Goal: Information Seeking & Learning: Learn about a topic

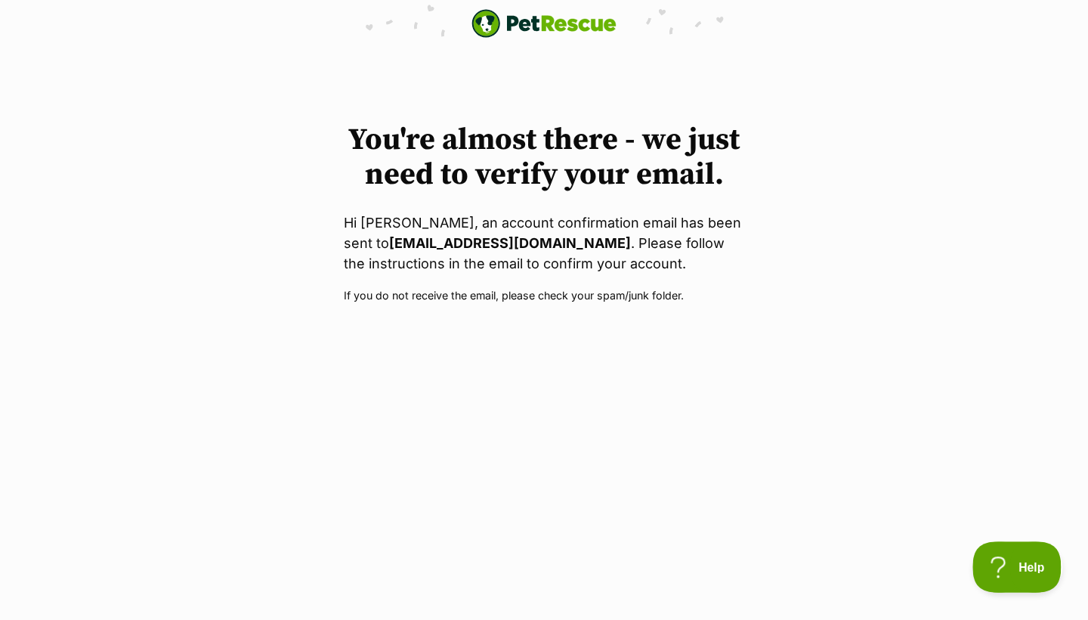
click at [1017, 557] on button "Help" at bounding box center [1012, 563] width 79 height 45
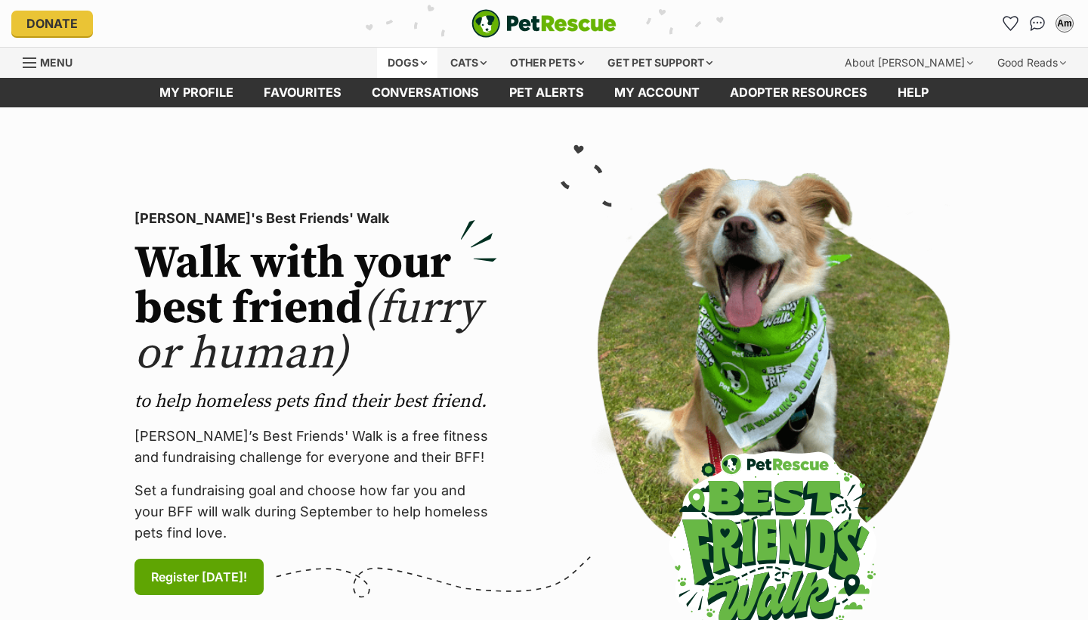
click at [393, 60] on div "Dogs" at bounding box center [407, 63] width 60 height 30
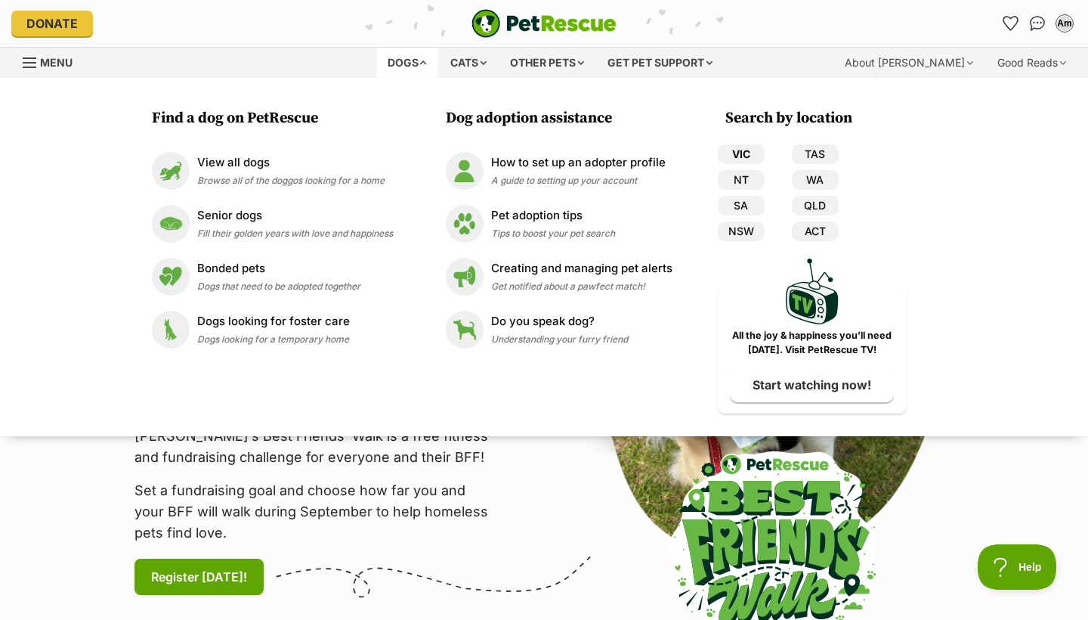
click at [742, 156] on link "VIC" at bounding box center [741, 154] width 47 height 20
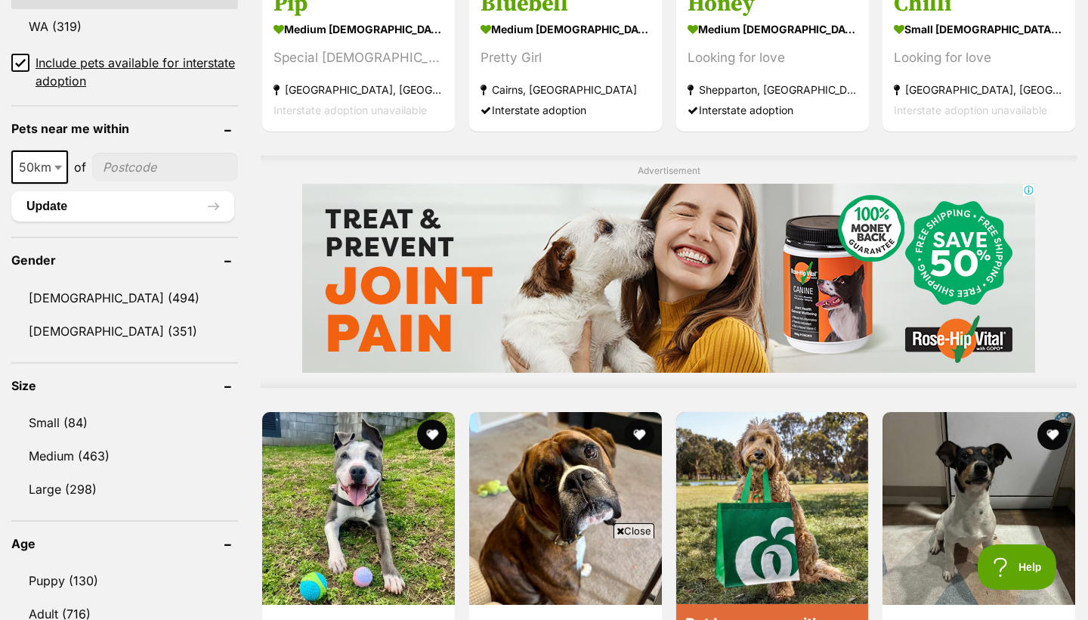
scroll to position [1072, 0]
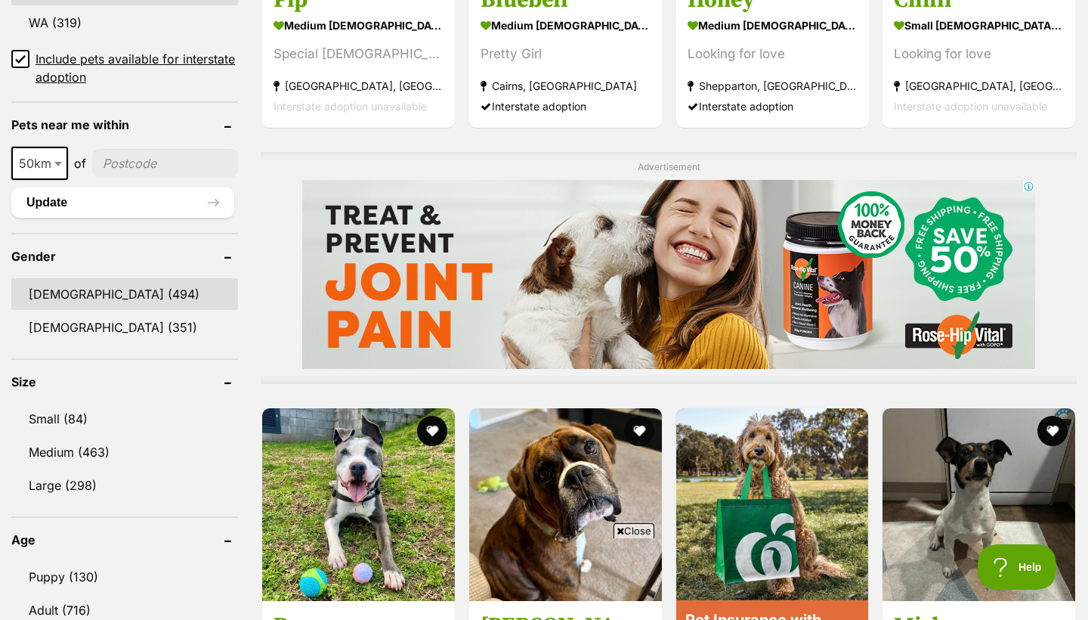
click at [129, 296] on link "[DEMOGRAPHIC_DATA] (494)" at bounding box center [124, 294] width 227 height 32
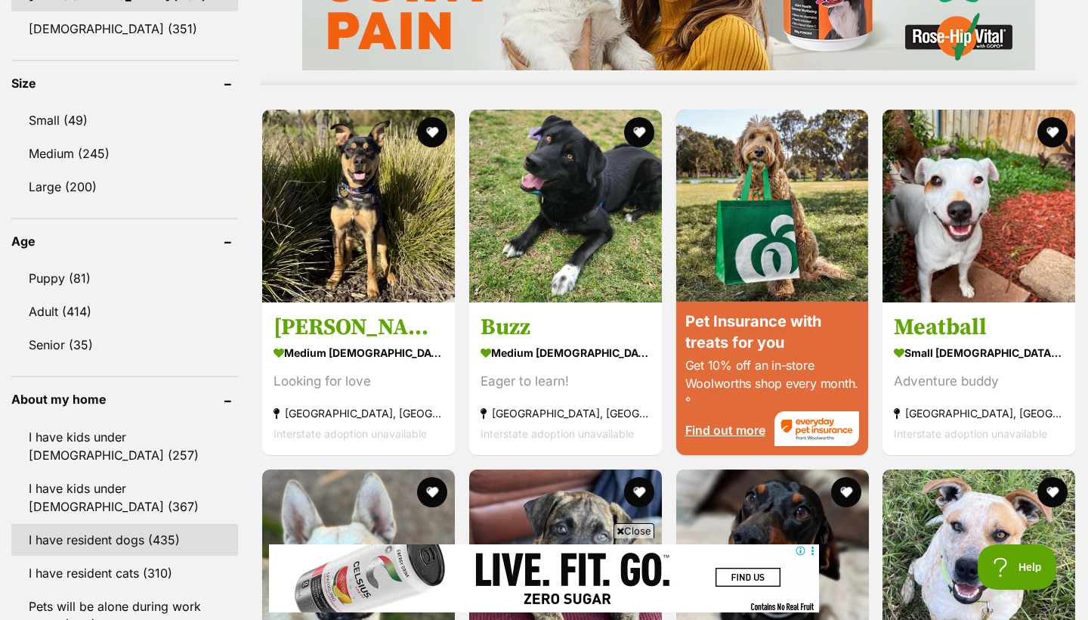
scroll to position [1367, 0]
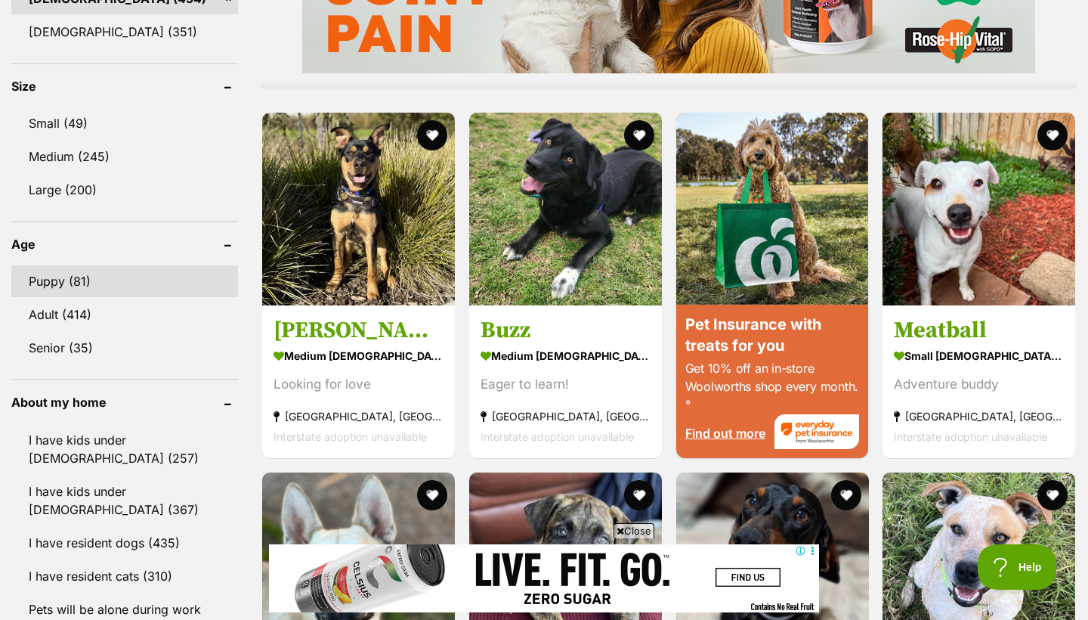
click at [134, 283] on link "Puppy (81)" at bounding box center [124, 281] width 227 height 32
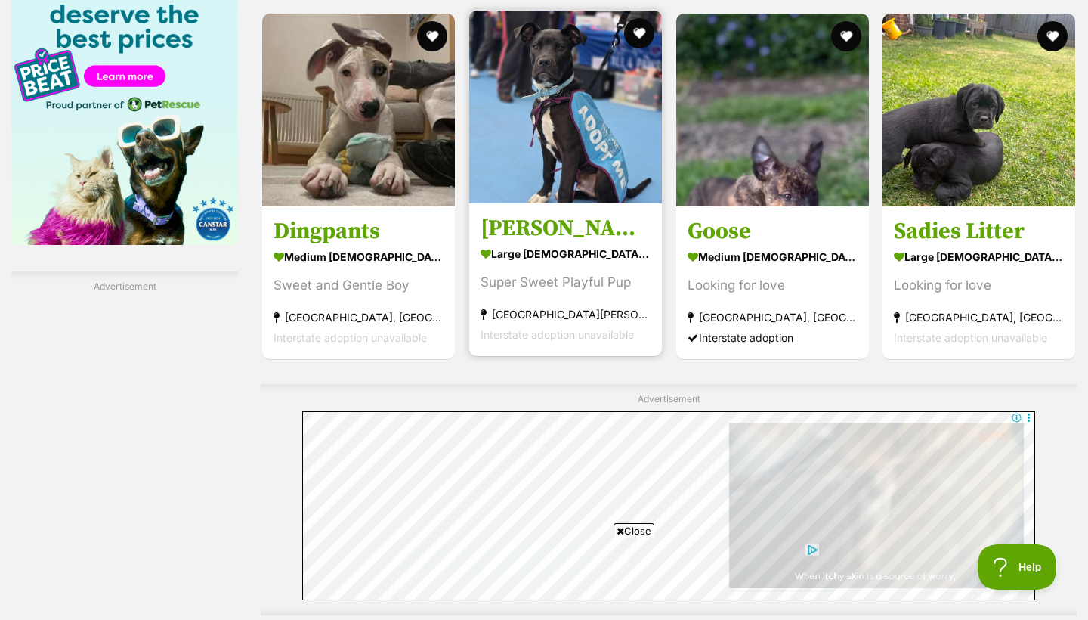
scroll to position [2379, 0]
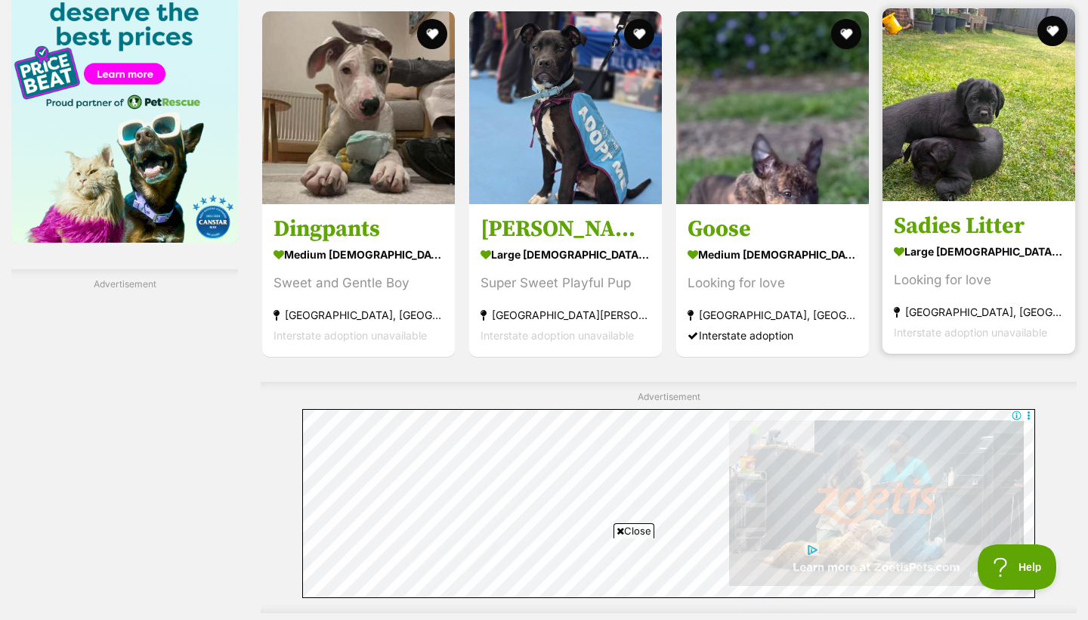
click at [950, 142] on img at bounding box center [979, 104] width 193 height 193
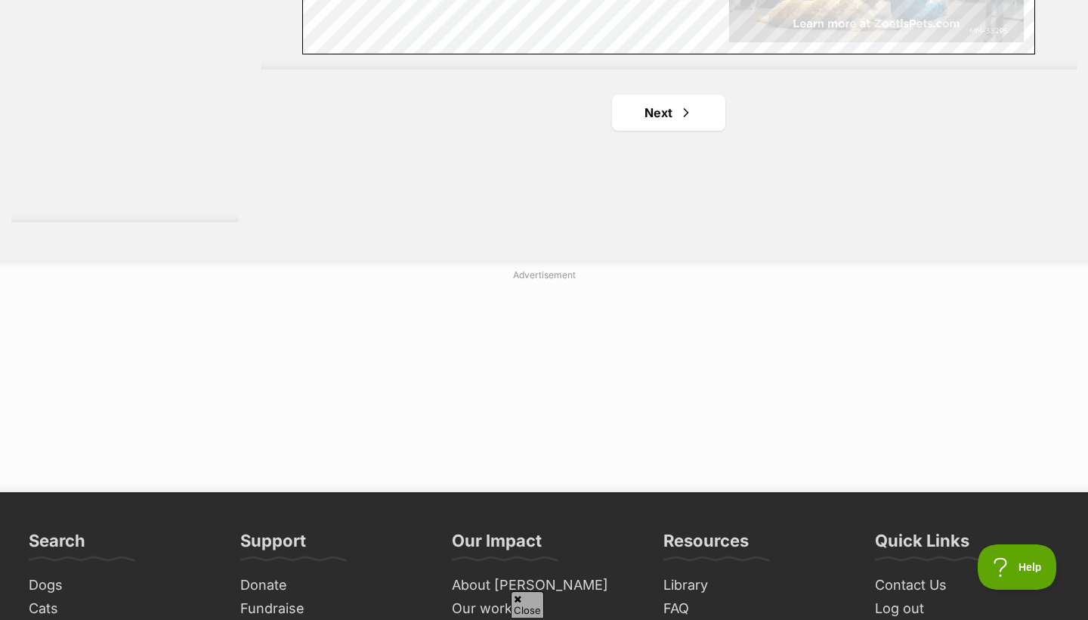
scroll to position [0, 0]
click at [704, 94] on link "Next" at bounding box center [668, 112] width 113 height 36
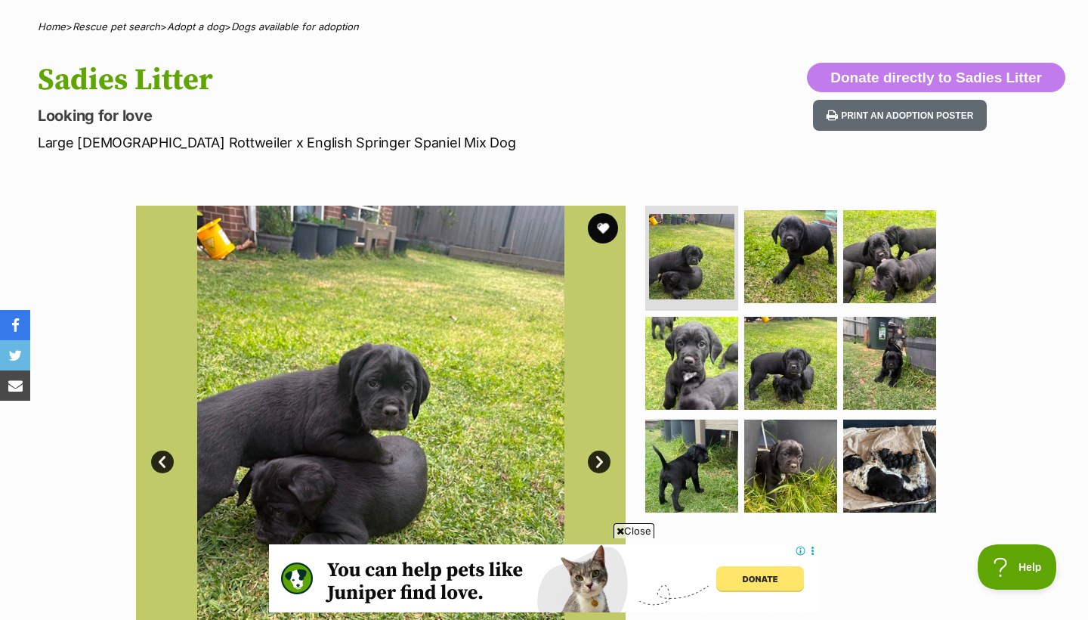
click at [638, 516] on section "Available 1 of 9 images 1 of 9 images 1 of 9 images 1 of 9 images 1 of 9 images…" at bounding box center [544, 439] width 862 height 512
click at [631, 526] on span "Close" at bounding box center [634, 530] width 41 height 15
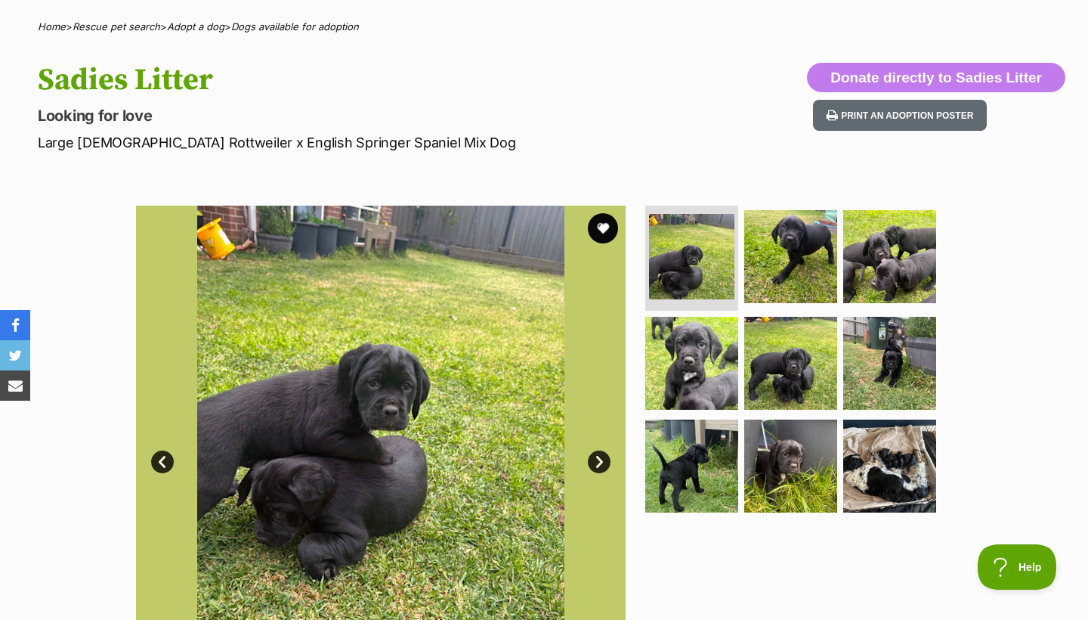
click at [601, 469] on link "Next" at bounding box center [599, 461] width 23 height 23
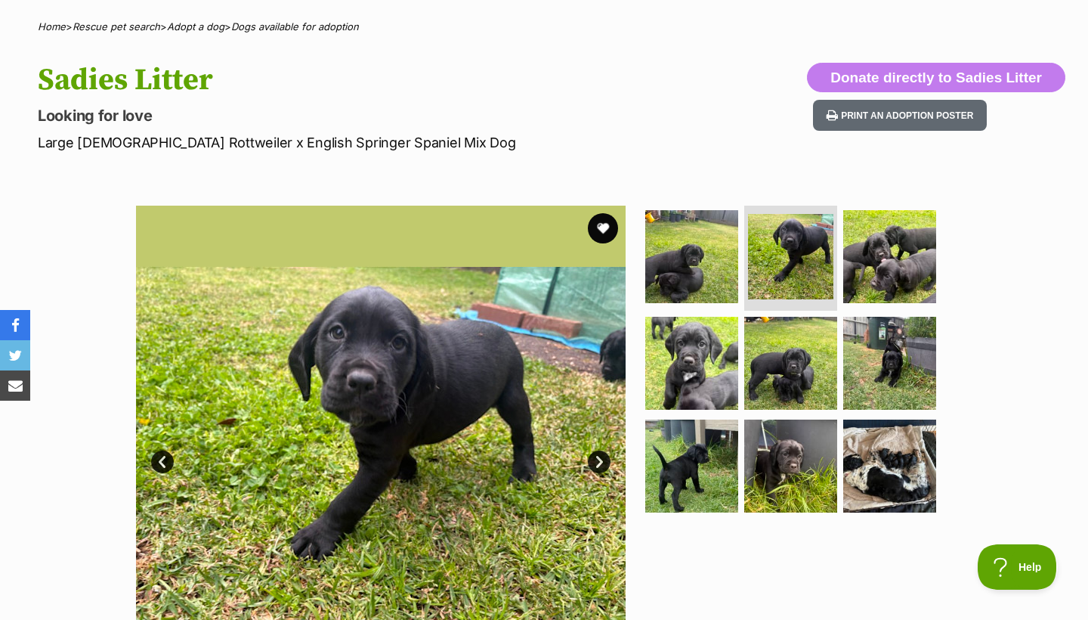
click at [601, 469] on link "Next" at bounding box center [599, 461] width 23 height 23
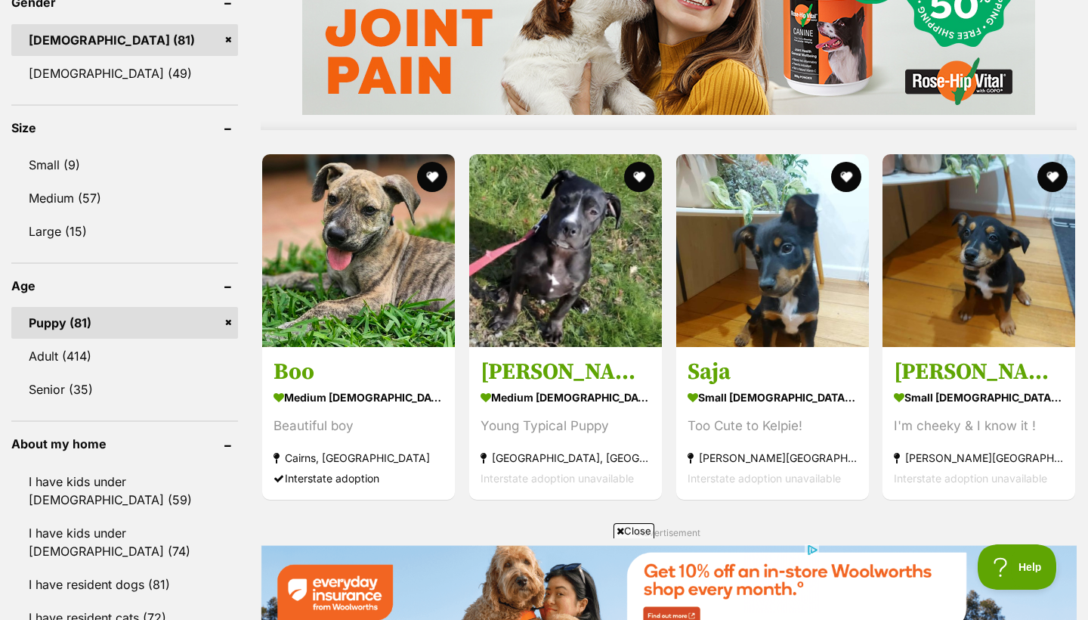
scroll to position [1451, 0]
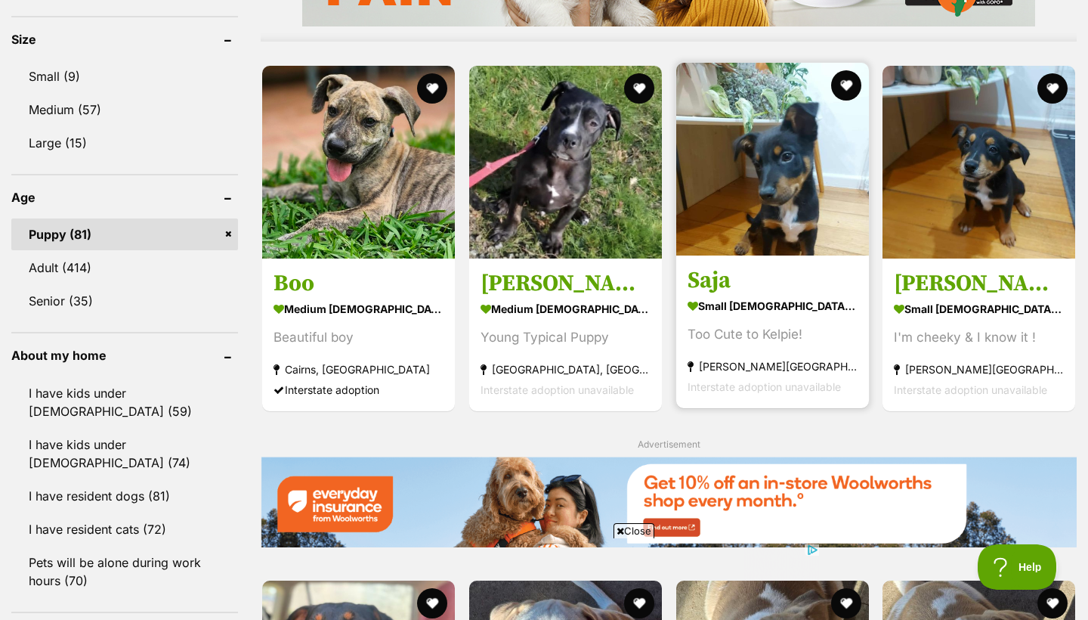
click at [749, 148] on img at bounding box center [772, 159] width 193 height 193
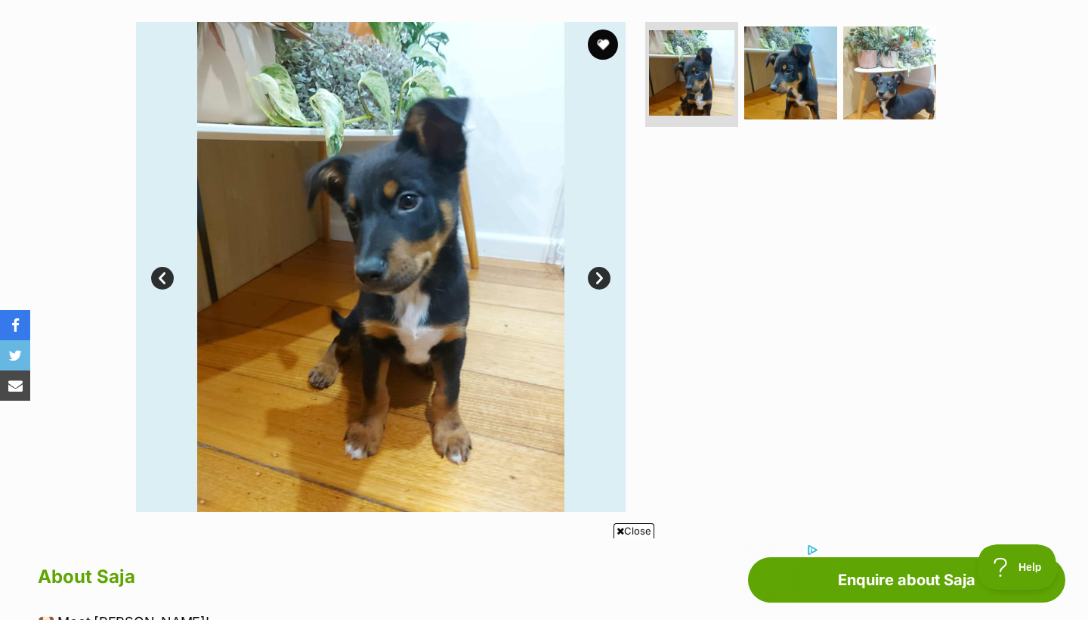
scroll to position [289, 0]
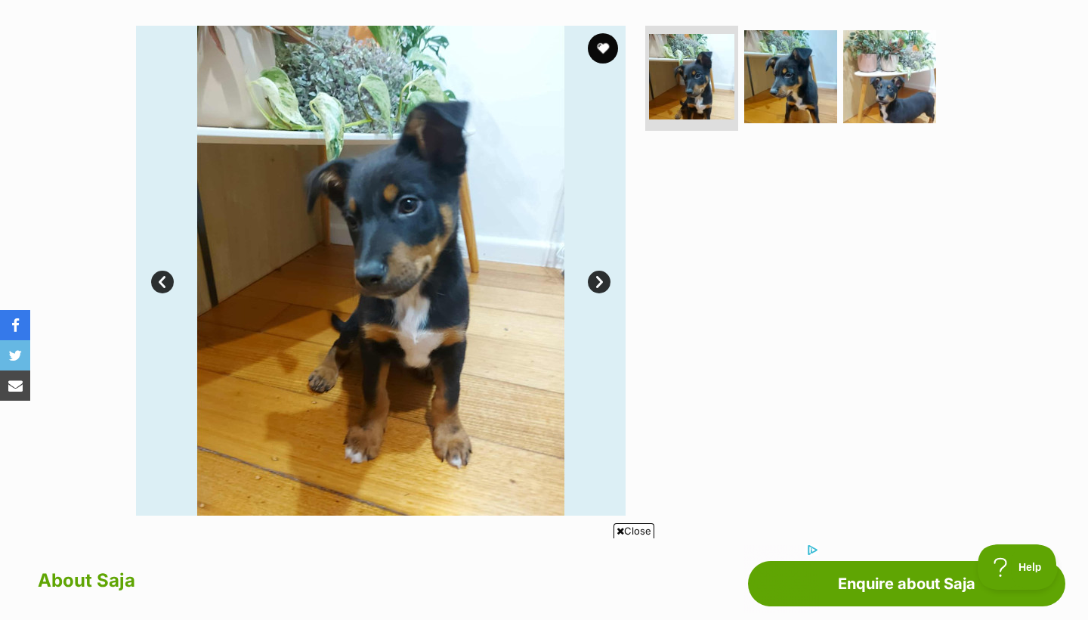
click at [604, 275] on link "Next" at bounding box center [599, 282] width 23 height 23
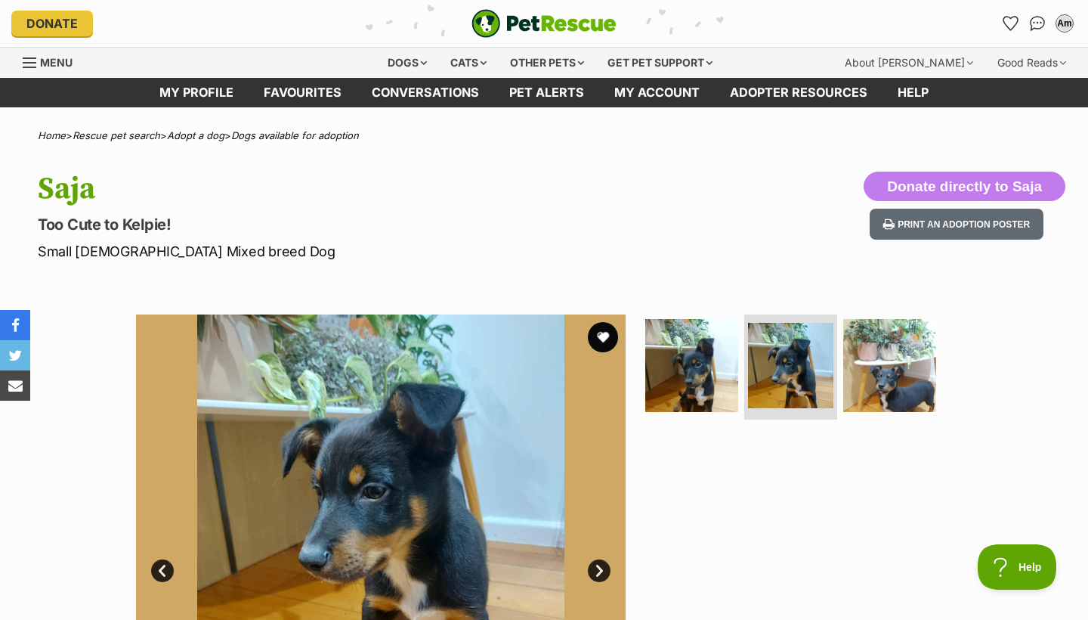
scroll to position [0, 0]
click at [597, 341] on button "favourite" at bounding box center [603, 336] width 33 height 33
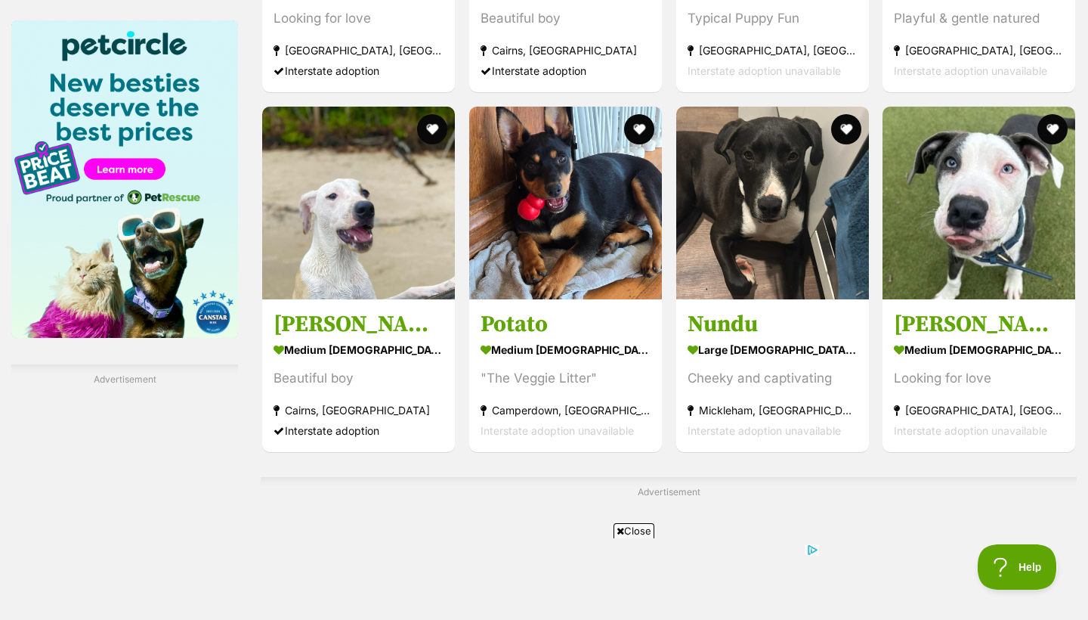
click at [624, 528] on span "Close" at bounding box center [634, 530] width 41 height 15
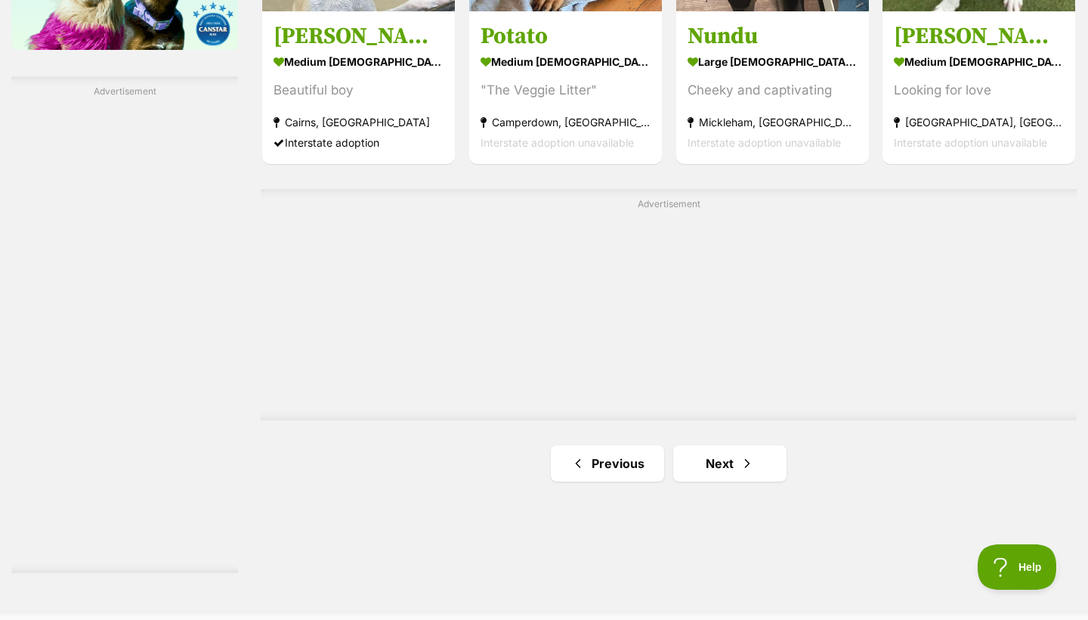
scroll to position [2579, 0]
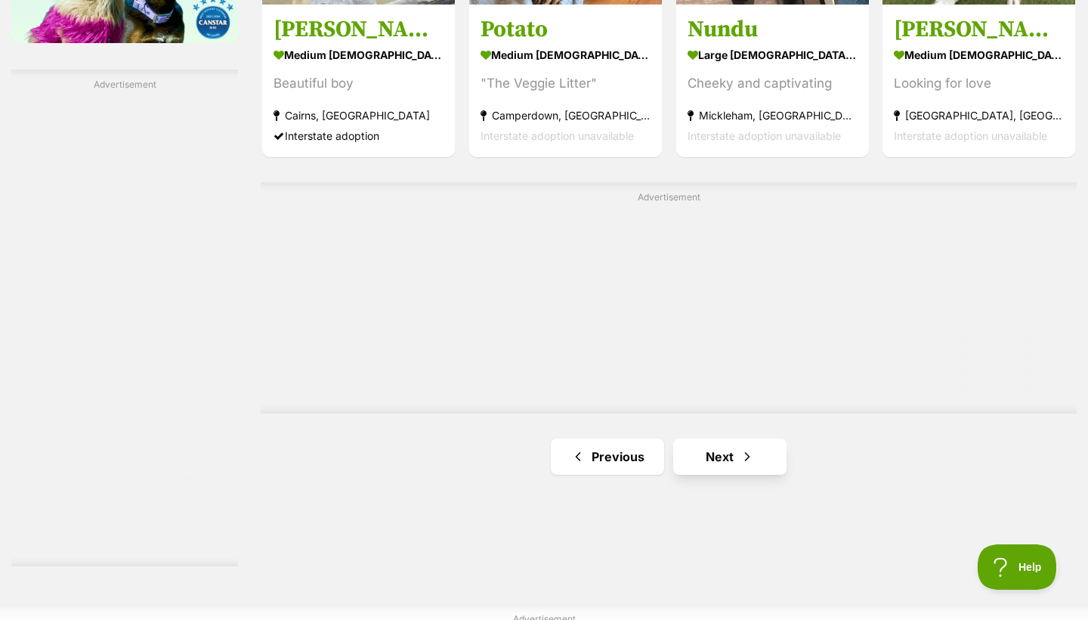
click at [751, 438] on link "Next" at bounding box center [729, 456] width 113 height 36
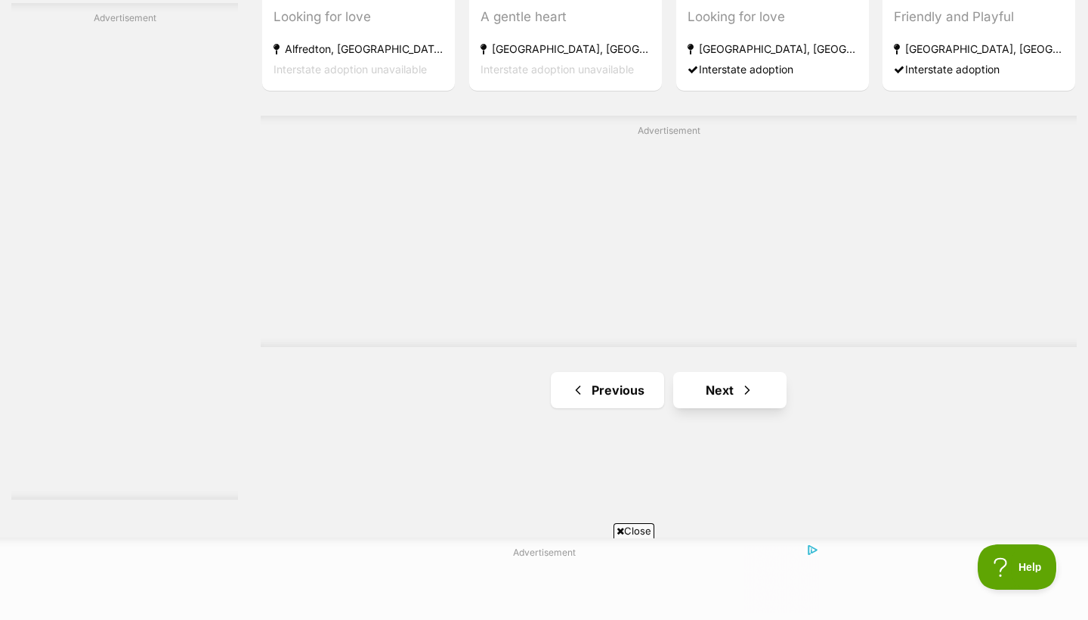
scroll to position [2753, 0]
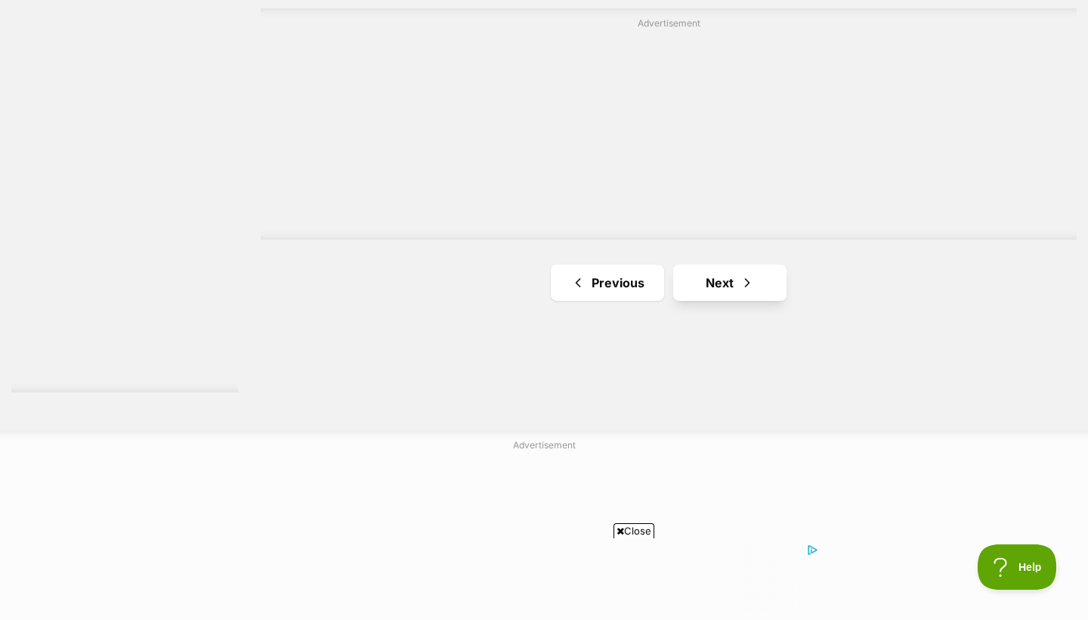
click at [748, 274] on span "Next page" at bounding box center [747, 283] width 15 height 18
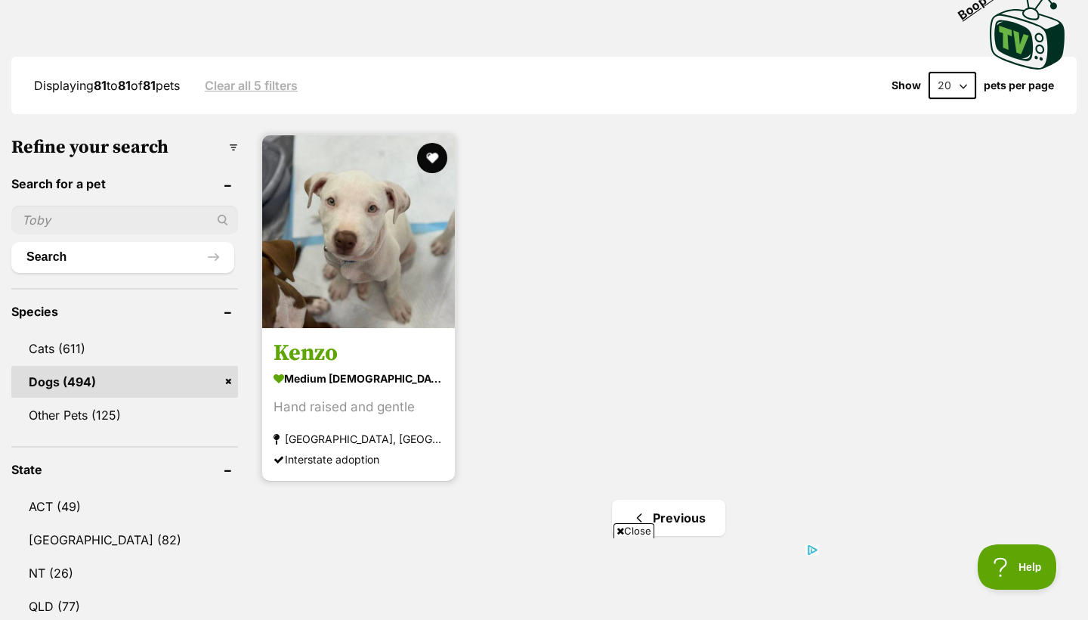
scroll to position [401, 0]
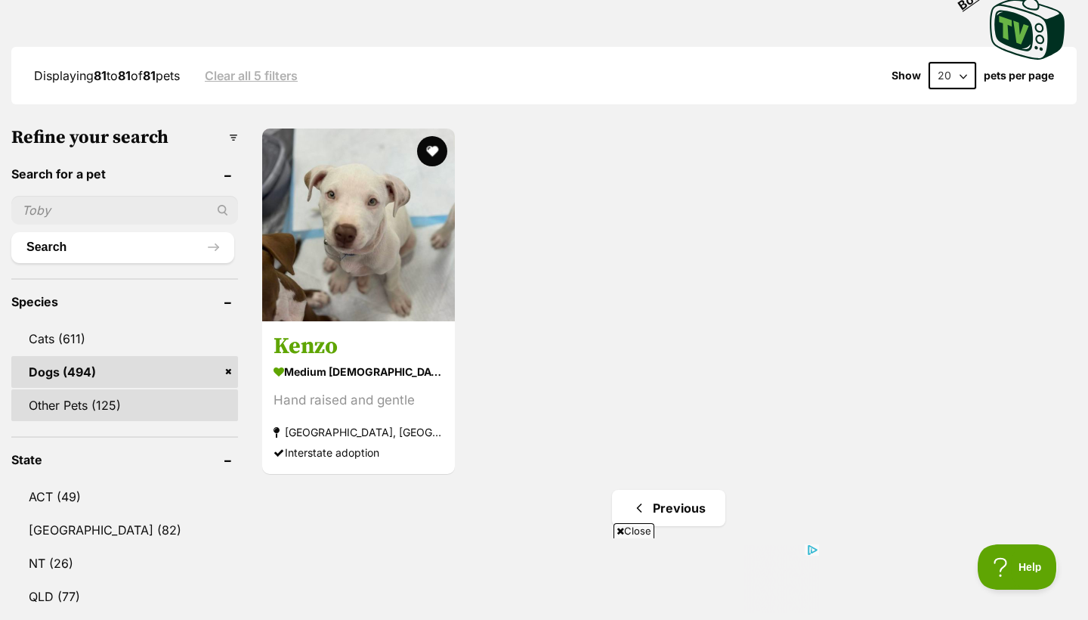
click at [212, 389] on link "Other Pets (125)" at bounding box center [124, 405] width 227 height 32
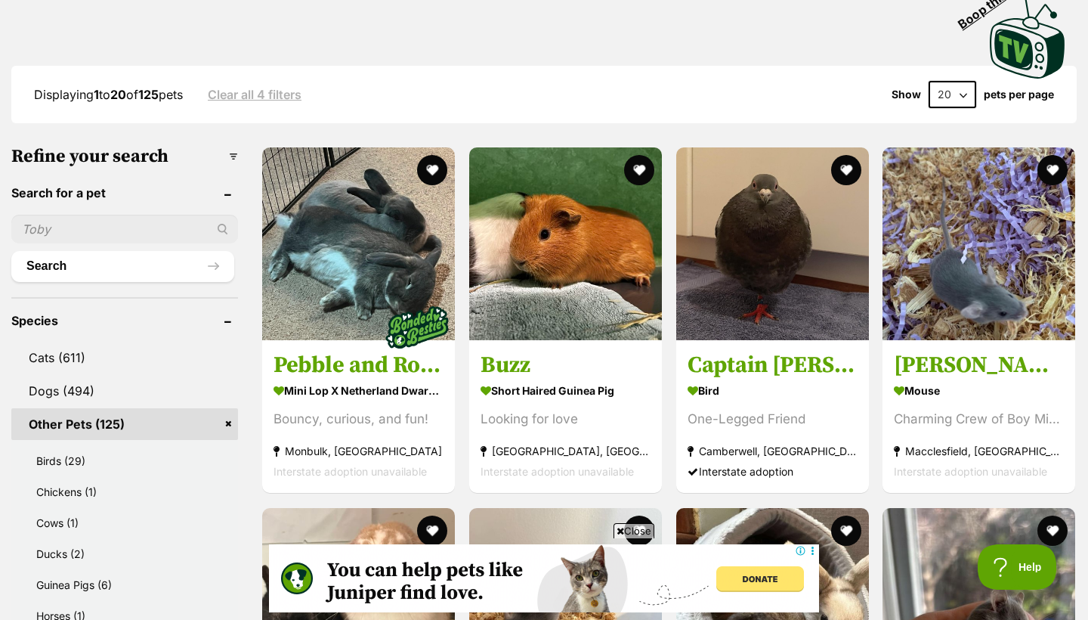
scroll to position [375, 0]
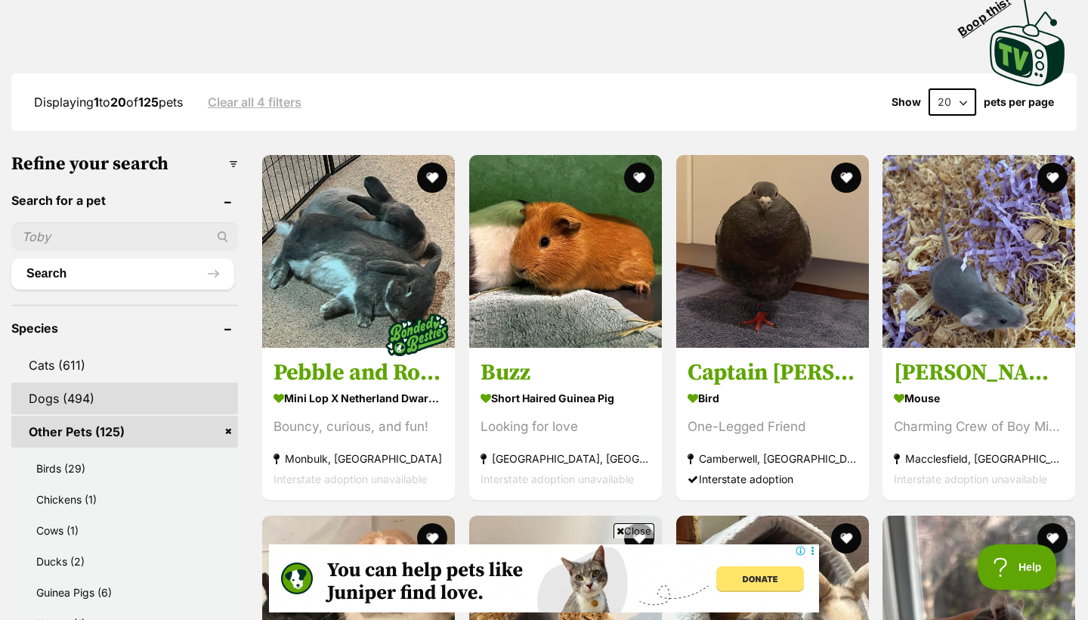
click at [160, 382] on link "Dogs (494)" at bounding box center [124, 398] width 227 height 32
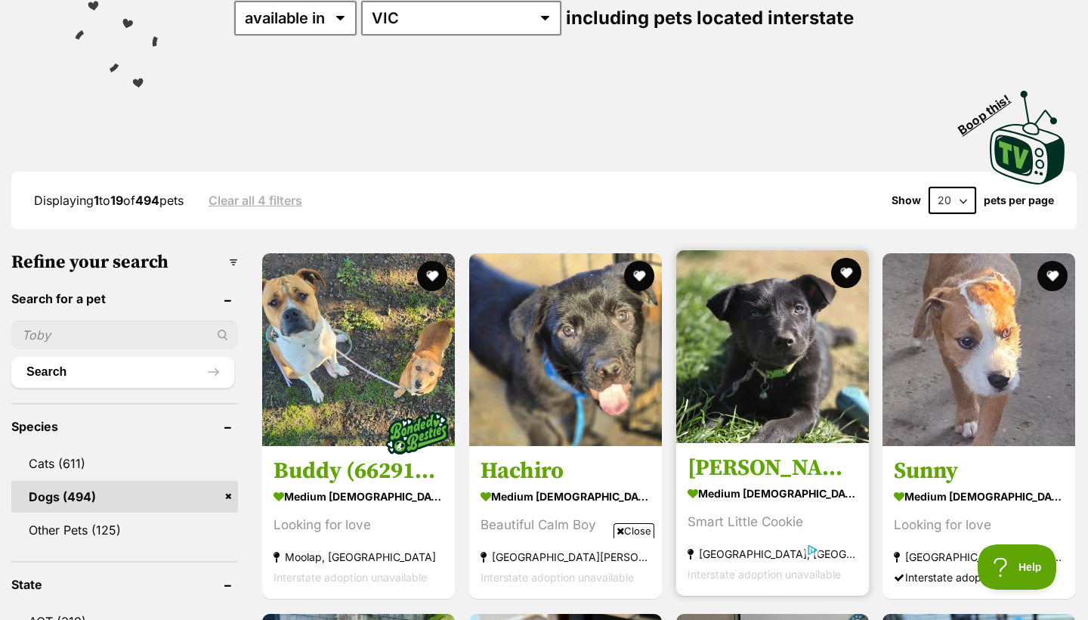
click at [760, 356] on img at bounding box center [772, 346] width 193 height 193
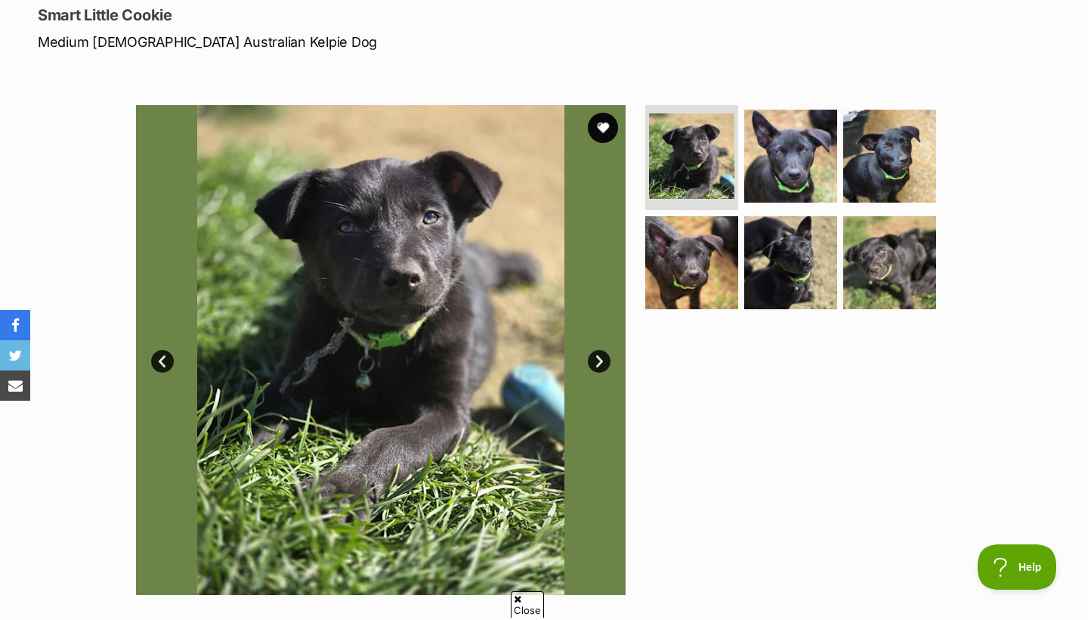
scroll to position [280, 0]
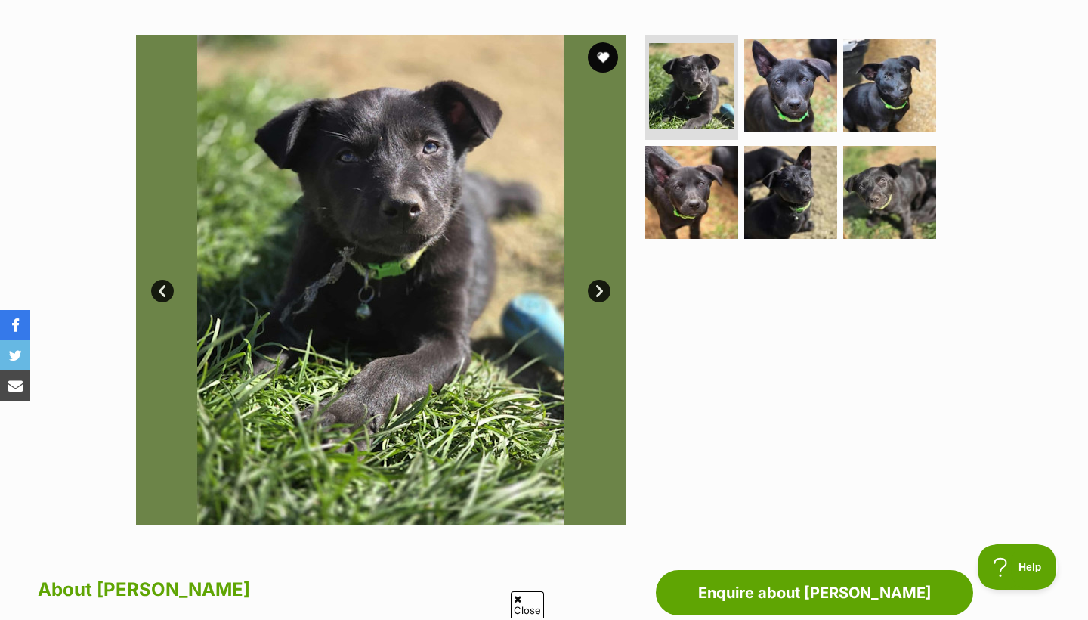
click at [598, 286] on link "Next" at bounding box center [599, 291] width 23 height 23
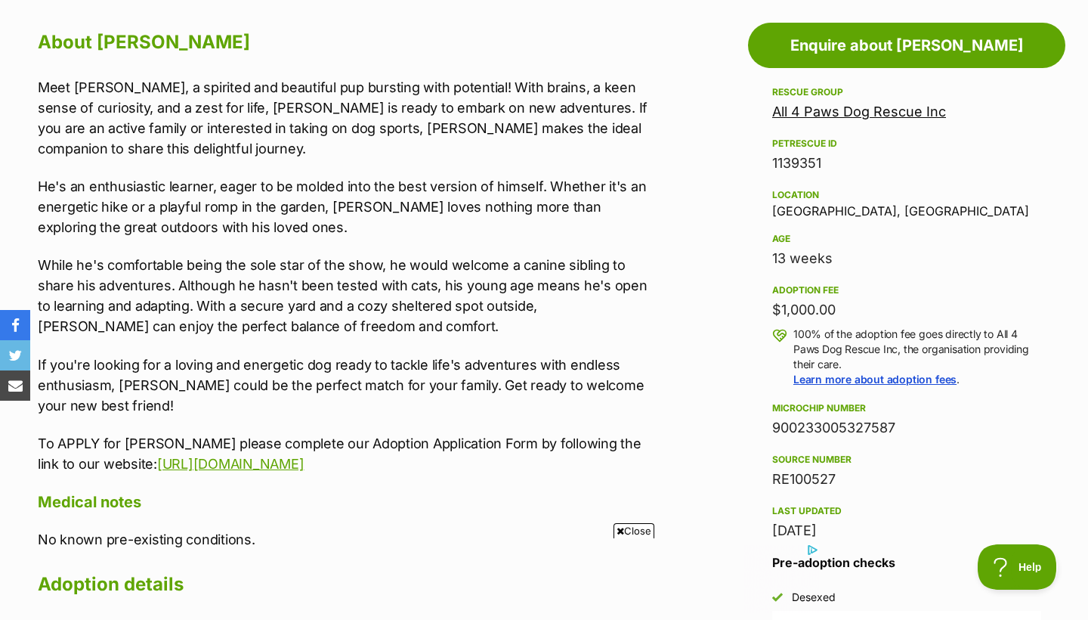
scroll to position [816, 0]
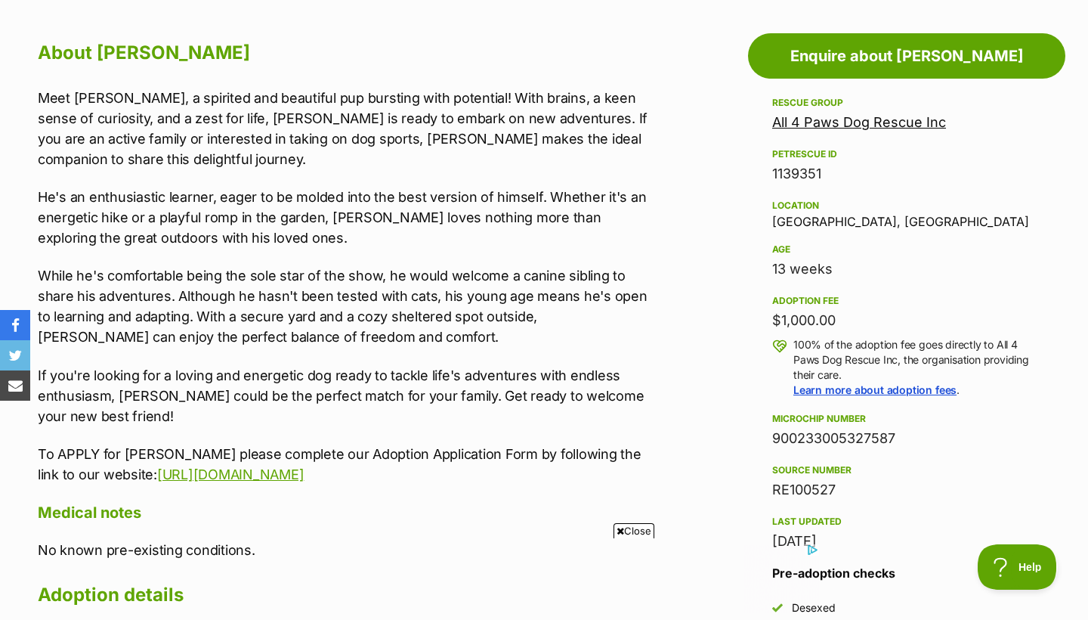
click at [637, 526] on span "Close" at bounding box center [634, 530] width 41 height 15
drag, startPoint x: 764, startPoint y: 220, endPoint x: 898, endPoint y: 226, distance: 133.9
click at [898, 226] on aside "Rescue group All 4 Paws Dog Rescue Inc PetRescue ID 1139351 Location Cheltenham…" at bounding box center [906, 398] width 317 height 609
copy div "Cheltenham, VIC"
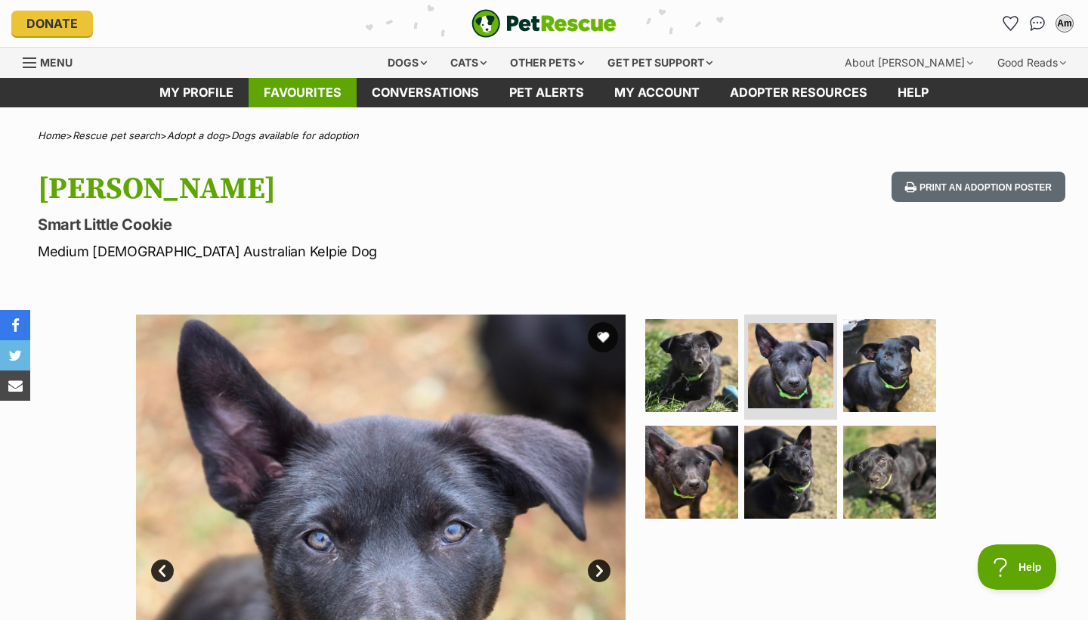
scroll to position [0, 0]
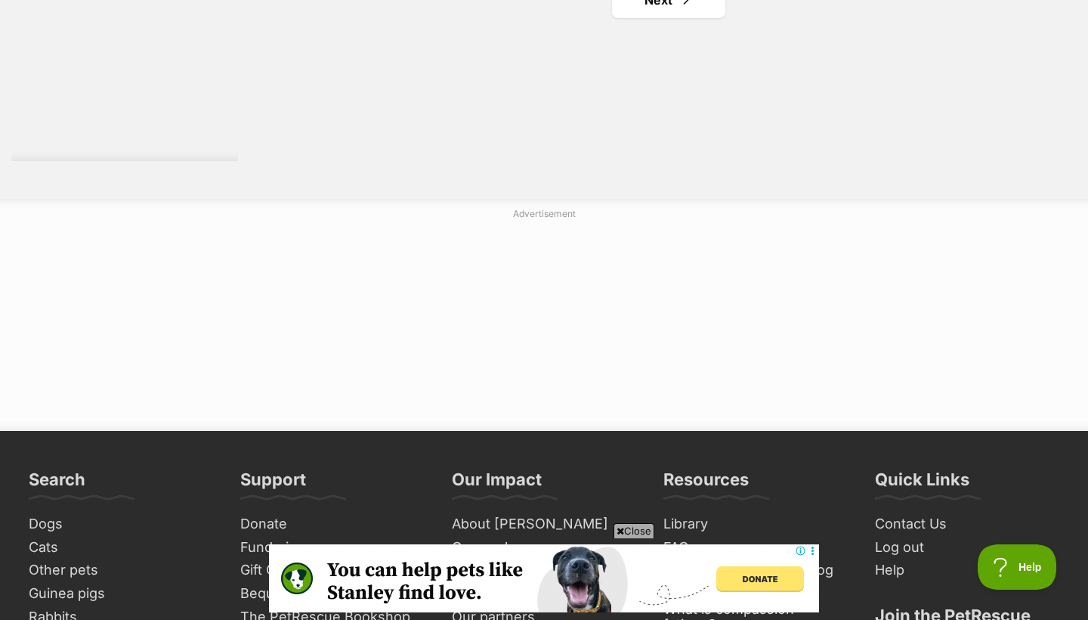
scroll to position [2873, 0]
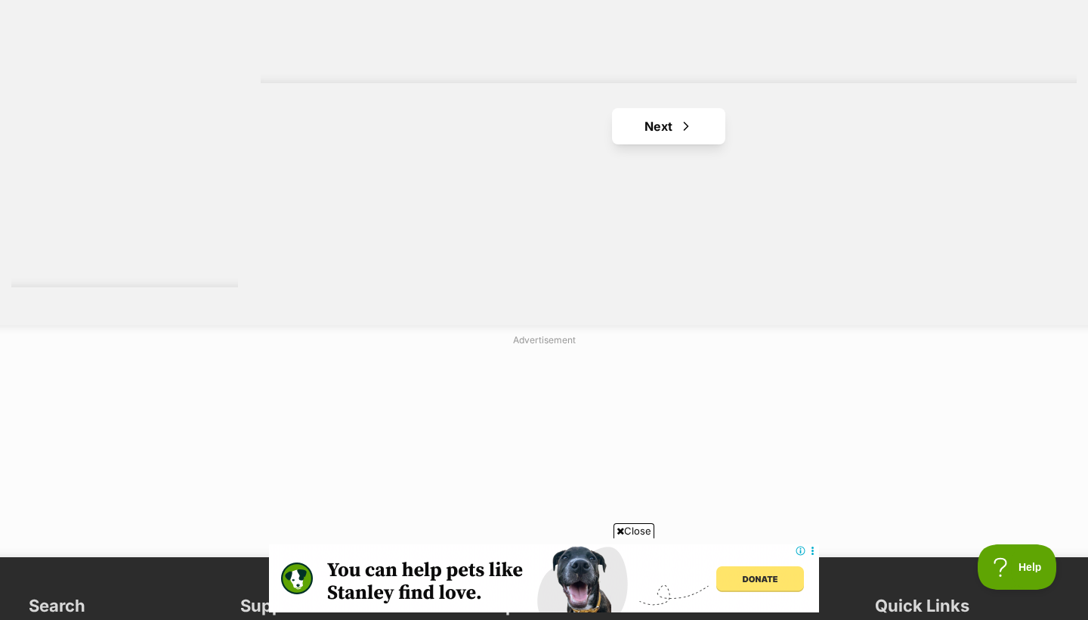
click at [668, 122] on link "Next" at bounding box center [668, 126] width 113 height 36
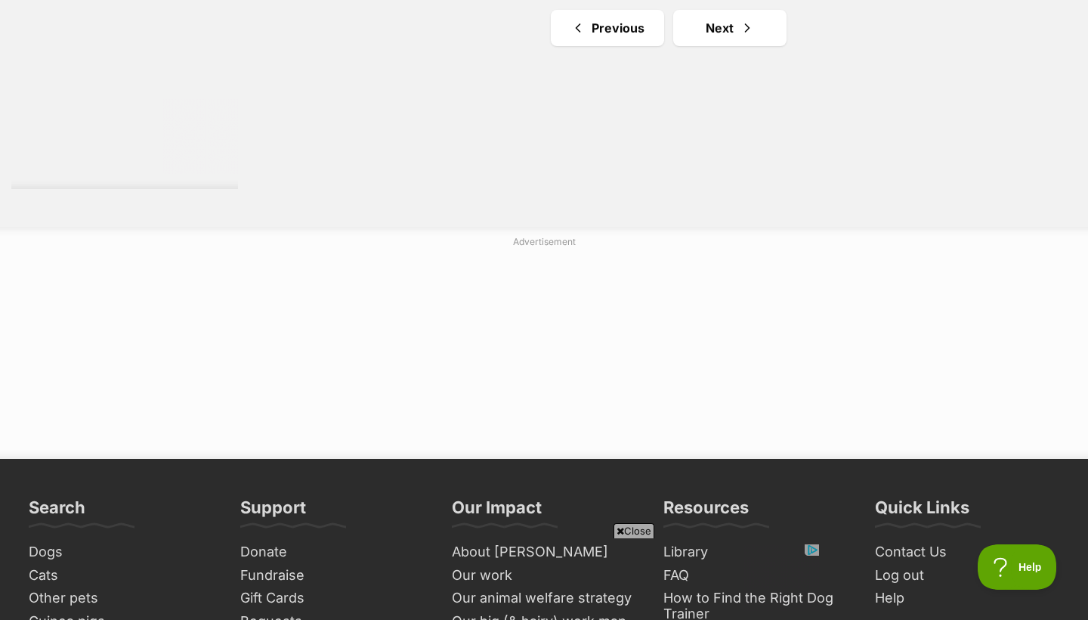
scroll to position [2973, 0]
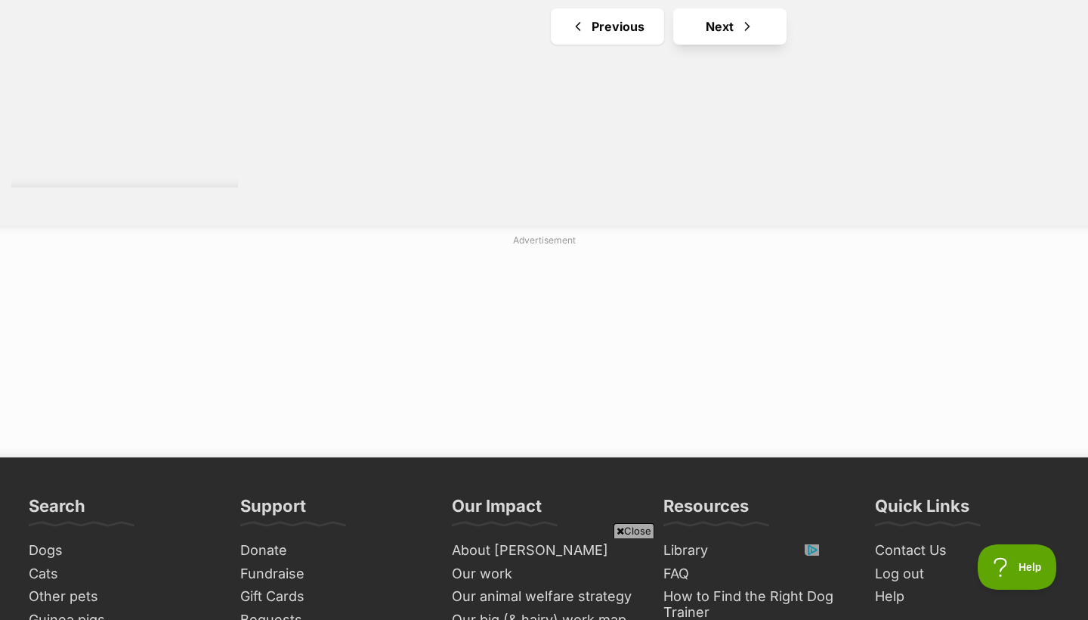
click at [717, 20] on link "Next" at bounding box center [729, 26] width 113 height 36
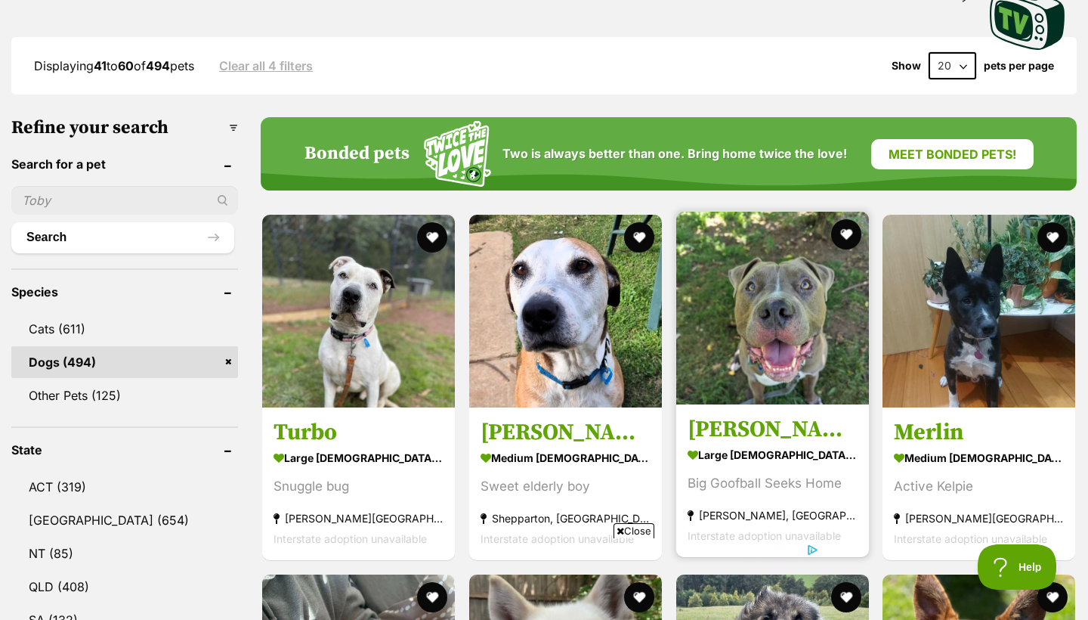
scroll to position [374, 0]
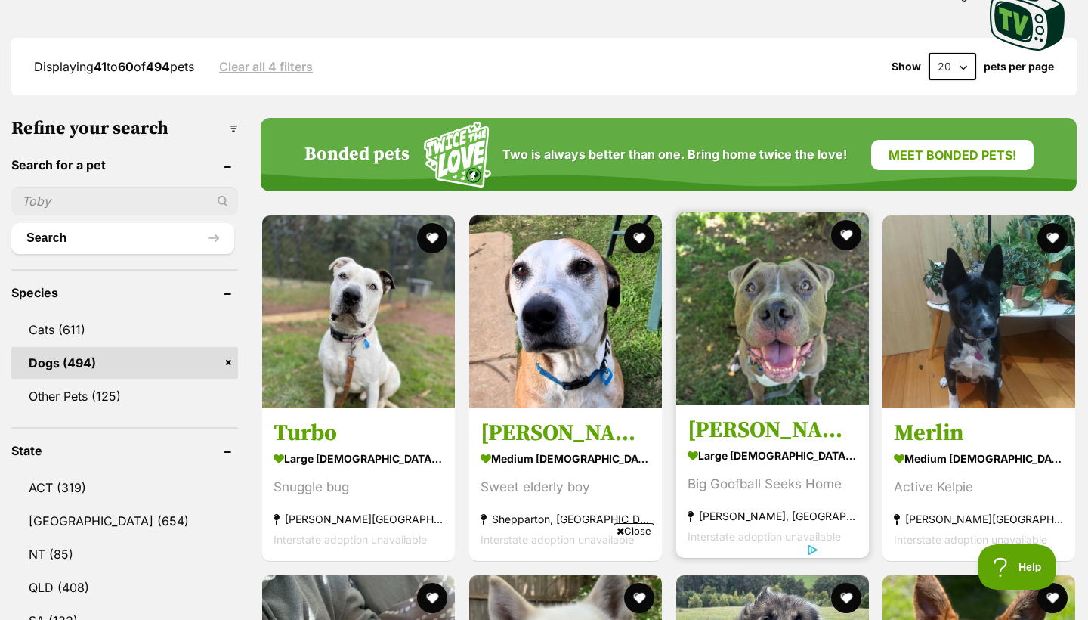
click at [785, 320] on img at bounding box center [772, 308] width 193 height 193
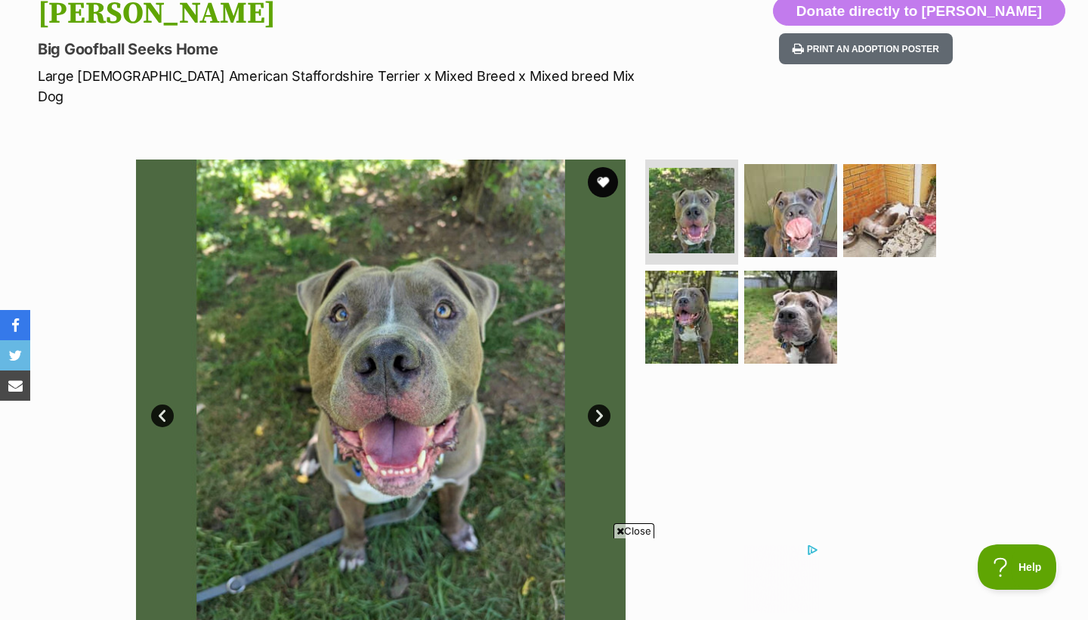
scroll to position [178, 0]
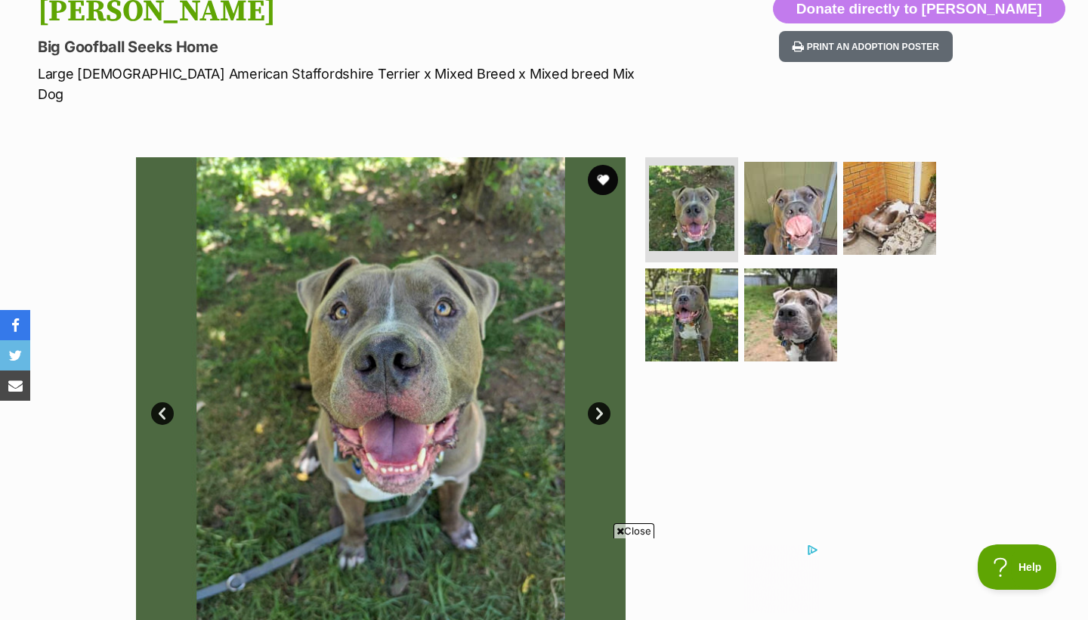
click at [590, 402] on link "Next" at bounding box center [599, 413] width 23 height 23
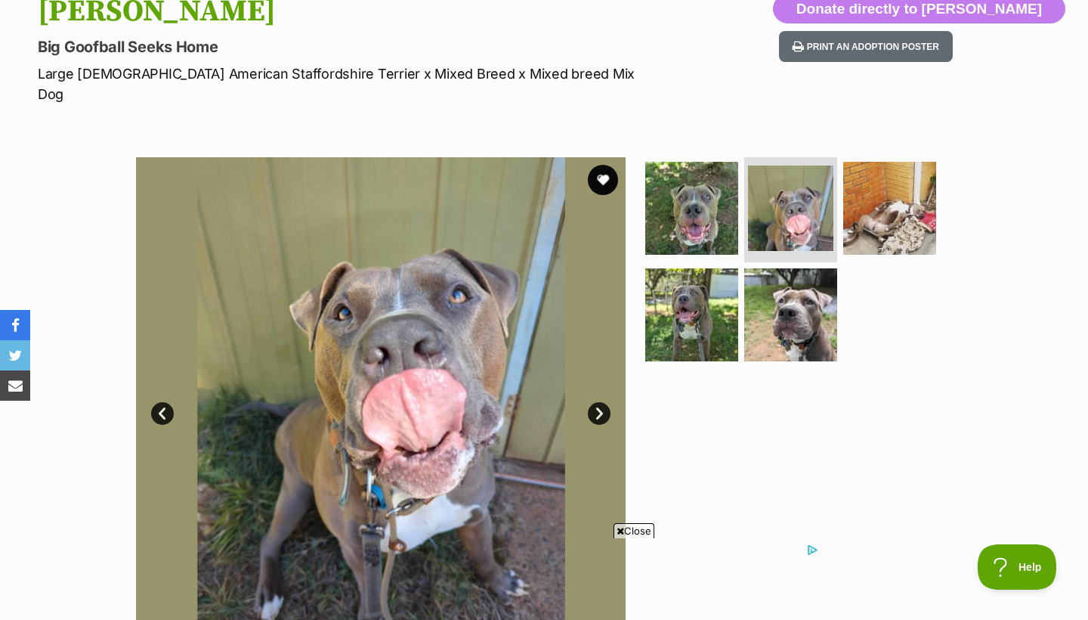
click at [602, 402] on link "Next" at bounding box center [599, 413] width 23 height 23
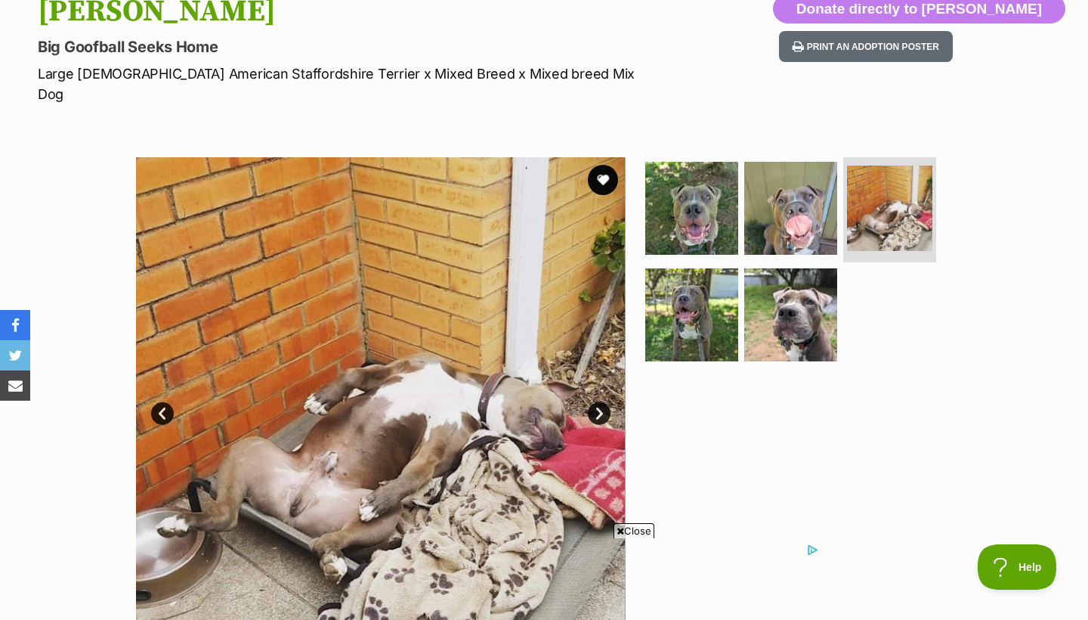
click at [602, 402] on link "Next" at bounding box center [599, 413] width 23 height 23
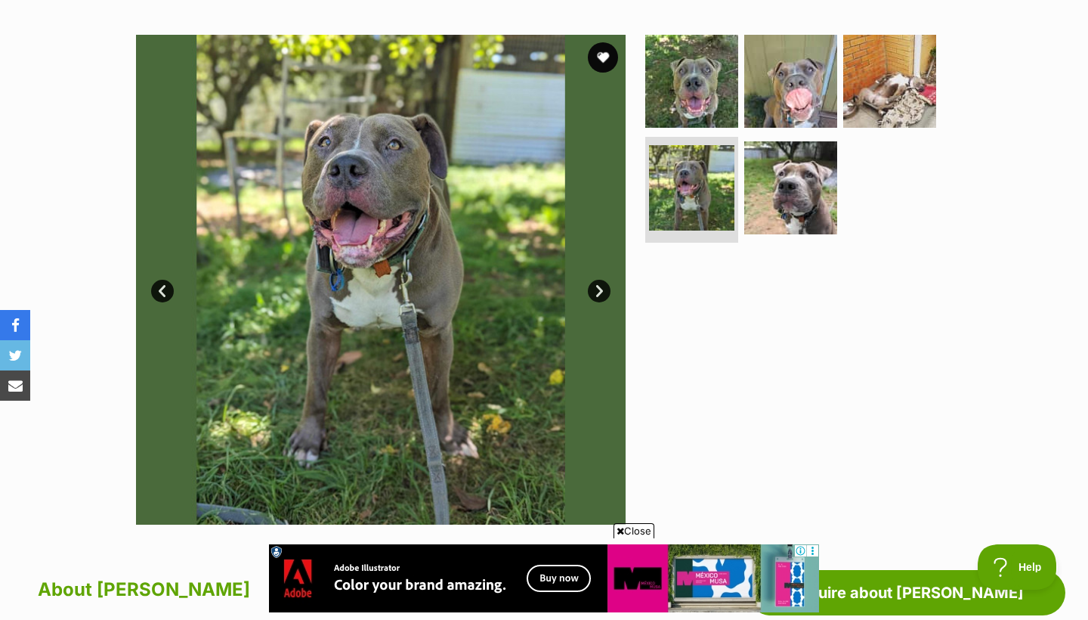
scroll to position [297, 0]
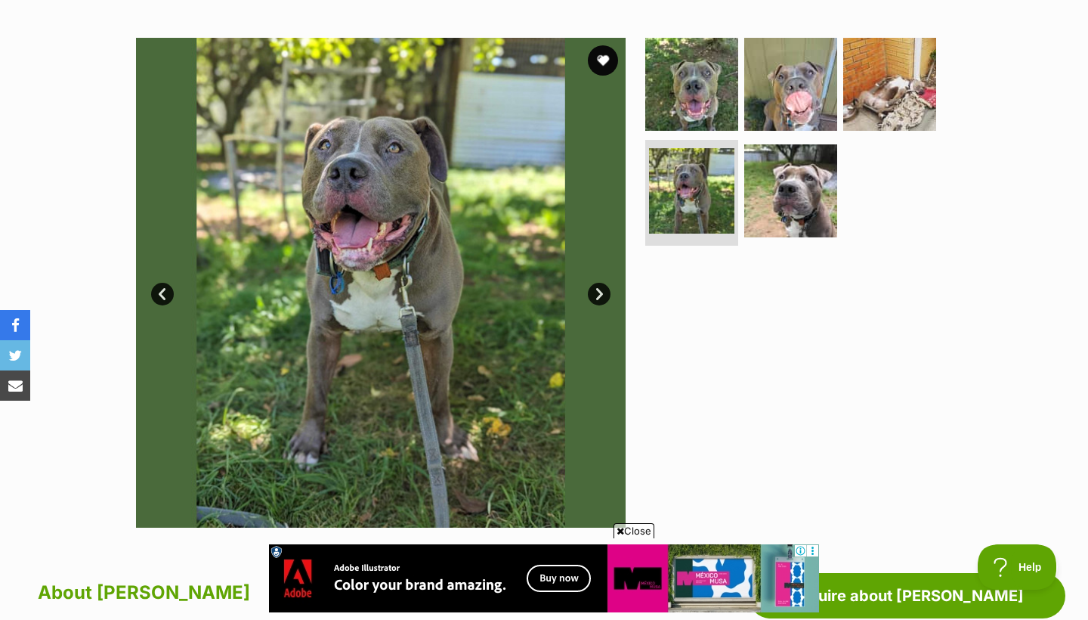
click at [599, 283] on link "Next" at bounding box center [599, 294] width 23 height 23
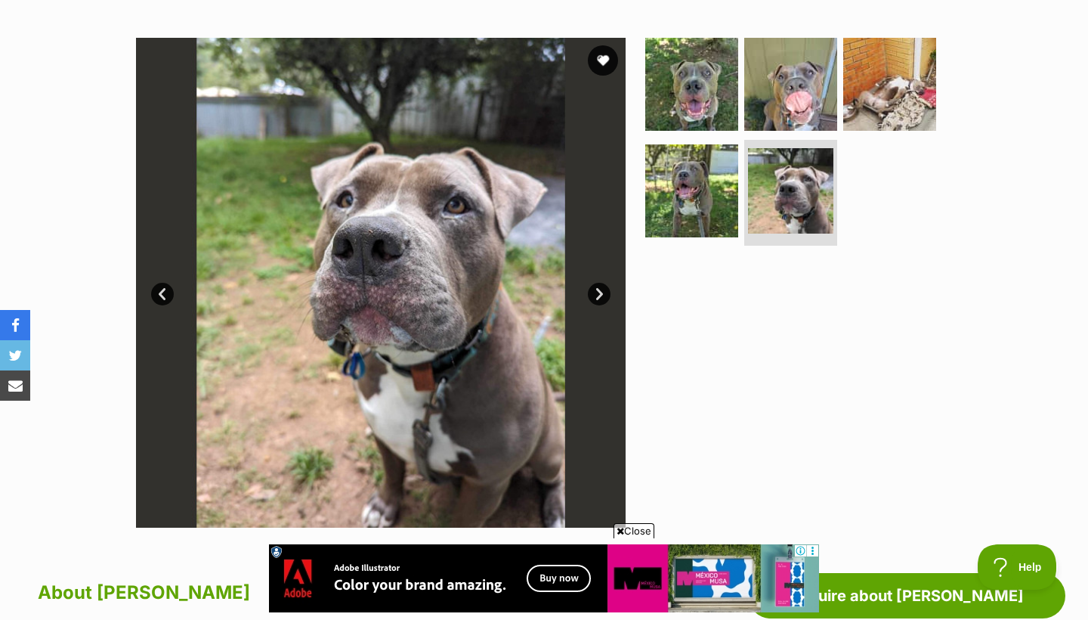
click at [599, 283] on link "Next" at bounding box center [599, 294] width 23 height 23
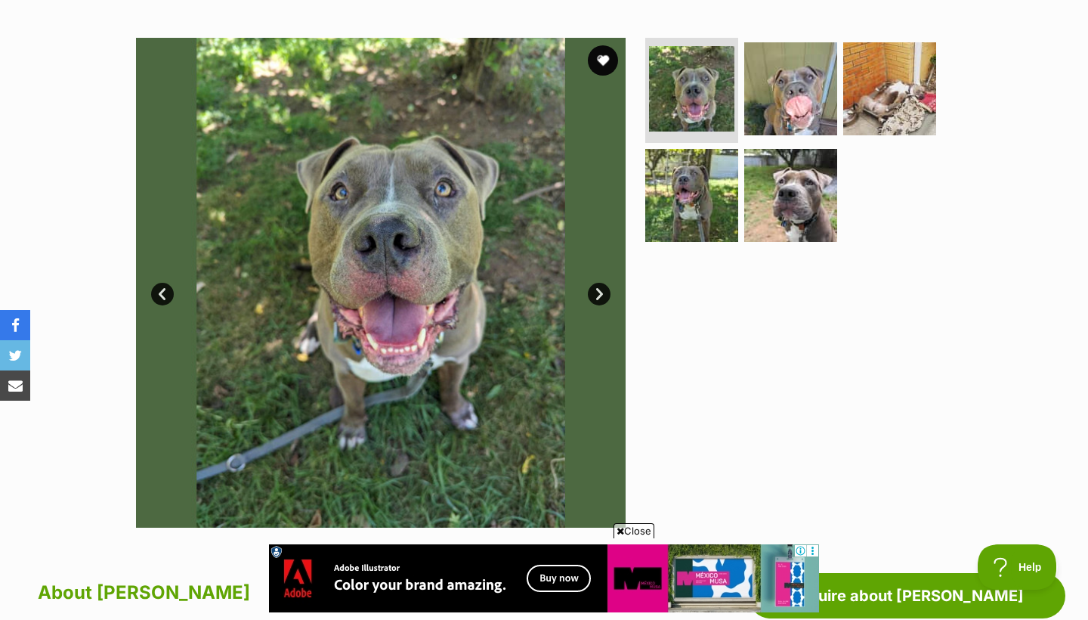
click at [599, 283] on link "Next" at bounding box center [599, 294] width 23 height 23
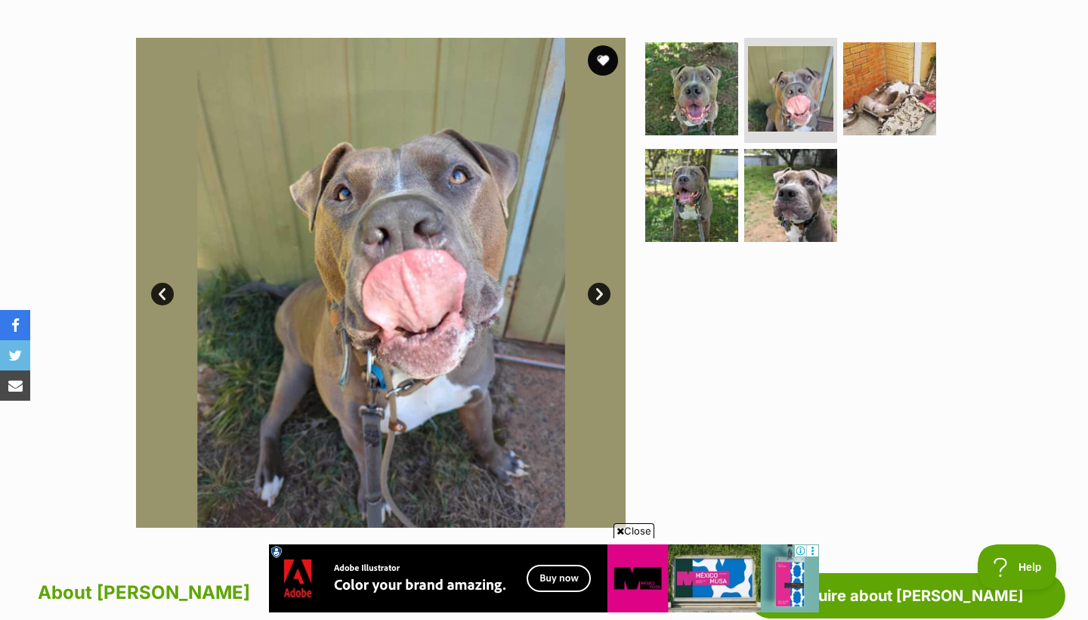
click at [596, 283] on link "Next" at bounding box center [599, 294] width 23 height 23
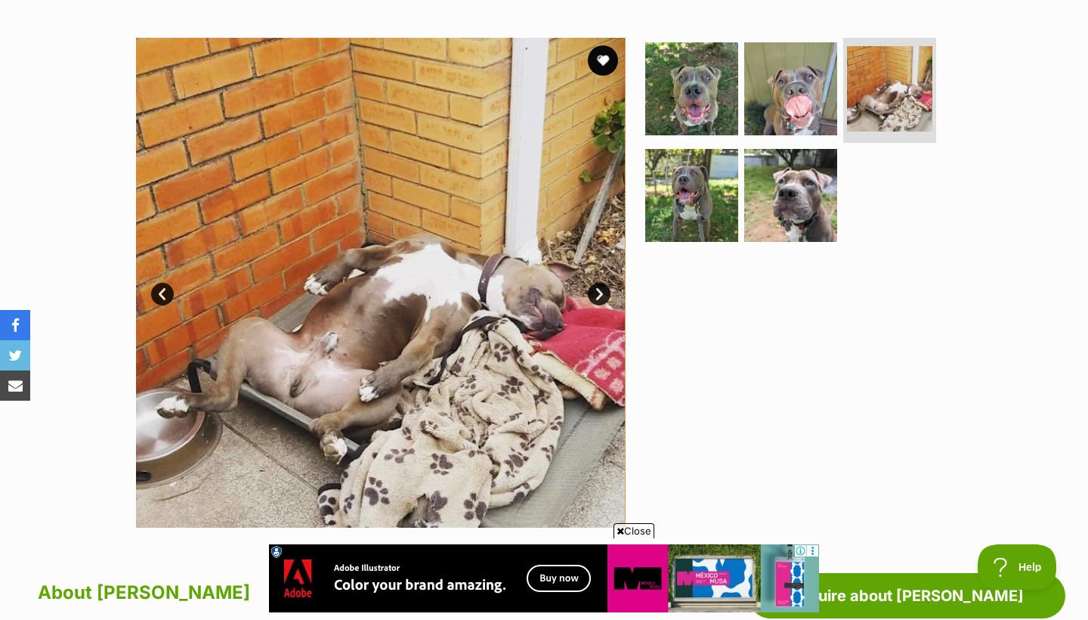
click at [601, 283] on link "Next" at bounding box center [599, 294] width 23 height 23
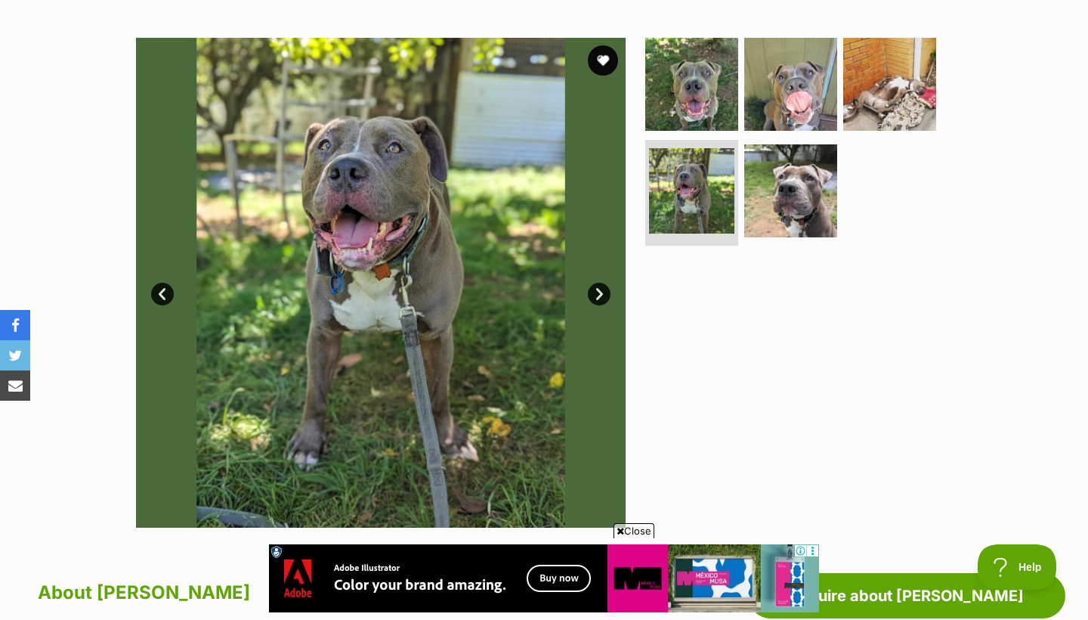
click at [601, 283] on link "Next" at bounding box center [599, 294] width 23 height 23
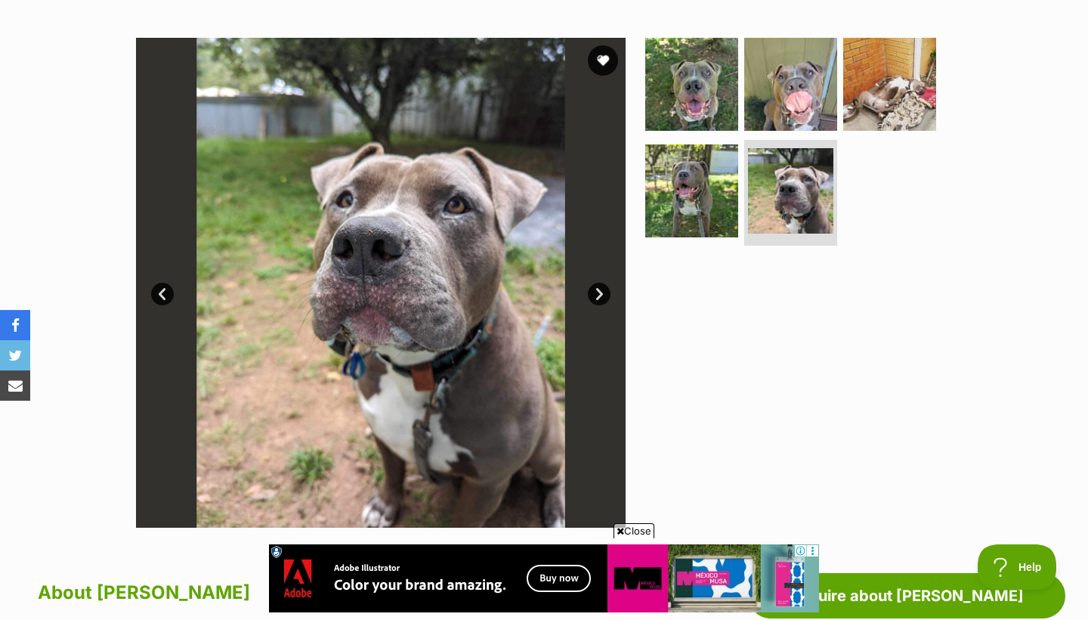
click at [599, 283] on link "Next" at bounding box center [599, 294] width 23 height 23
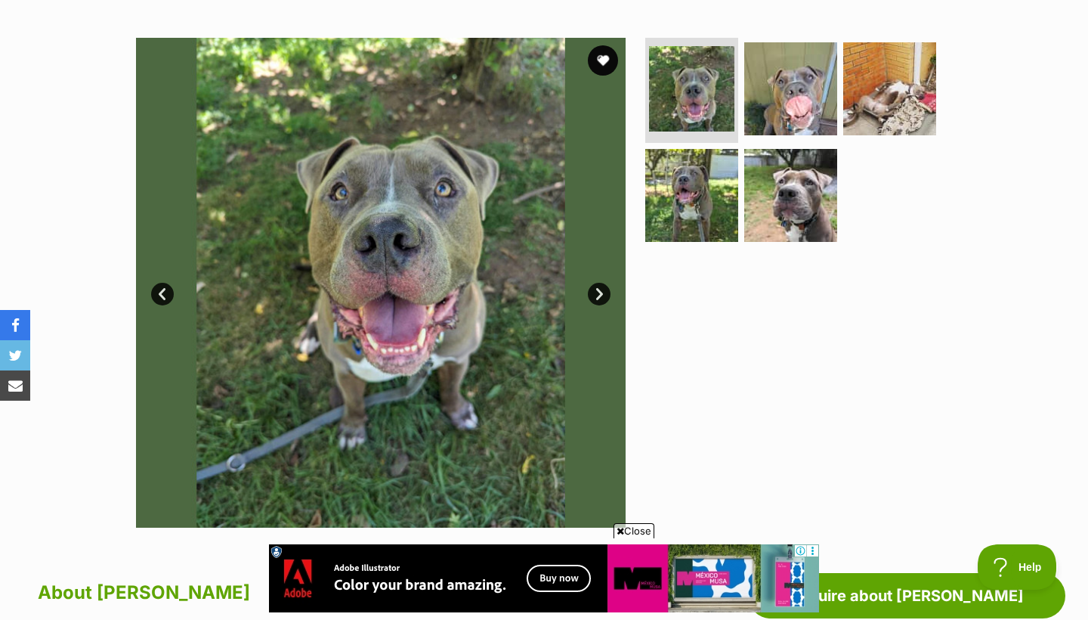
click at [599, 283] on link "Next" at bounding box center [599, 294] width 23 height 23
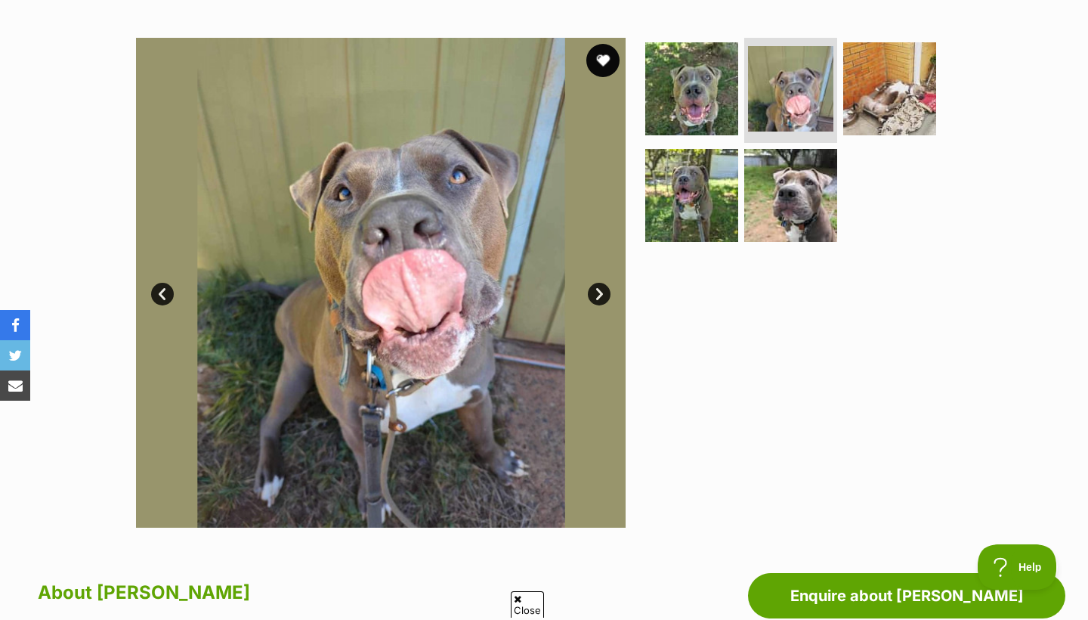
scroll to position [0, 0]
click at [605, 44] on button "favourite" at bounding box center [603, 60] width 33 height 33
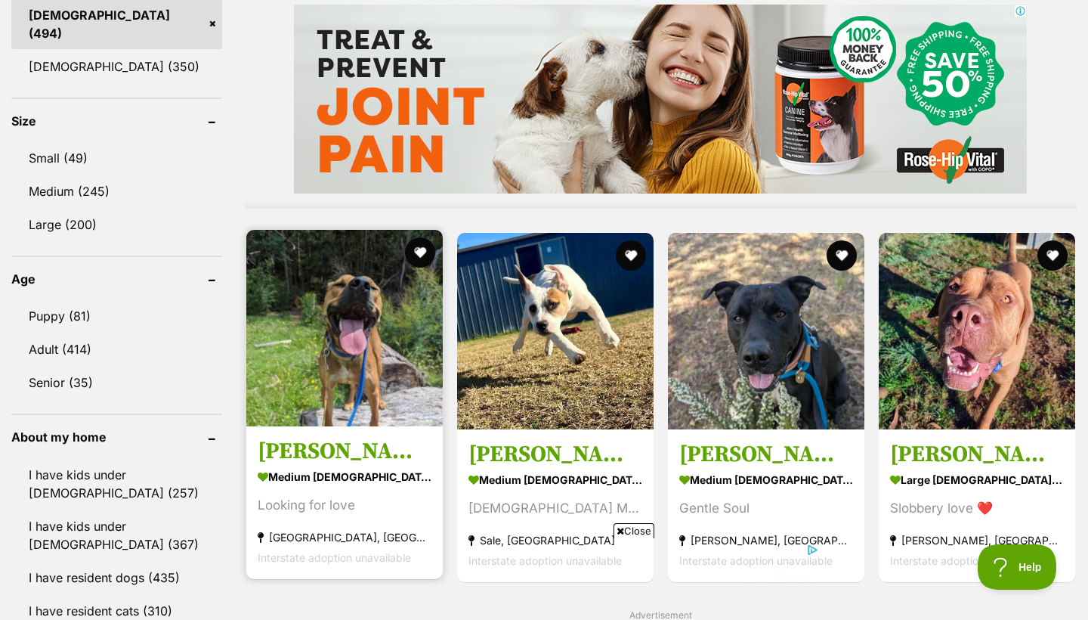
click at [330, 375] on img at bounding box center [344, 328] width 197 height 197
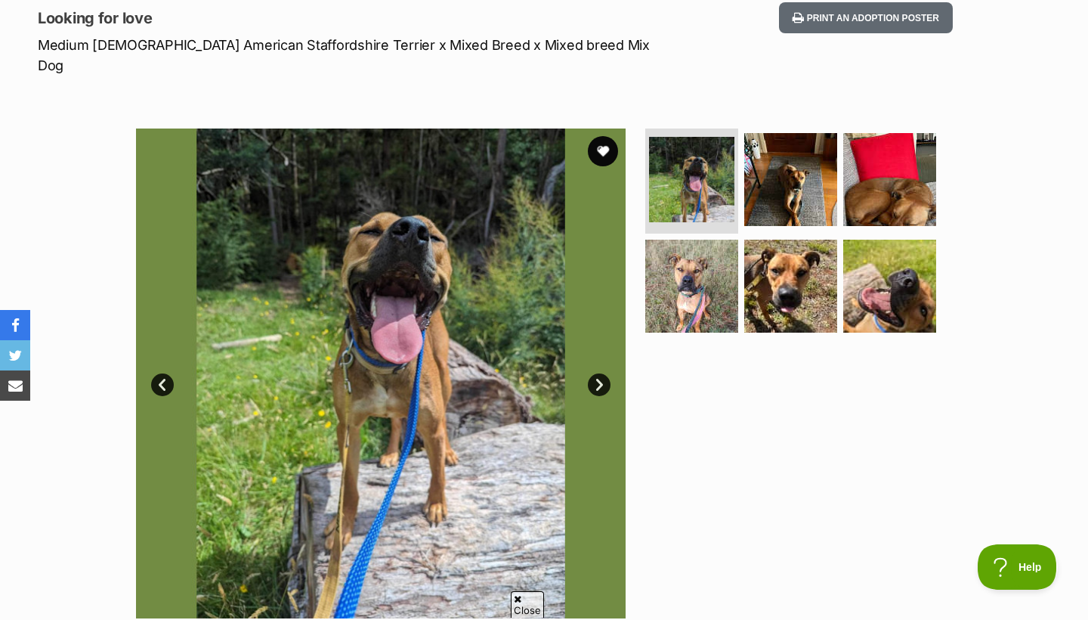
click at [592, 373] on link "Next" at bounding box center [599, 384] width 23 height 23
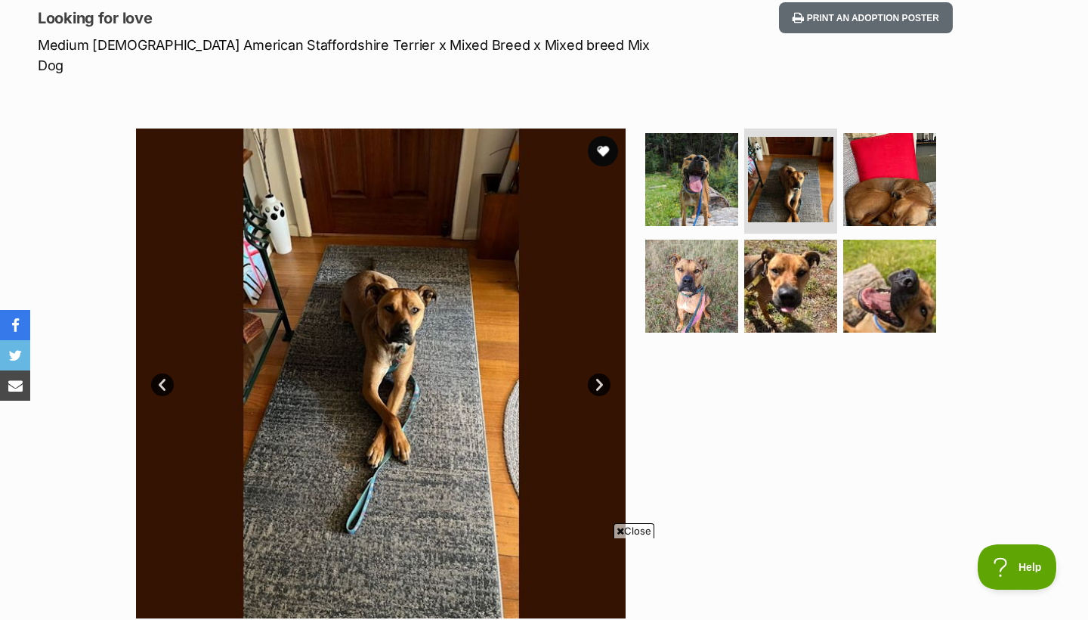
click at [592, 373] on link "Next" at bounding box center [599, 384] width 23 height 23
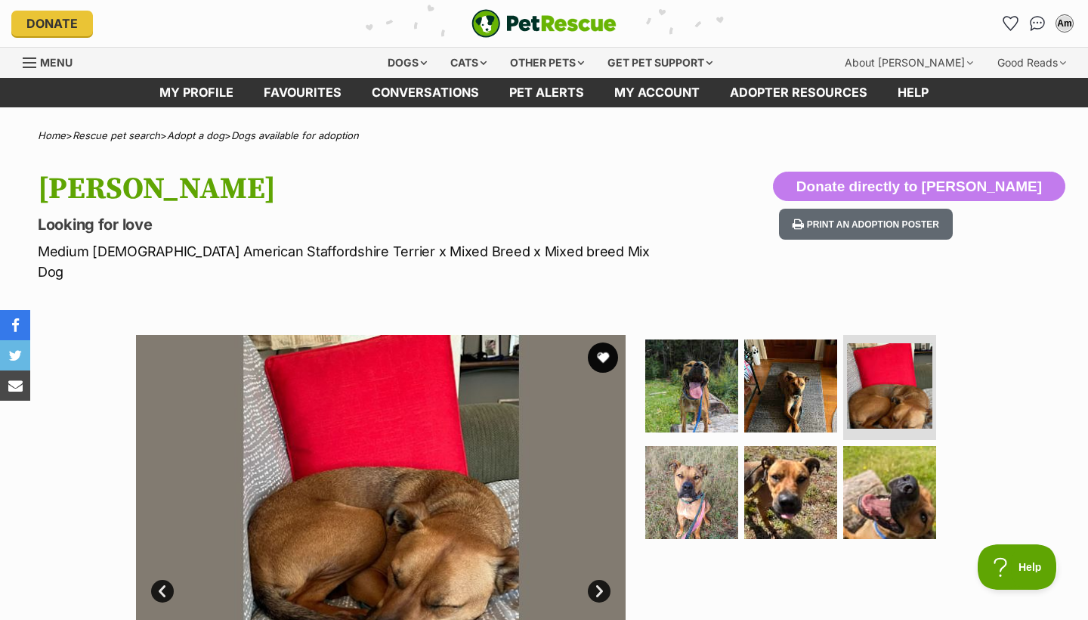
click at [155, 580] on link "Prev" at bounding box center [162, 591] width 23 height 23
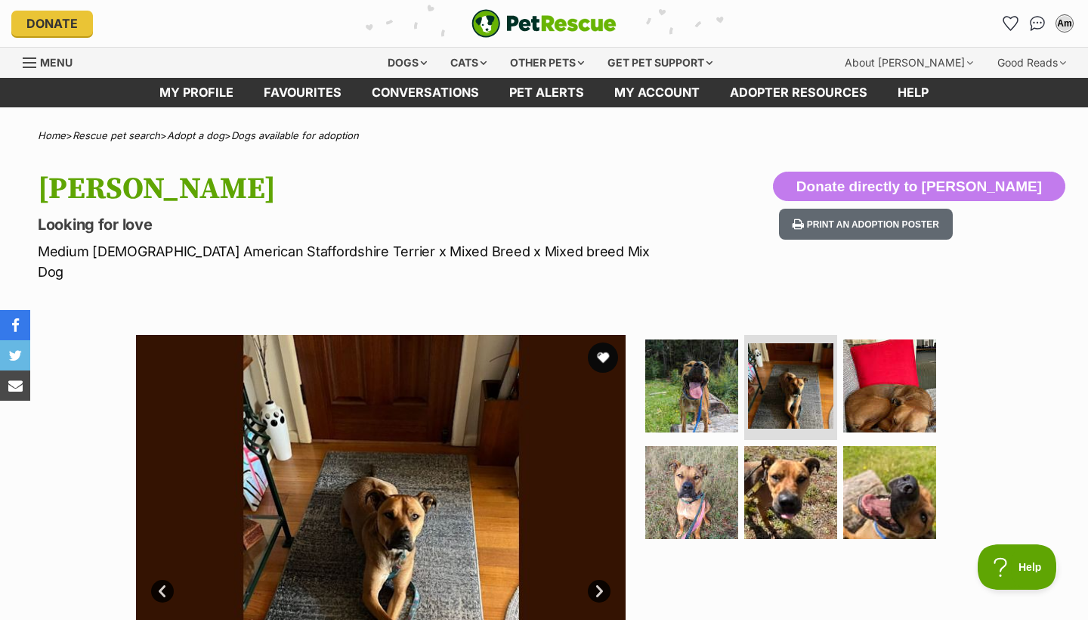
click at [163, 580] on link "Prev" at bounding box center [162, 591] width 23 height 23
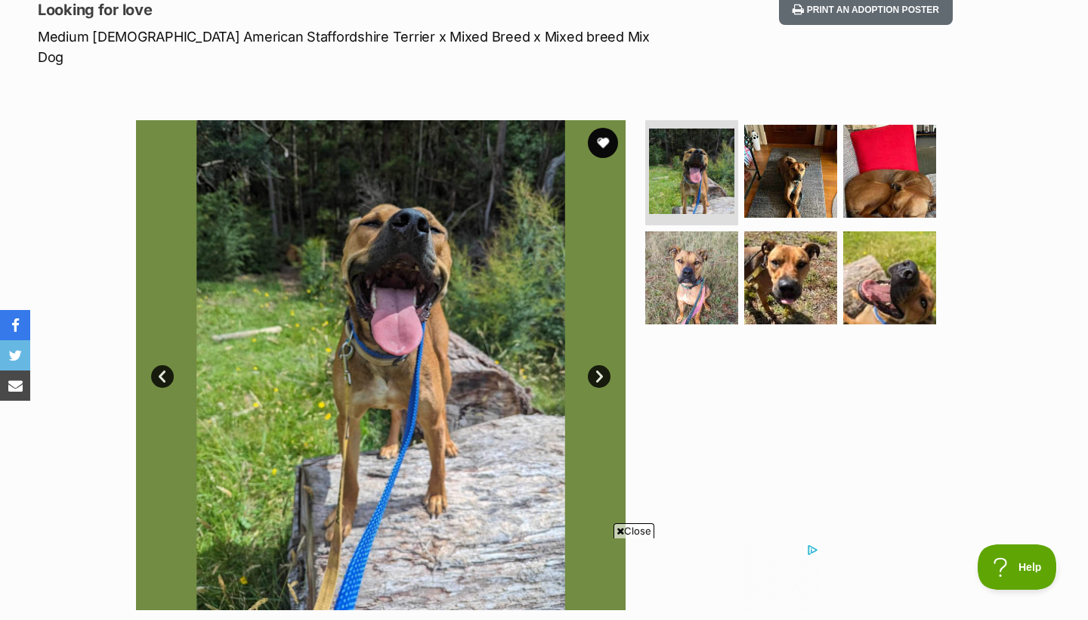
scroll to position [274, 0]
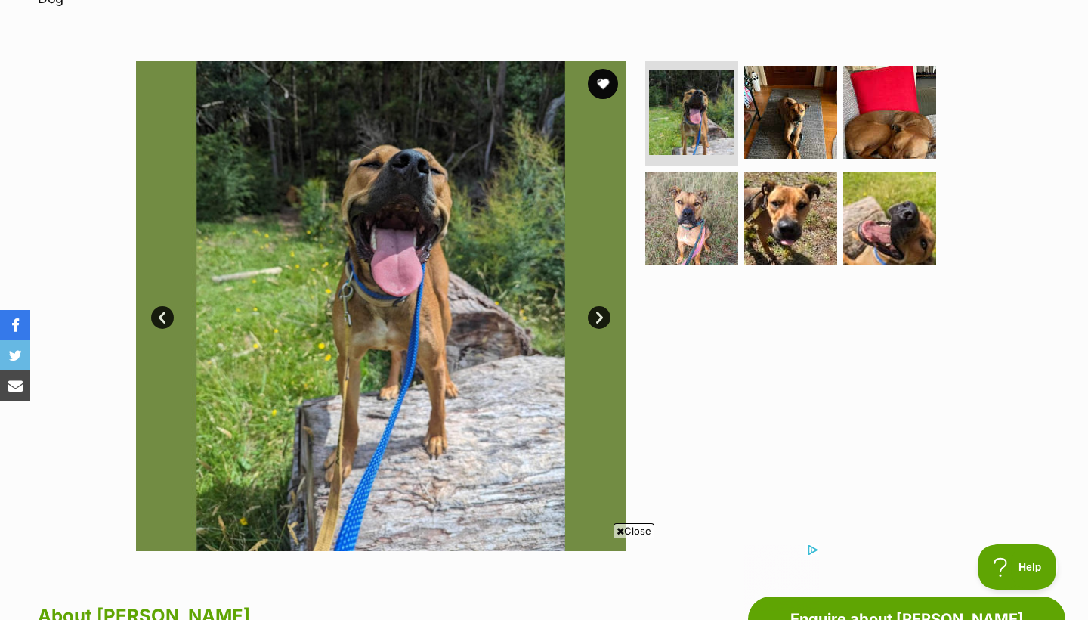
click at [625, 528] on span "Close" at bounding box center [634, 530] width 41 height 15
click at [602, 67] on button "favourite" at bounding box center [603, 83] width 33 height 33
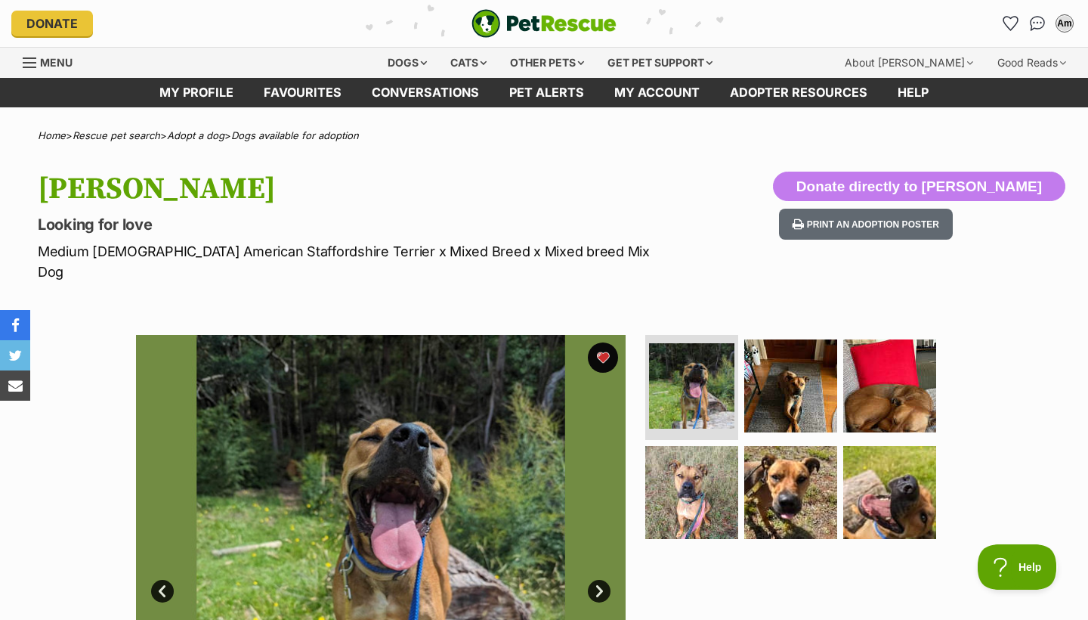
scroll to position [0, 0]
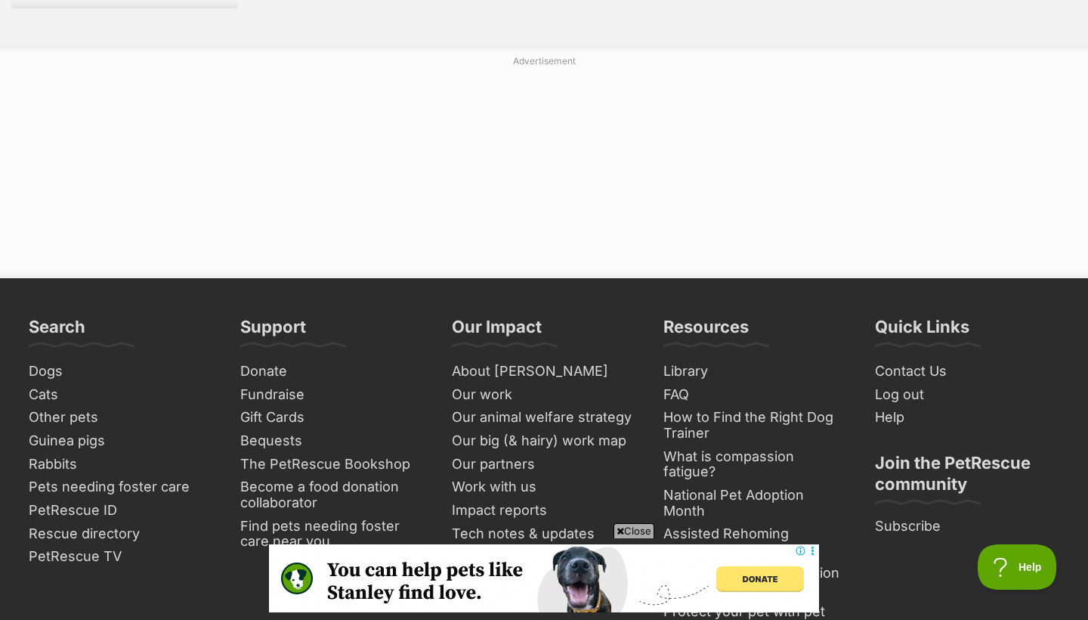
scroll to position [2838, 0]
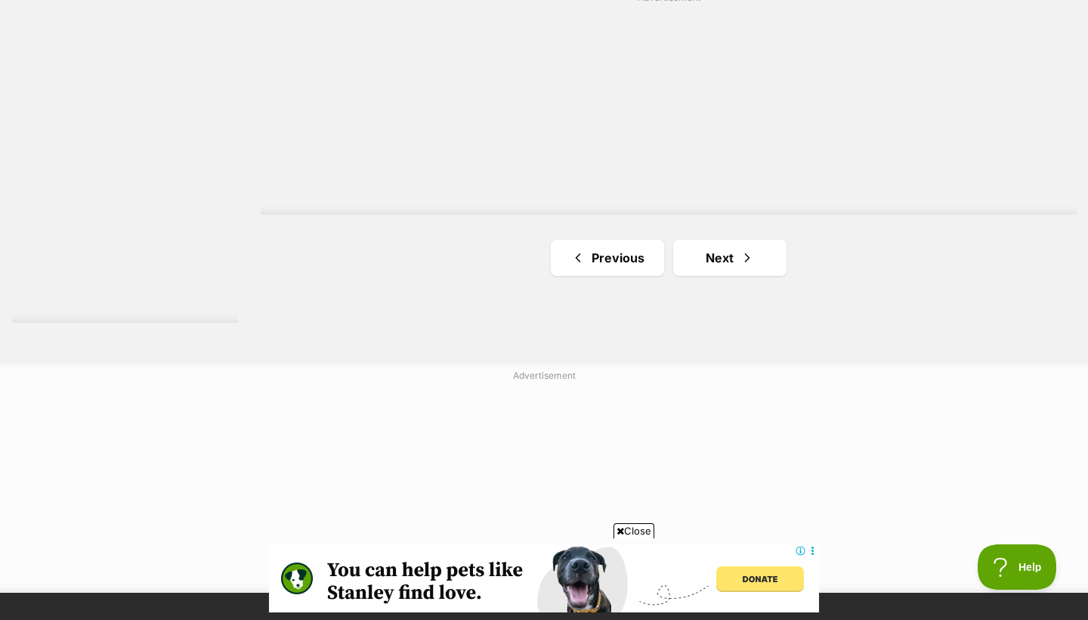
click at [750, 249] on span "Next page" at bounding box center [747, 258] width 15 height 18
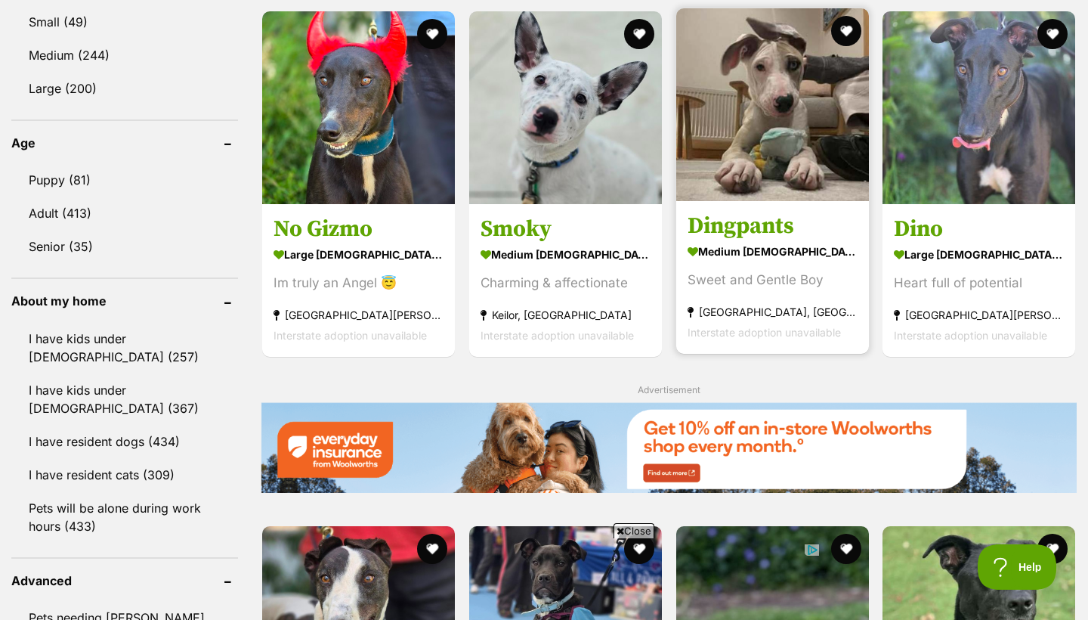
scroll to position [1466, 0]
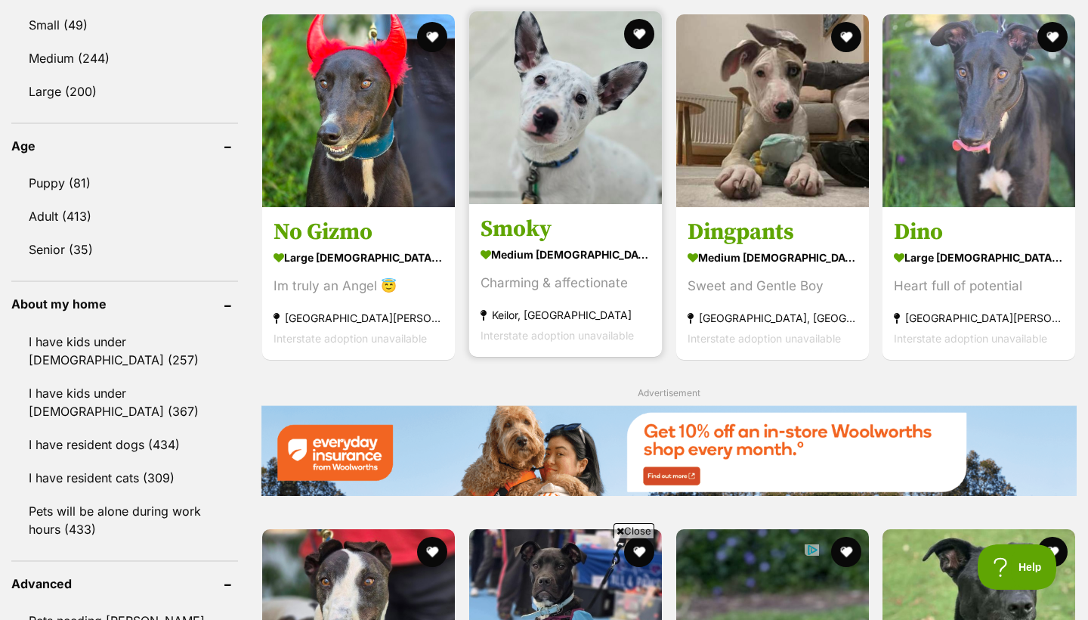
click at [602, 187] on img at bounding box center [565, 107] width 193 height 193
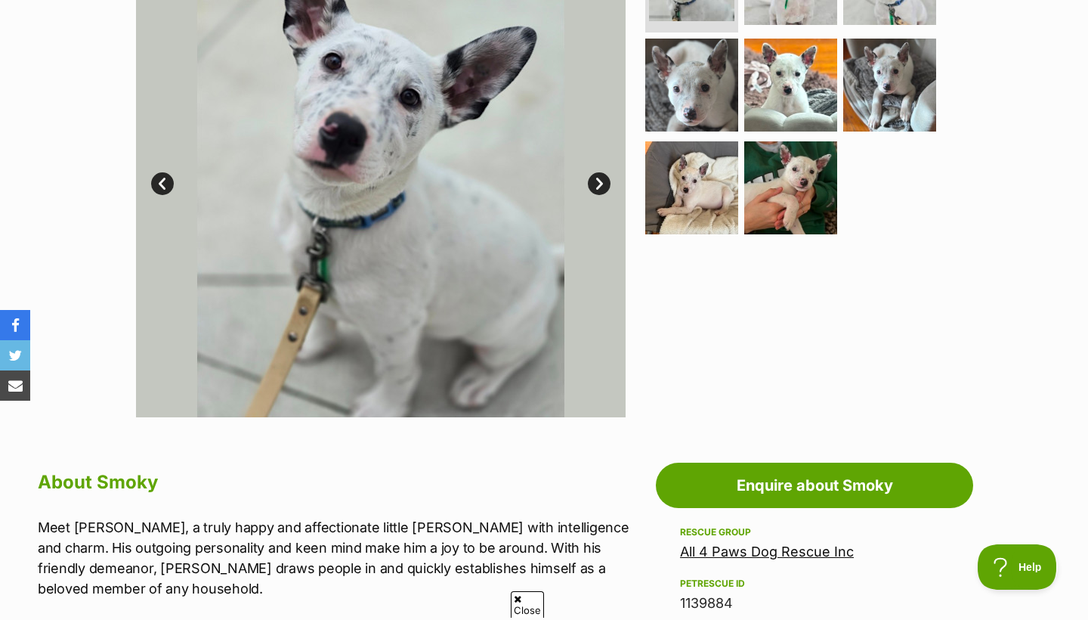
scroll to position [379, 0]
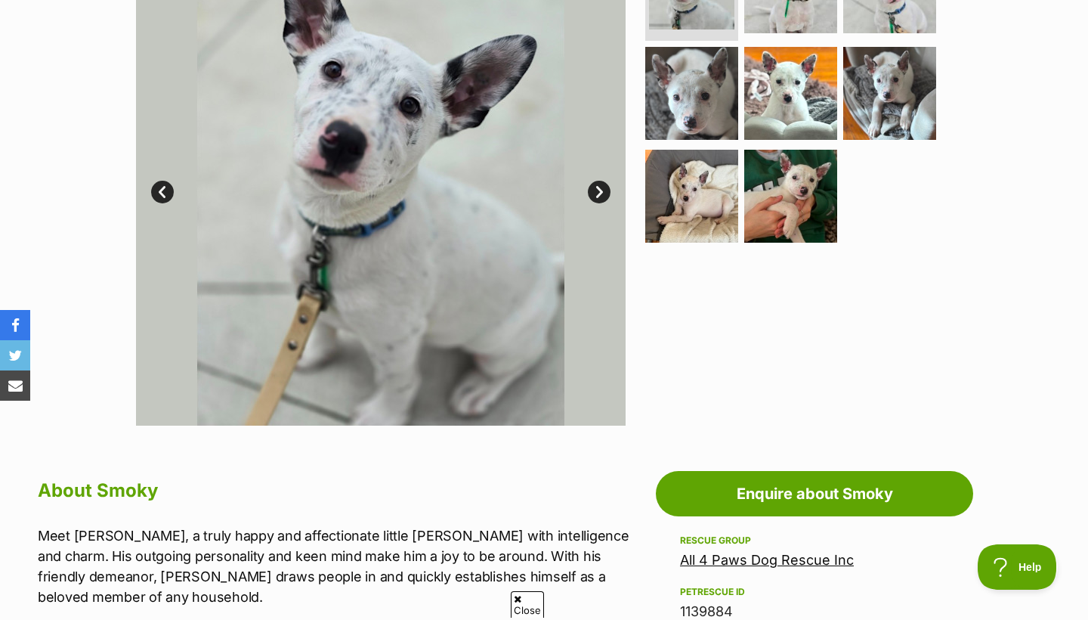
click at [590, 188] on link "Next" at bounding box center [599, 192] width 23 height 23
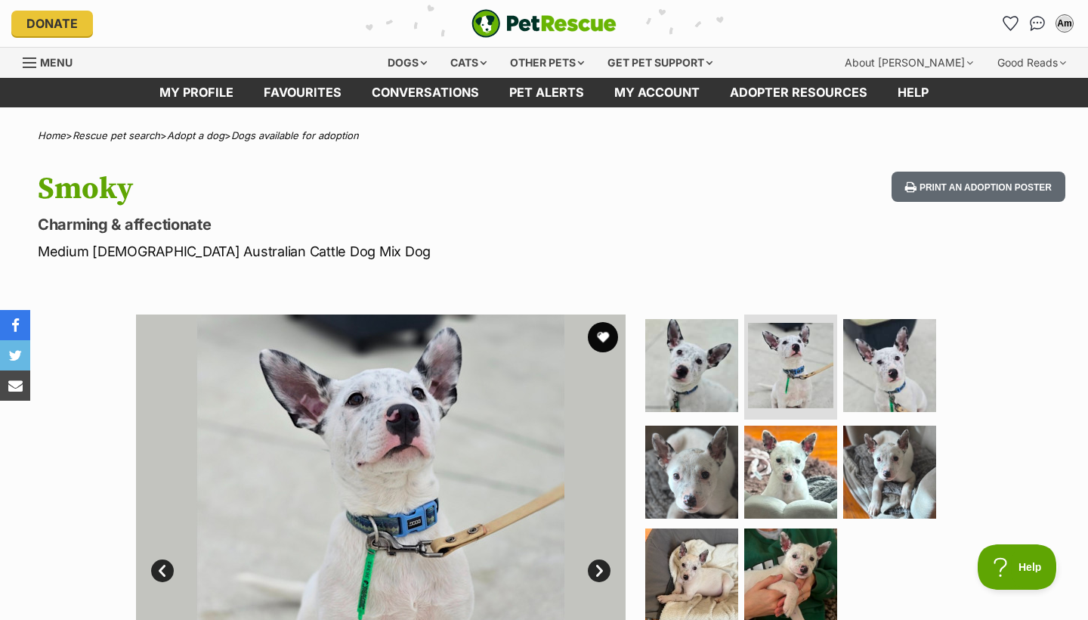
scroll to position [0, 0]
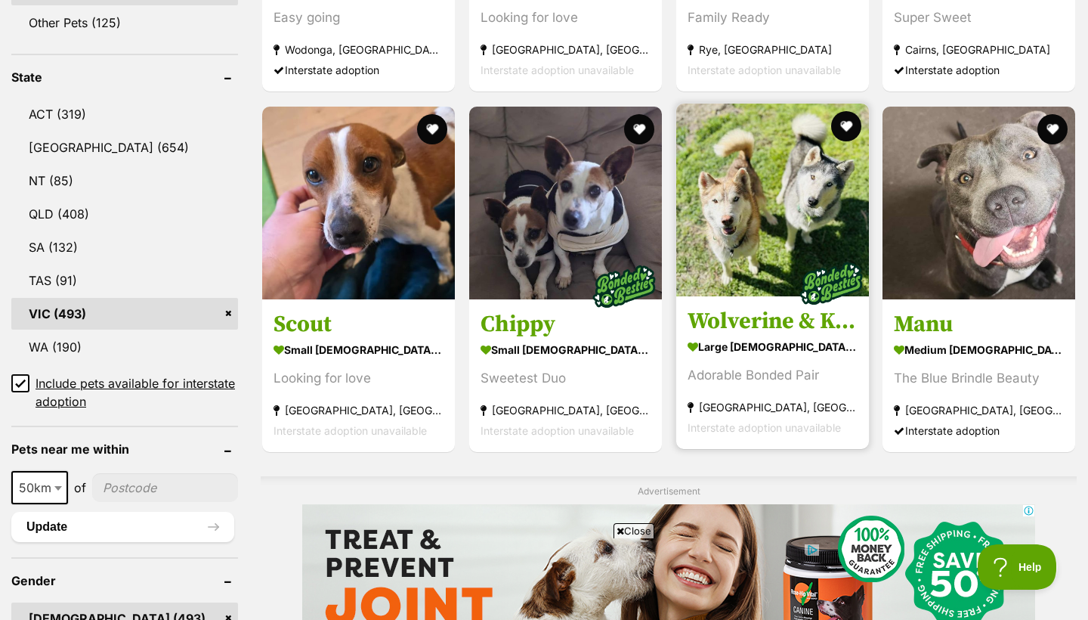
scroll to position [751, 0]
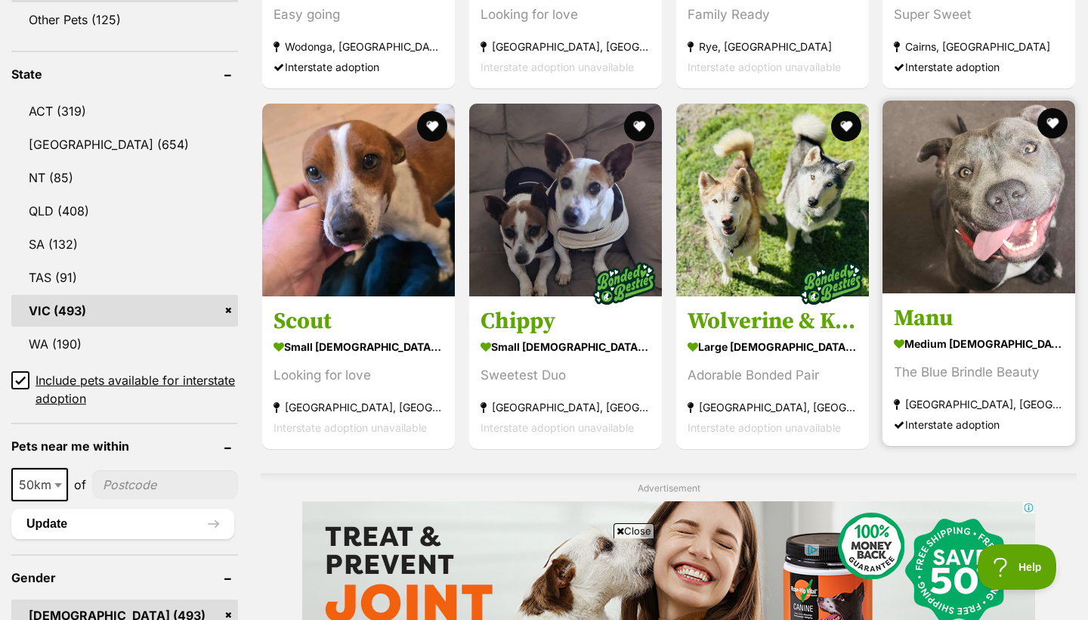
click at [888, 286] on img at bounding box center [979, 197] width 193 height 193
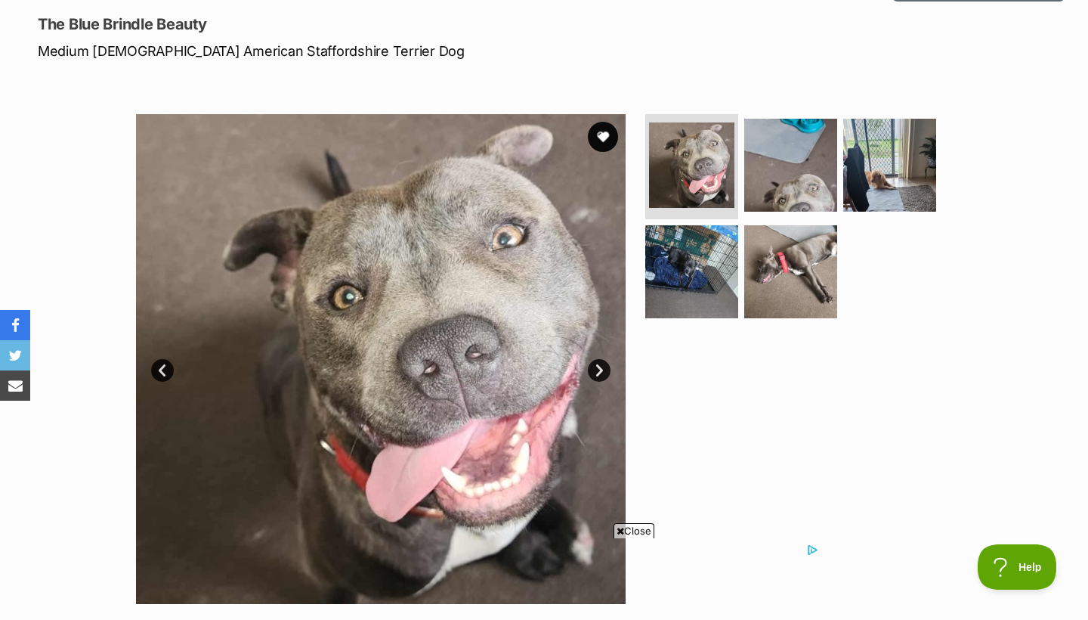
scroll to position [182, 0]
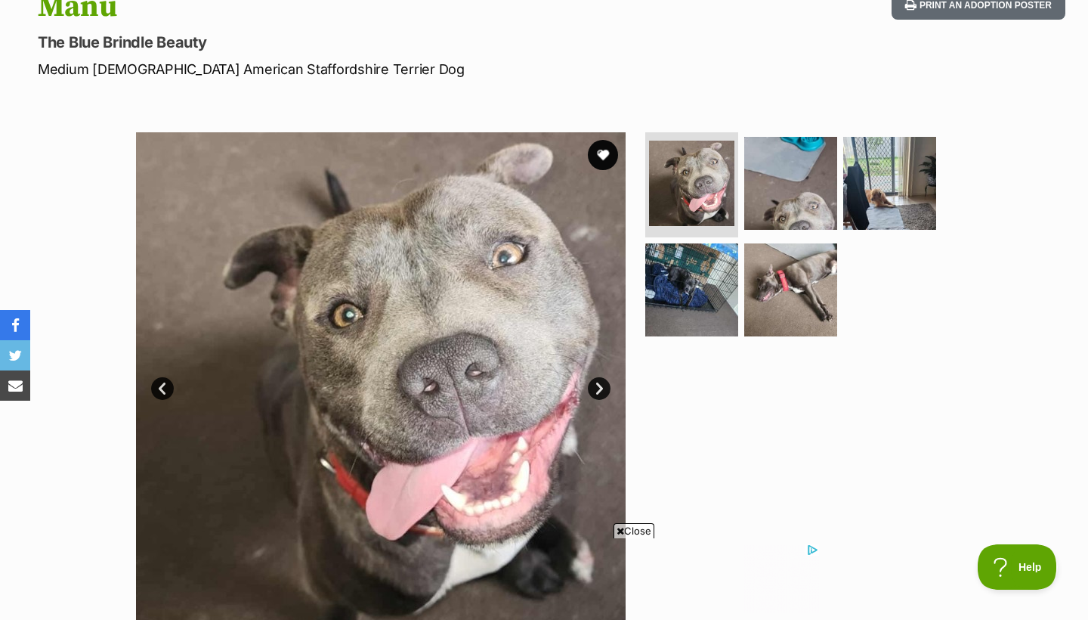
click at [598, 386] on link "Next" at bounding box center [599, 388] width 23 height 23
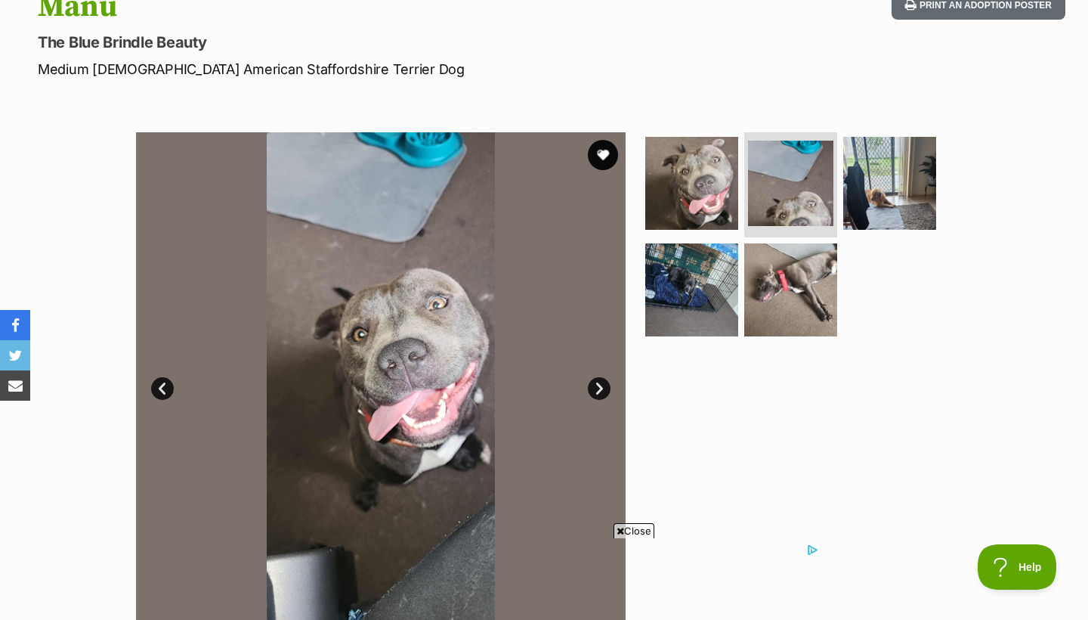
click at [168, 387] on link "Prev" at bounding box center [162, 388] width 23 height 23
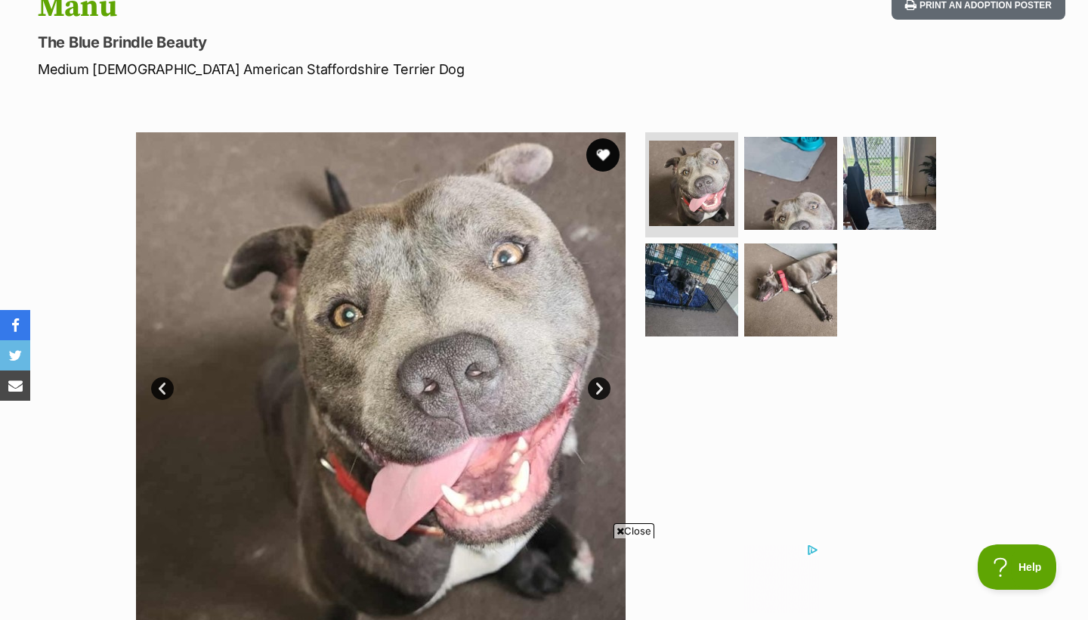
click at [599, 151] on button "favourite" at bounding box center [603, 154] width 33 height 33
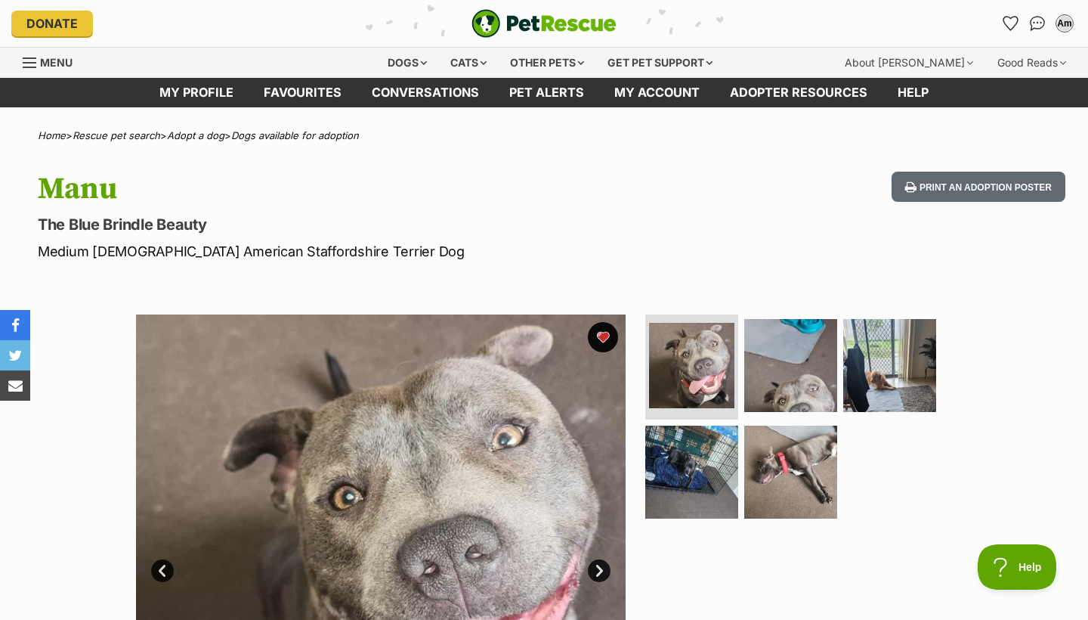
scroll to position [0, 0]
click at [1013, 29] on icon "Favourites" at bounding box center [1011, 24] width 20 height 20
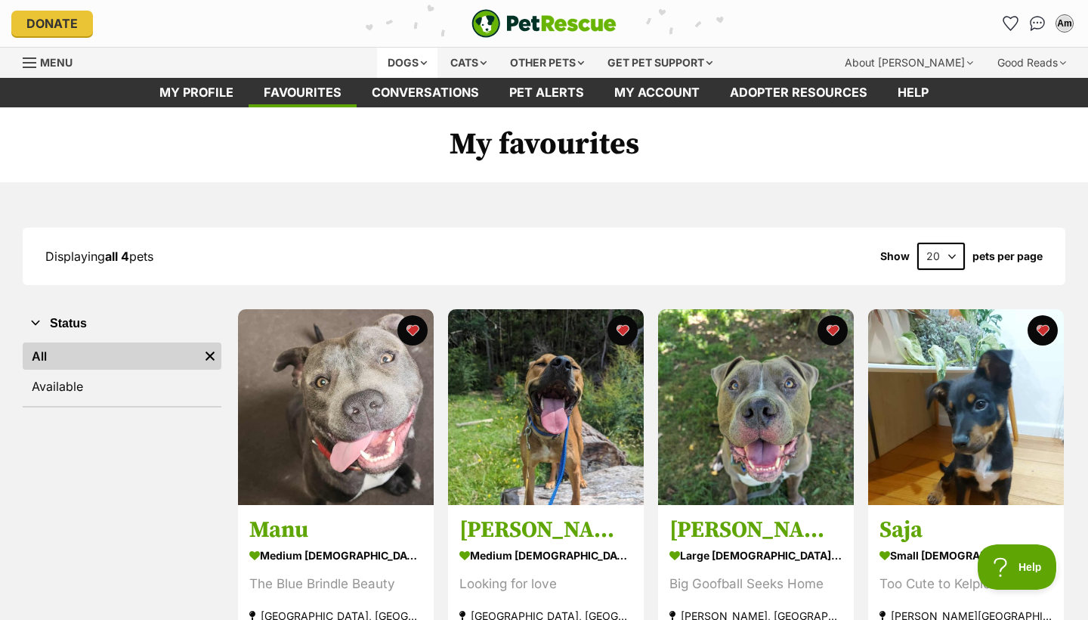
click at [407, 60] on div "Dogs" at bounding box center [407, 63] width 60 height 30
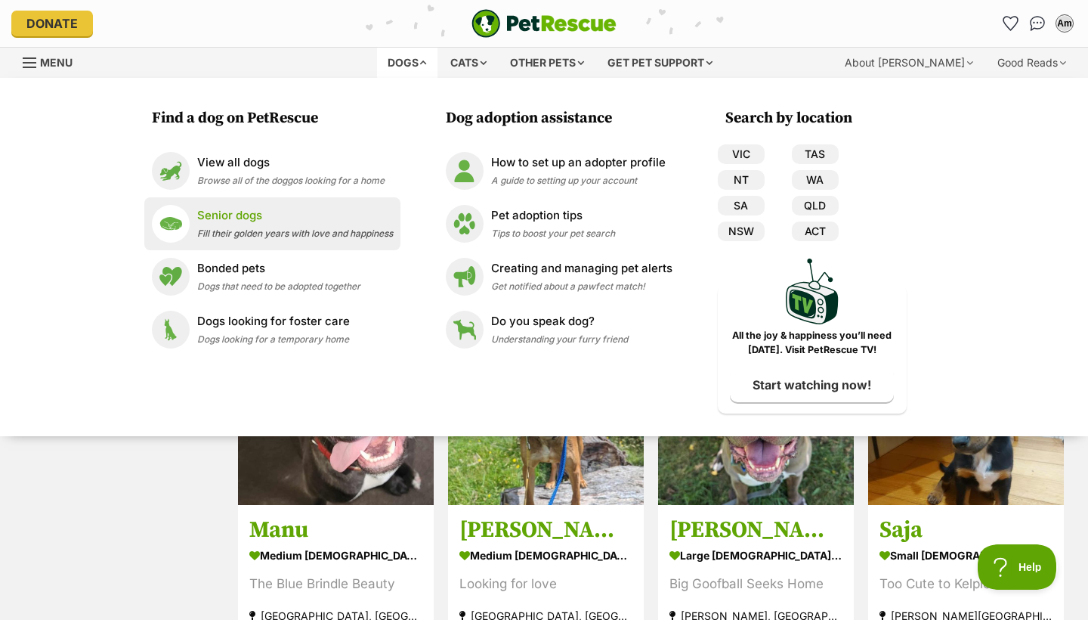
click at [291, 206] on link "Senior dogs Fill their golden years with love and happiness" at bounding box center [272, 224] width 241 height 38
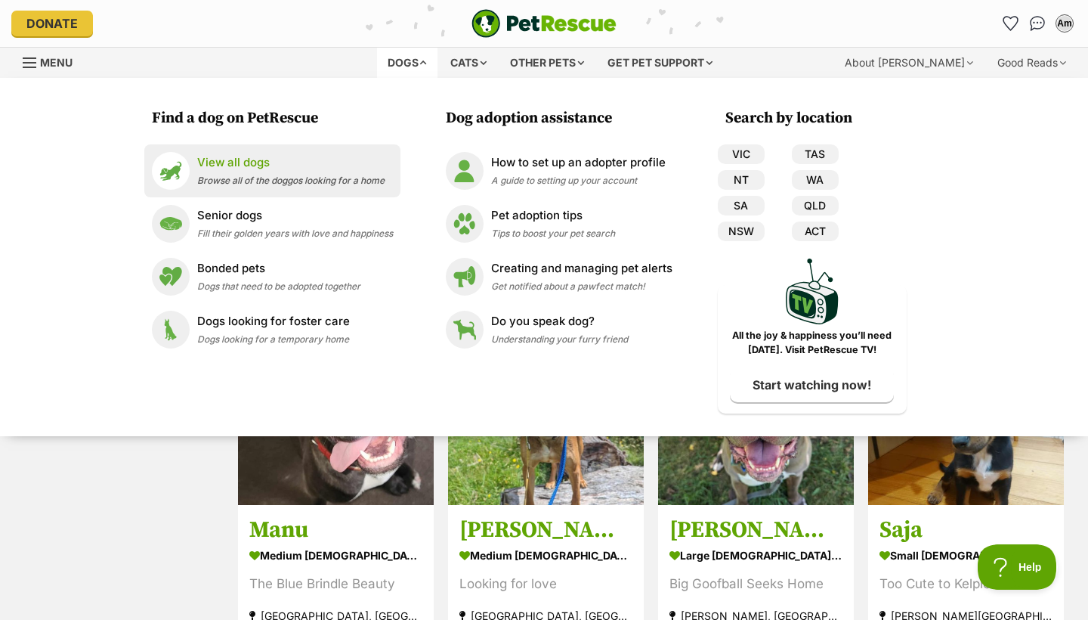
click at [297, 189] on li "View all dogs Browse all of the doggos looking for a home" at bounding box center [272, 170] width 256 height 53
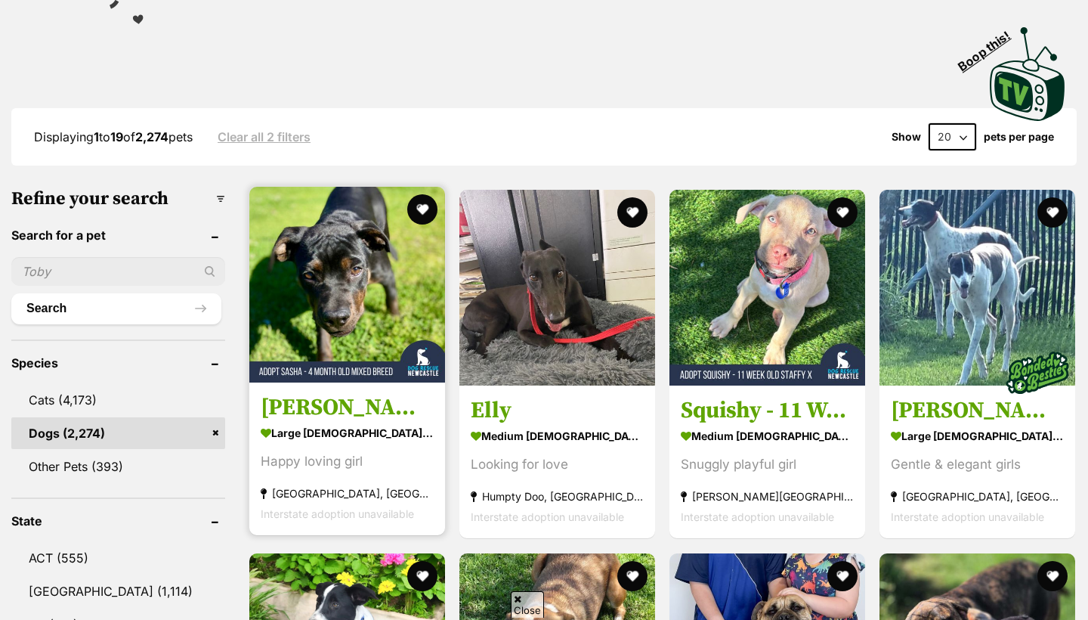
scroll to position [312, 0]
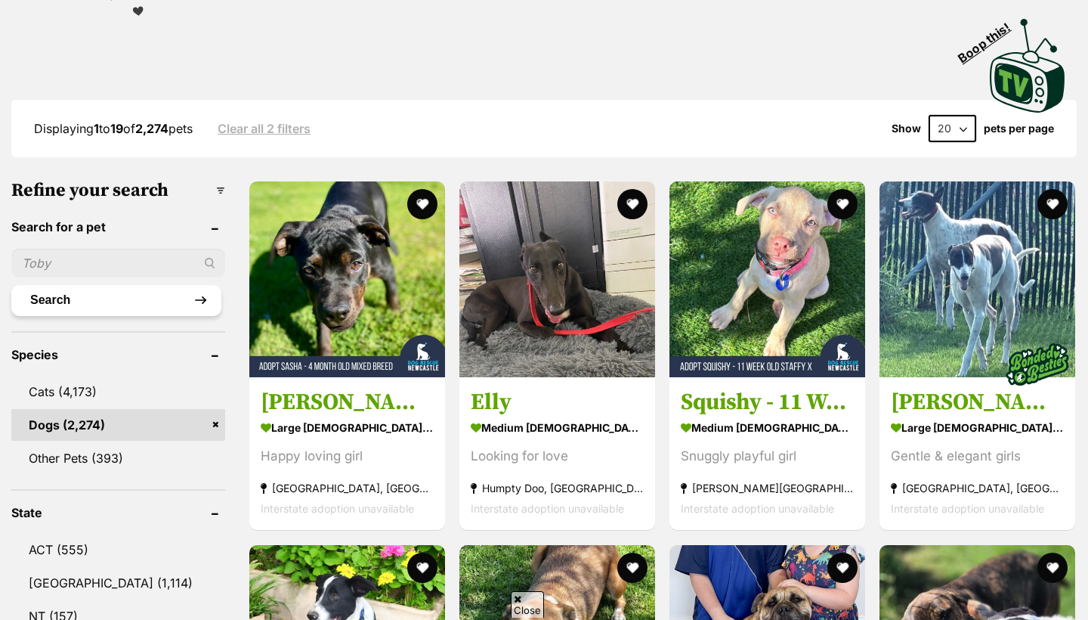
click at [124, 286] on button "Search" at bounding box center [116, 300] width 210 height 30
click at [117, 291] on button "Search" at bounding box center [116, 300] width 210 height 30
click at [117, 272] on input "text" at bounding box center [118, 263] width 214 height 29
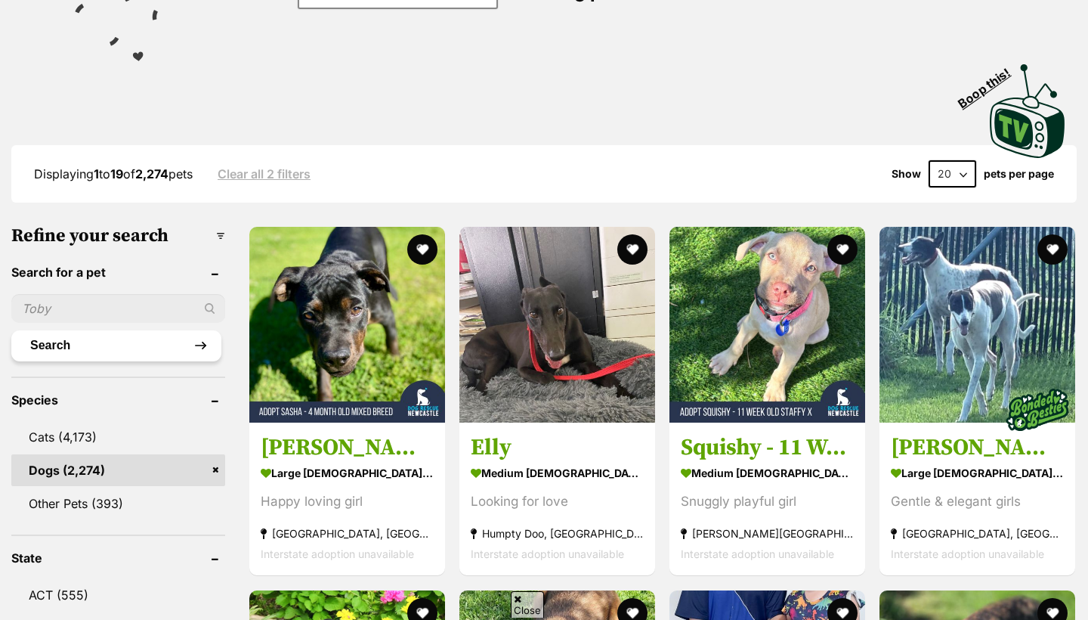
click at [83, 345] on button "Search" at bounding box center [116, 345] width 210 height 30
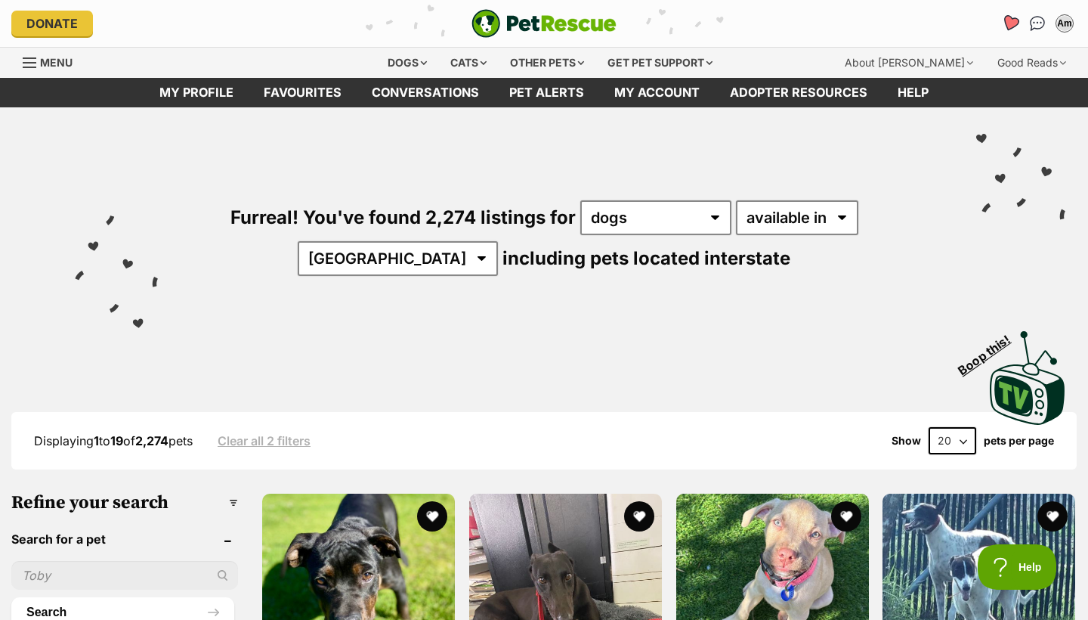
click at [1011, 24] on icon "Favourites" at bounding box center [1011, 22] width 18 height 17
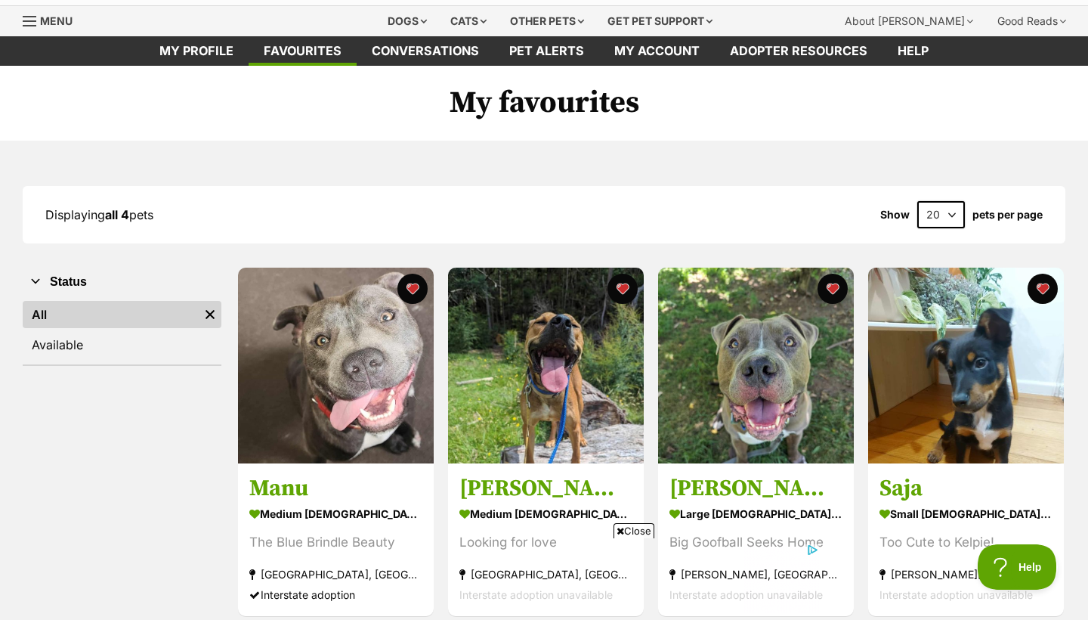
click at [626, 523] on span "Close" at bounding box center [634, 530] width 41 height 15
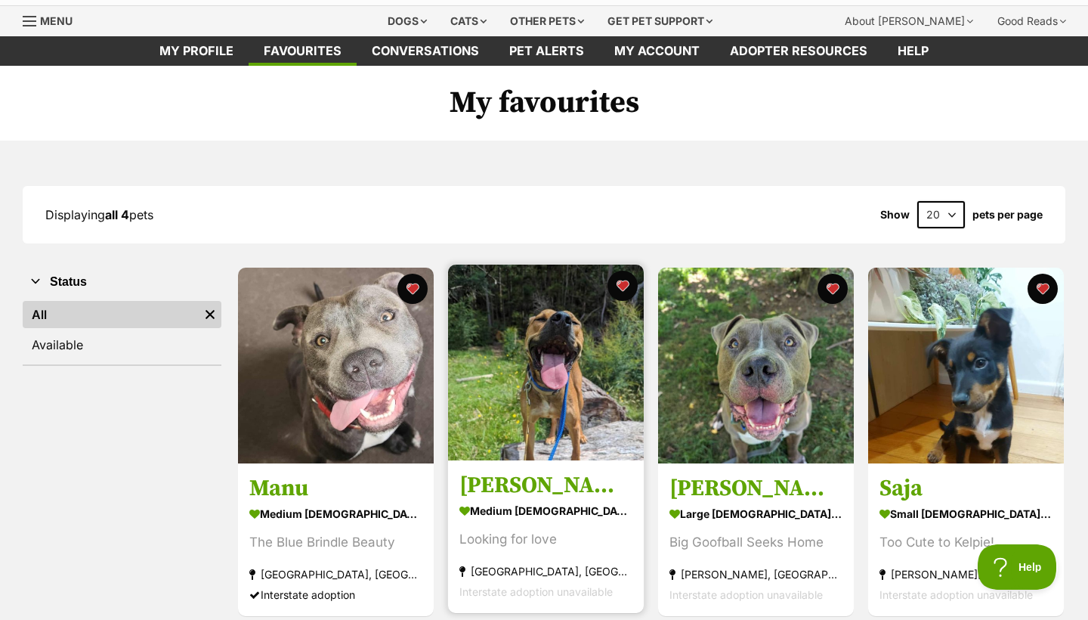
click at [562, 485] on h3 "Marty" at bounding box center [546, 486] width 173 height 29
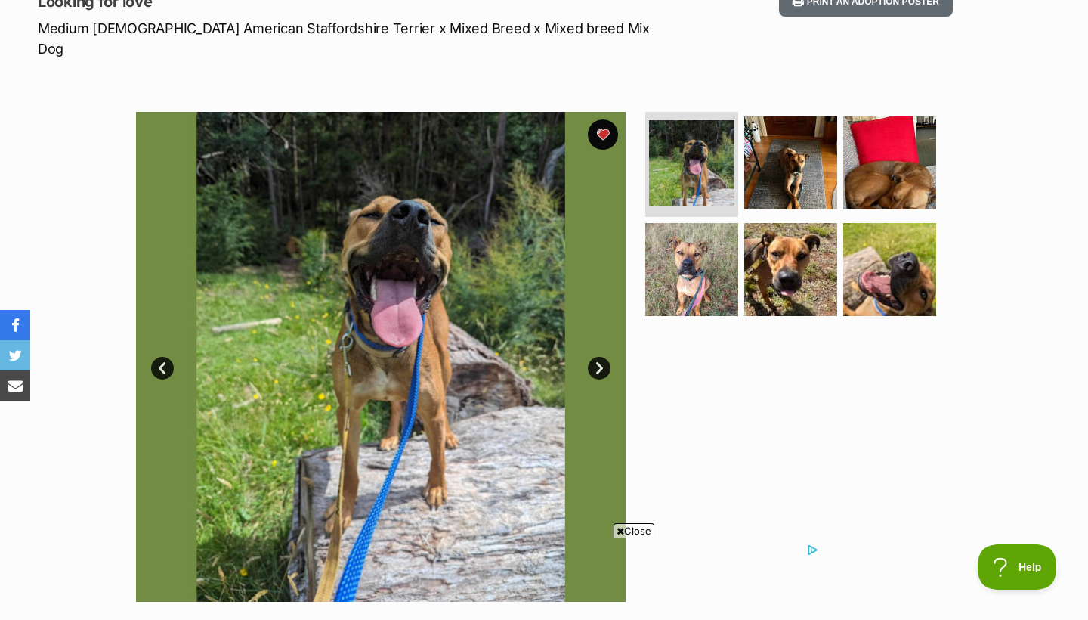
click at [599, 357] on link "Next" at bounding box center [599, 368] width 23 height 23
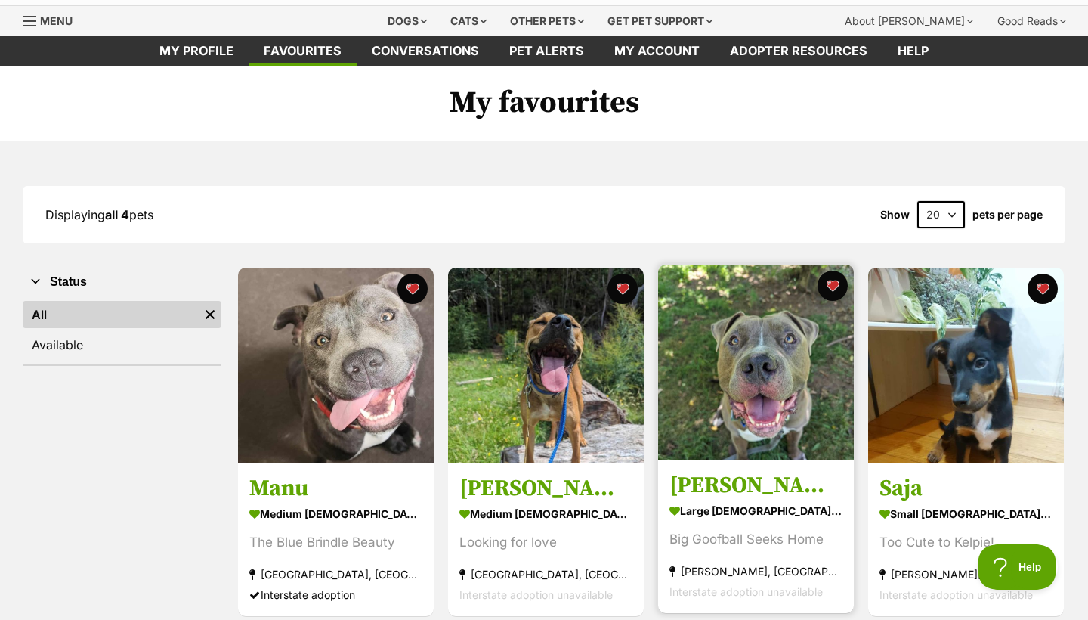
click at [705, 373] on img at bounding box center [756, 363] width 196 height 196
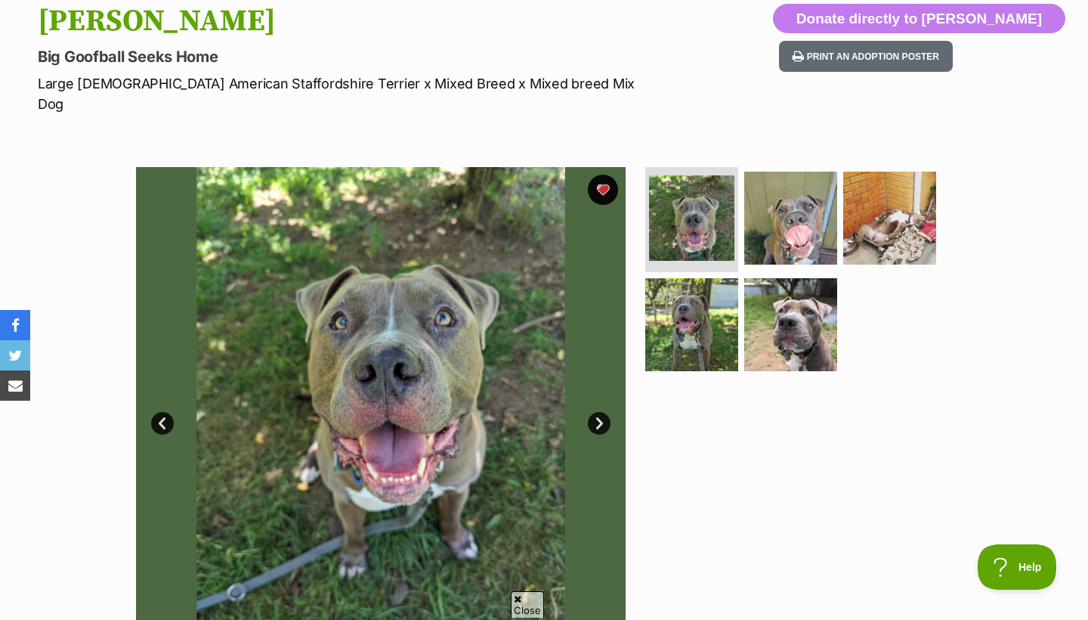
scroll to position [161, 0]
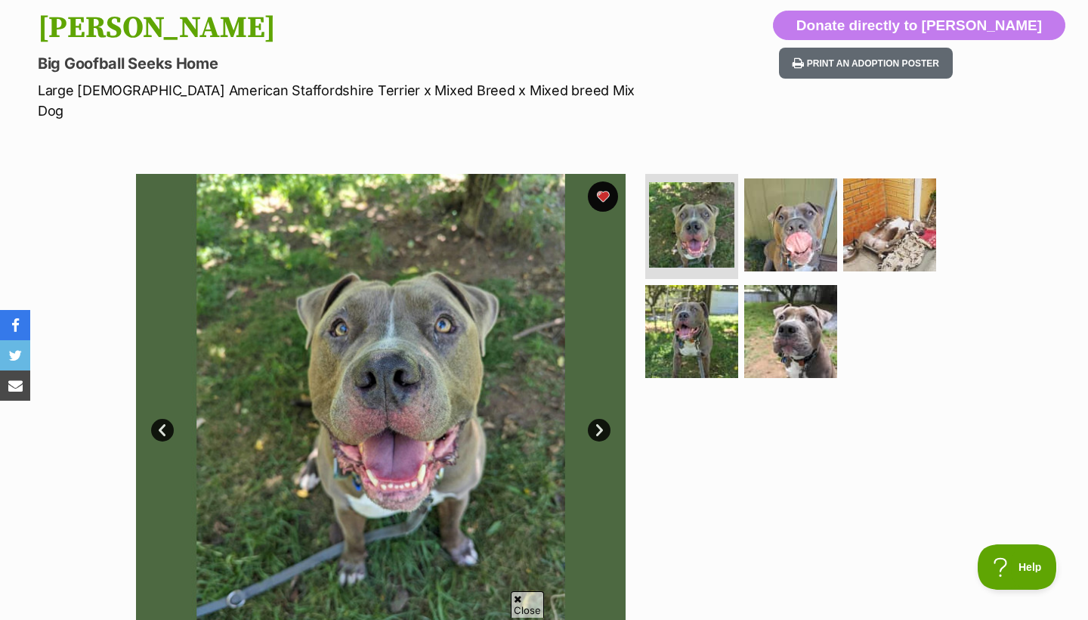
click at [595, 419] on link "Next" at bounding box center [599, 430] width 23 height 23
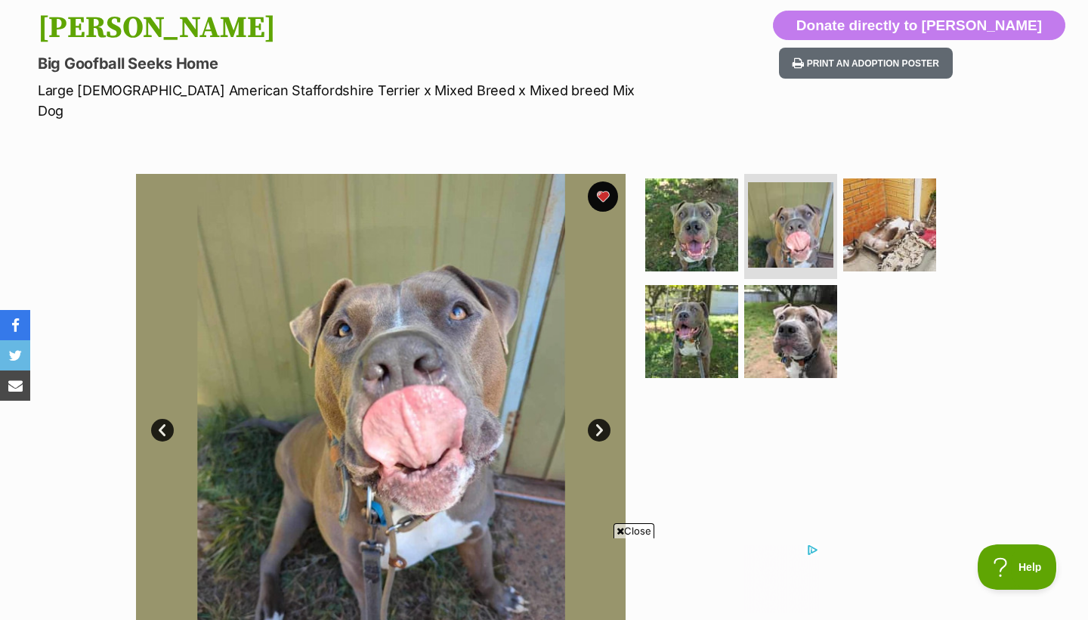
scroll to position [0, 0]
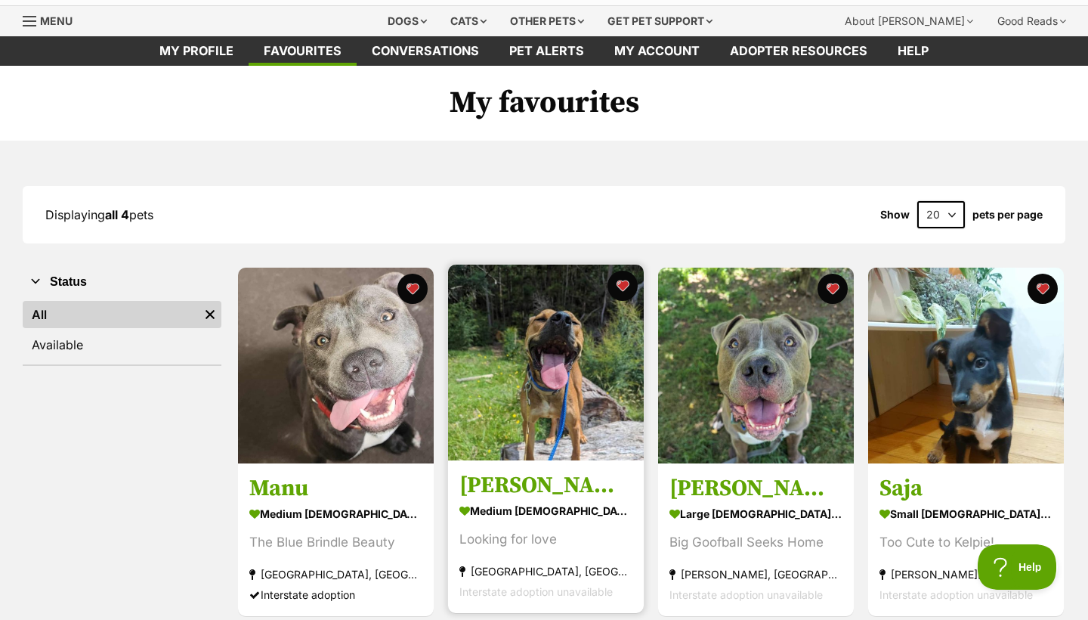
click at [511, 354] on img at bounding box center [546, 363] width 196 height 196
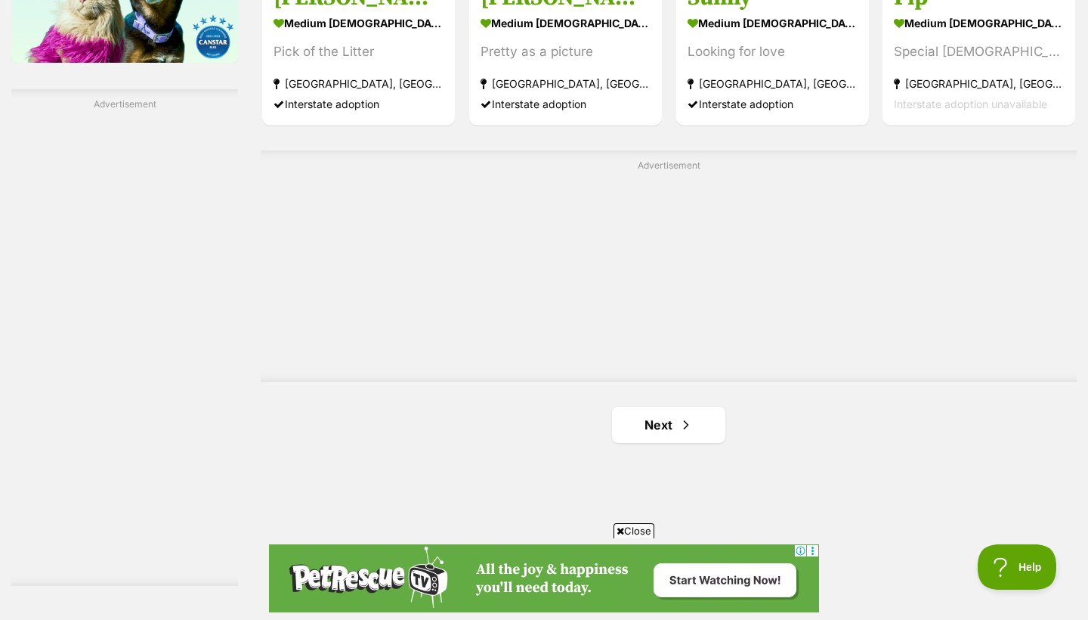
scroll to position [2574, 0]
click at [651, 407] on link "Next" at bounding box center [668, 425] width 113 height 36
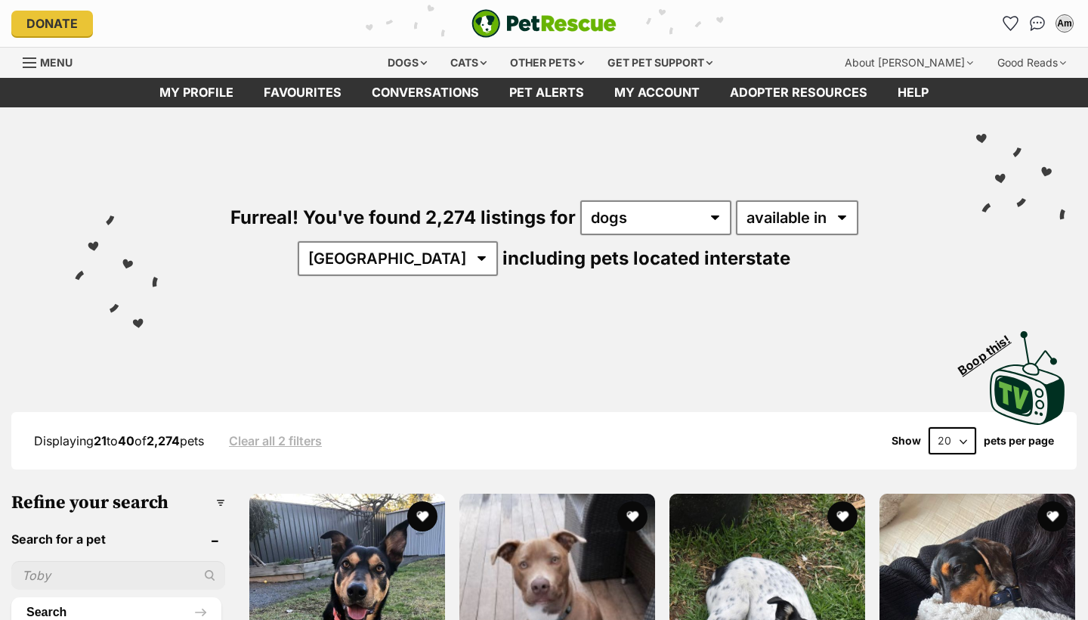
click at [995, 23] on div "Am My account Am [PERSON_NAME] Edit profile Log out Pet alerts Pet alert matche…" at bounding box center [899, 23] width 355 height 24
click at [1008, 25] on icon "Favourites" at bounding box center [1011, 22] width 18 height 17
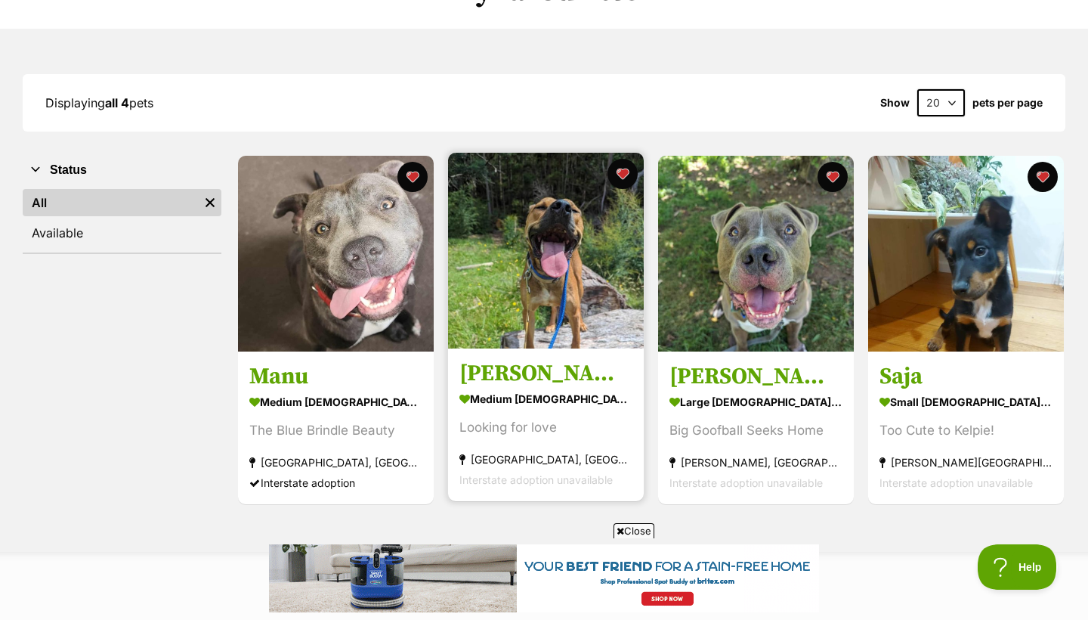
click at [564, 268] on img at bounding box center [546, 251] width 196 height 196
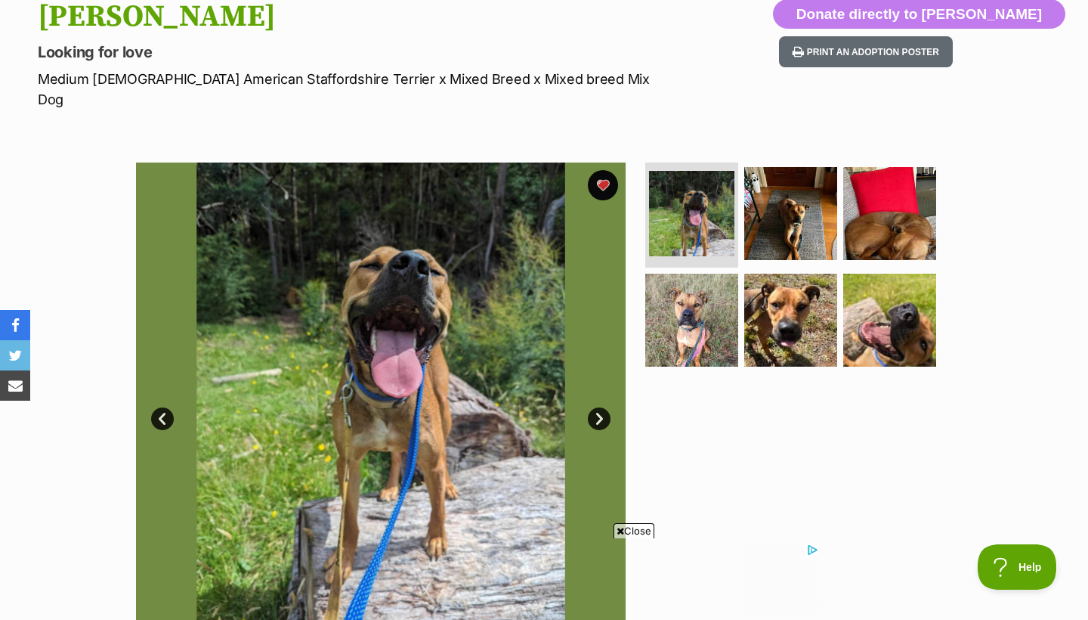
click at [599, 407] on link "Next" at bounding box center [599, 418] width 23 height 23
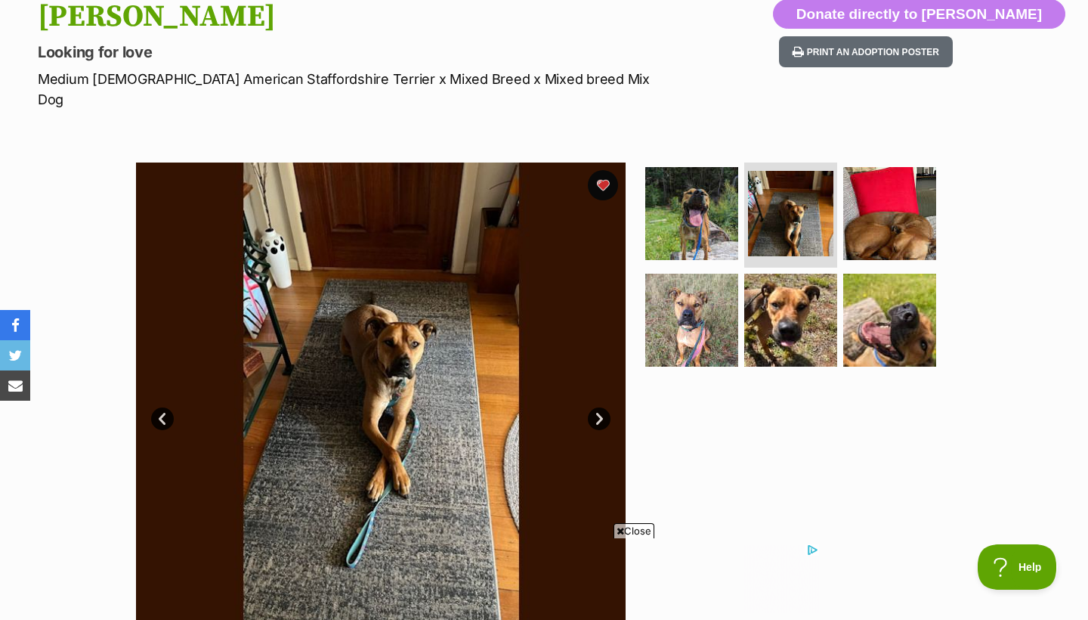
click at [598, 407] on link "Next" at bounding box center [599, 418] width 23 height 23
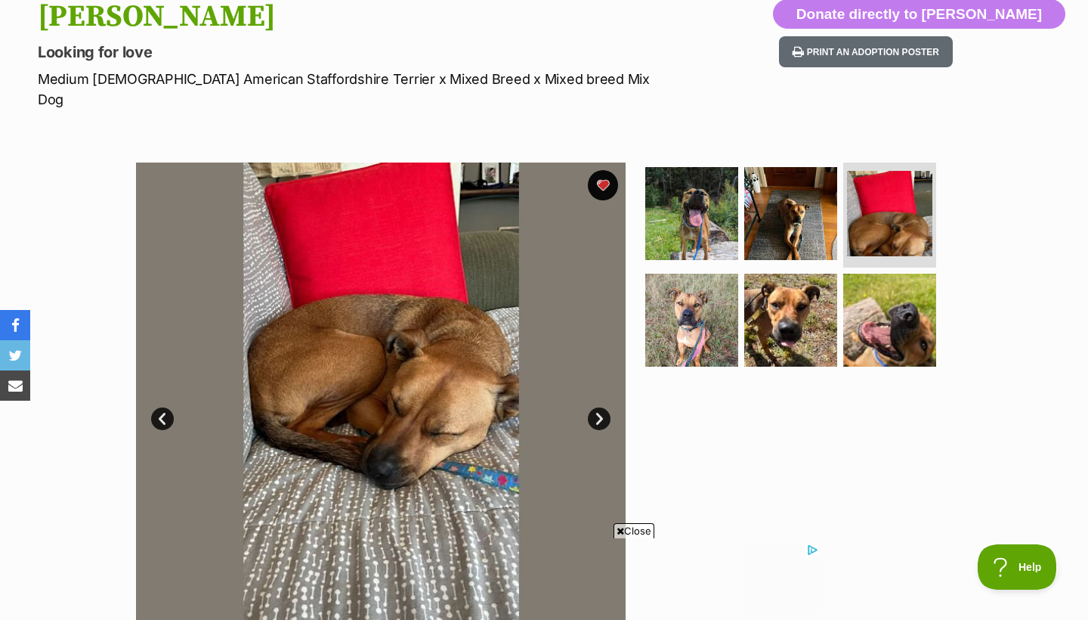
click at [598, 407] on link "Next" at bounding box center [599, 418] width 23 height 23
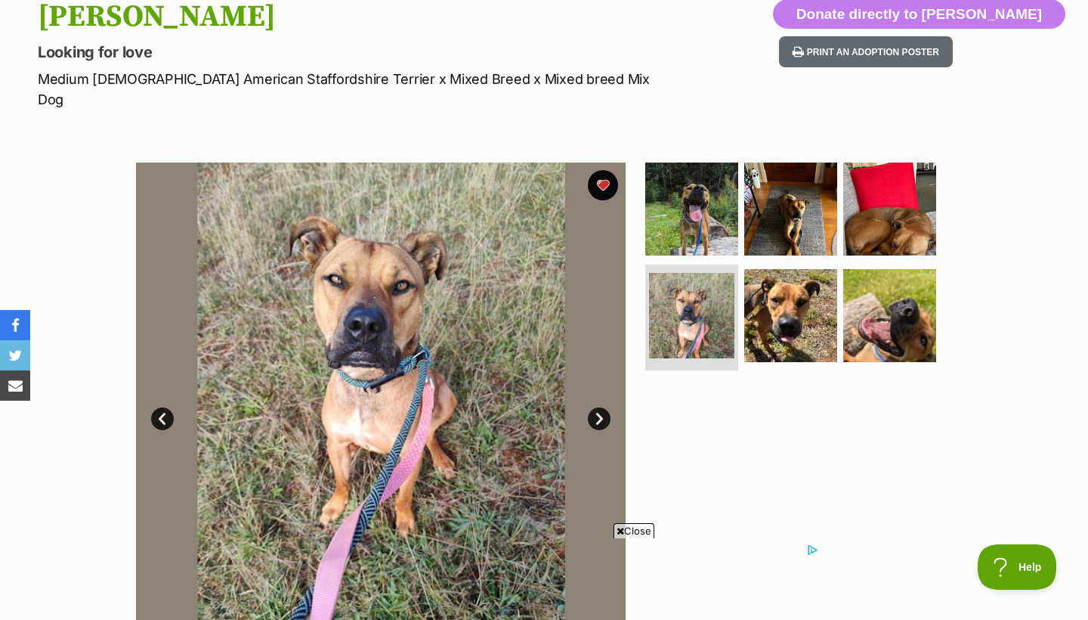
click at [598, 407] on link "Next" at bounding box center [599, 418] width 23 height 23
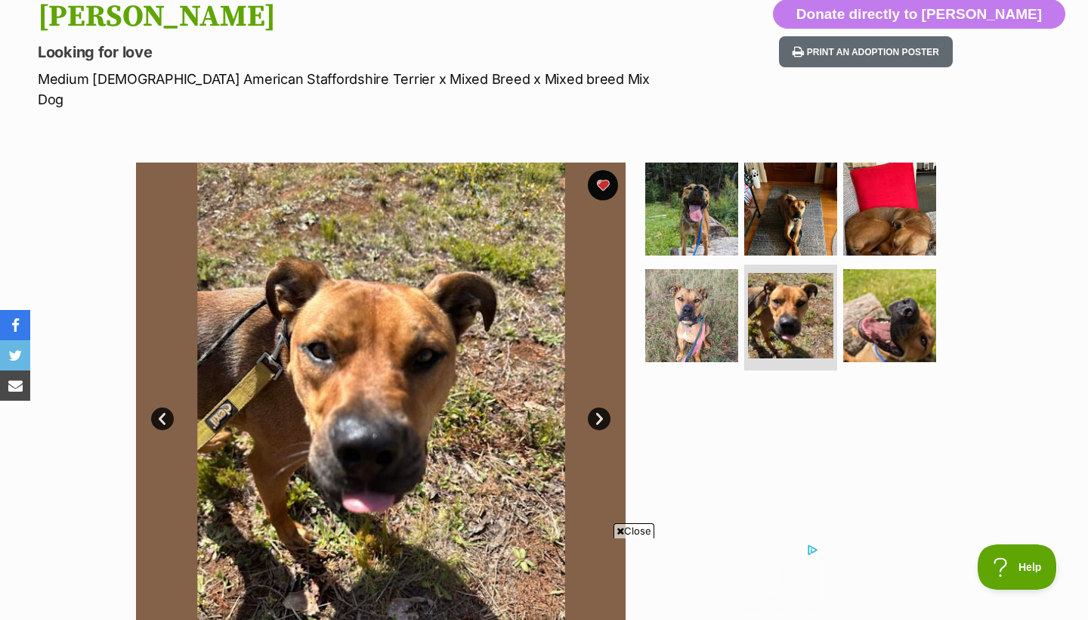
click at [598, 407] on link "Next" at bounding box center [599, 418] width 23 height 23
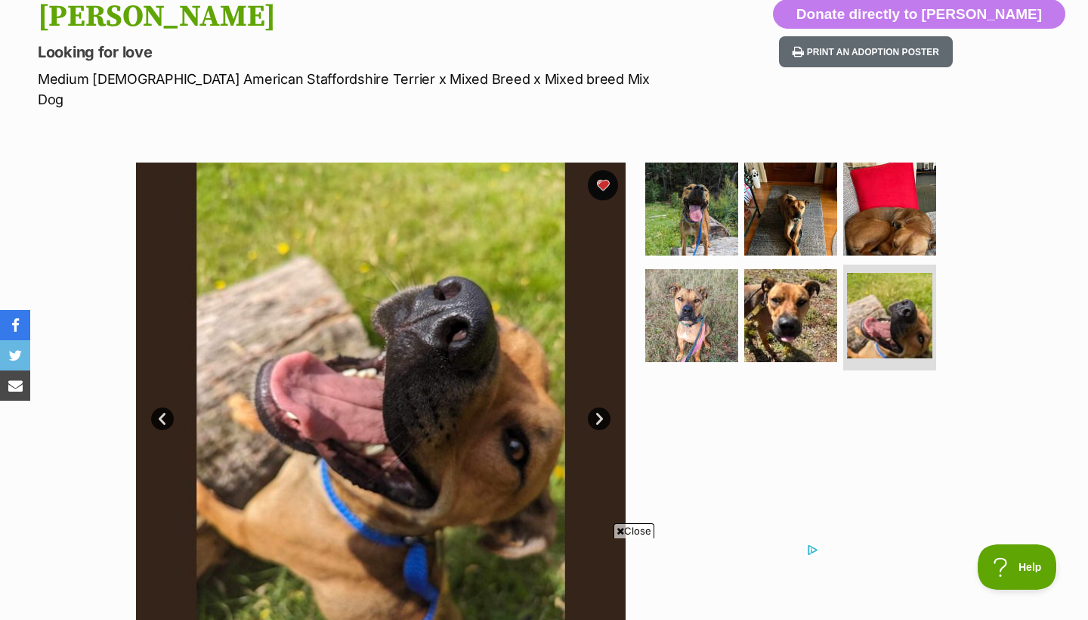
click at [598, 407] on link "Next" at bounding box center [599, 418] width 23 height 23
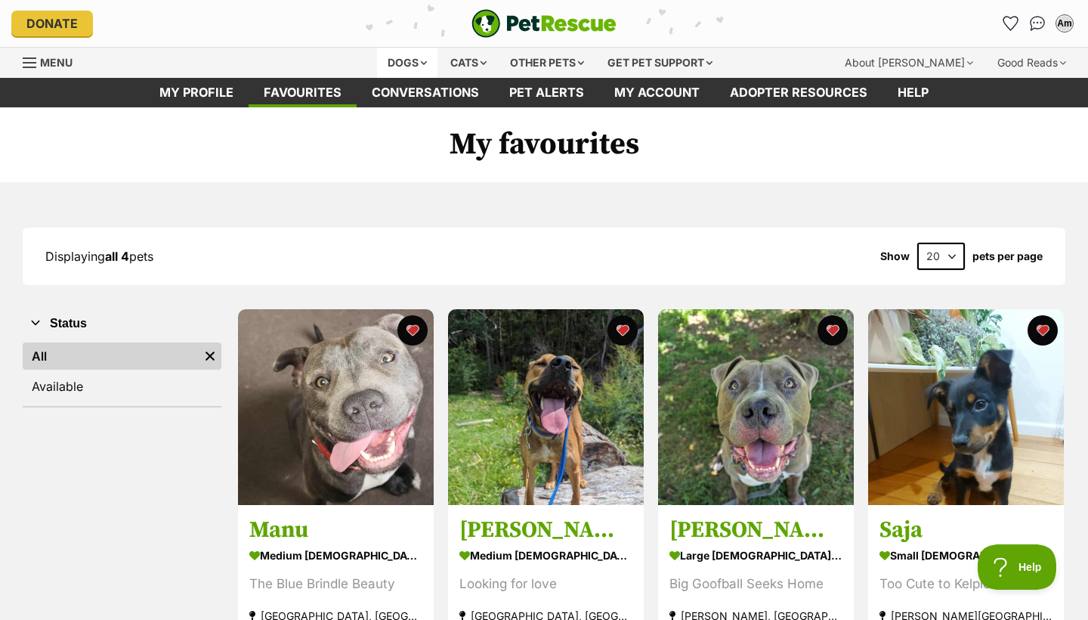
click at [393, 58] on div "Dogs" at bounding box center [407, 63] width 60 height 30
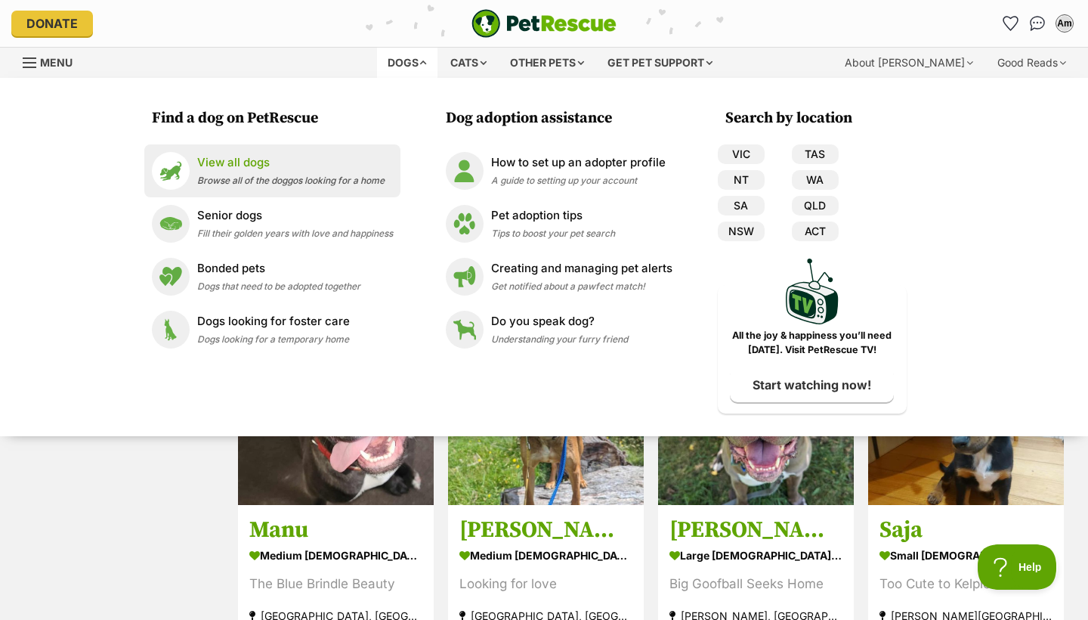
click at [348, 191] on li "View all dogs Browse all of the doggos looking for a home" at bounding box center [272, 170] width 256 height 53
click at [324, 177] on span "Browse all of the doggos looking for a home" at bounding box center [290, 180] width 187 height 11
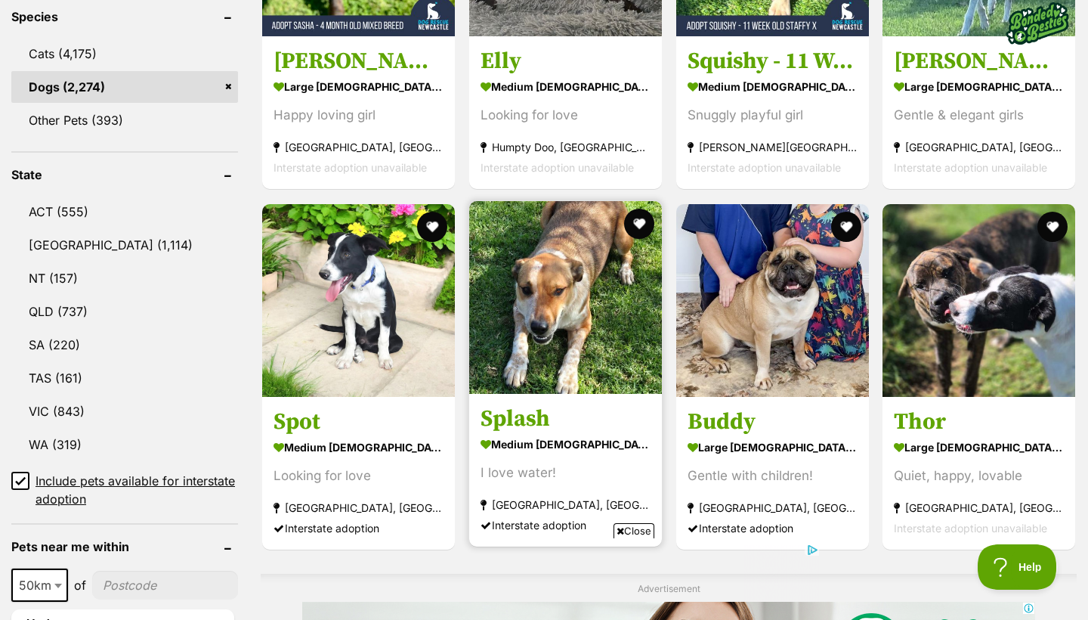
scroll to position [774, 0]
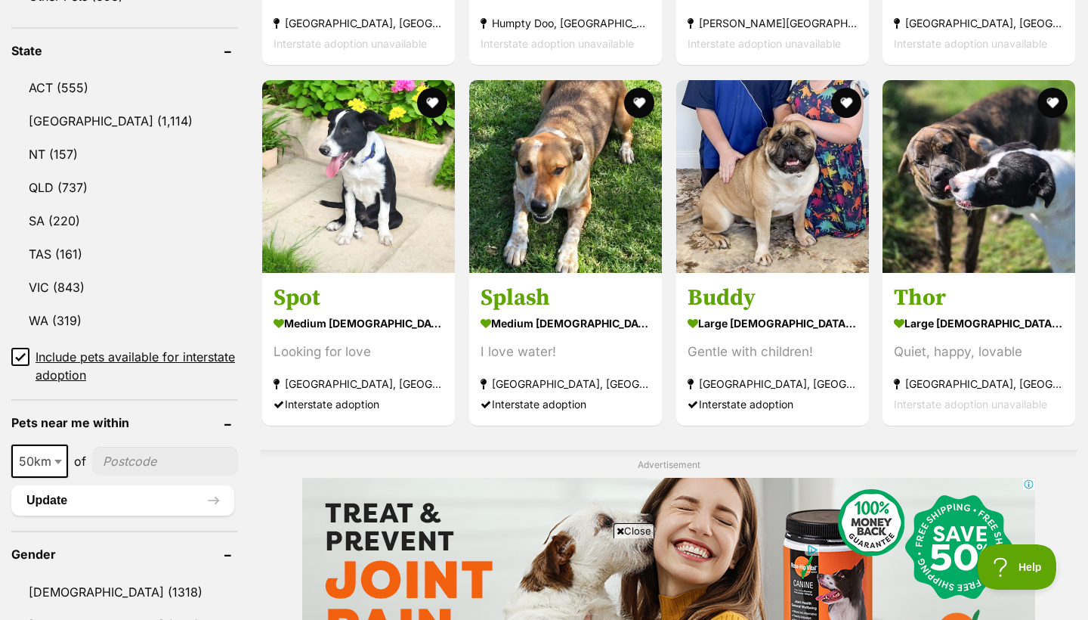
click at [638, 533] on span "Close" at bounding box center [634, 530] width 41 height 15
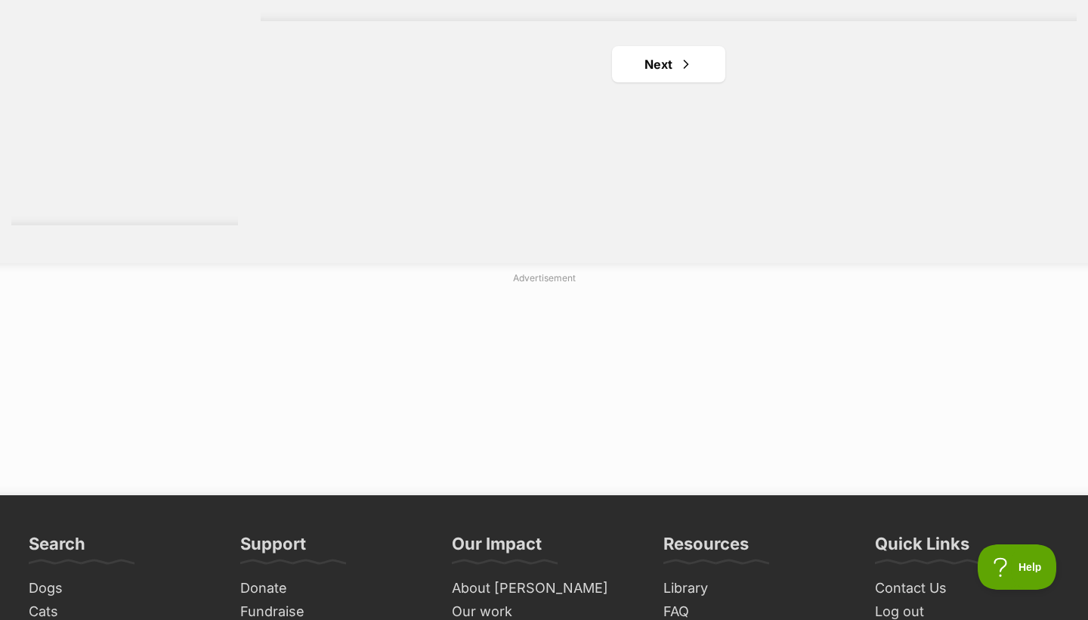
scroll to position [2940, 0]
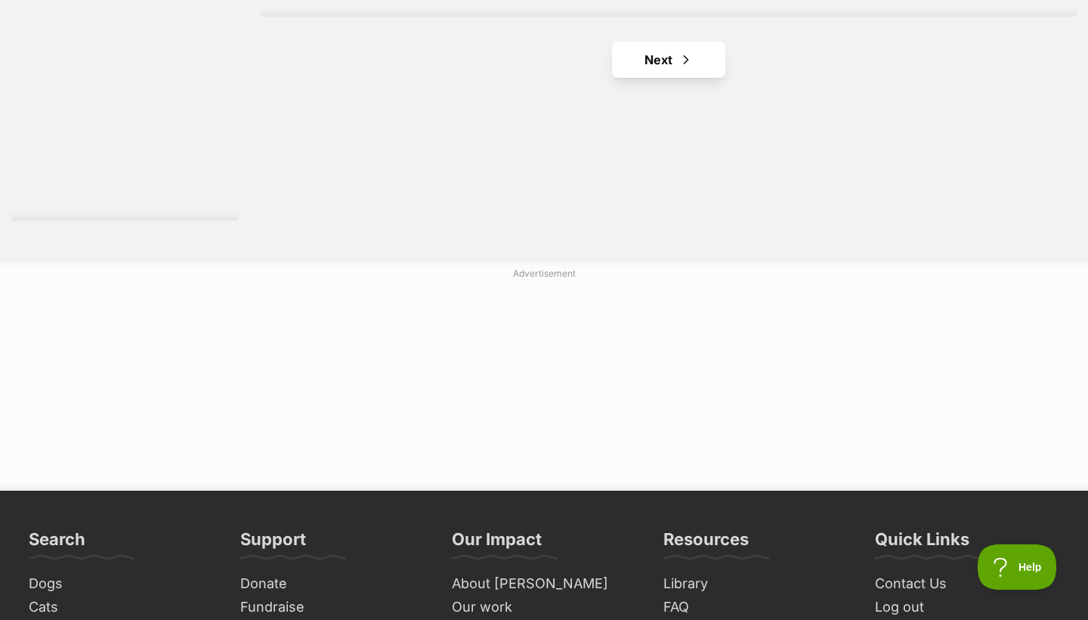
click at [689, 54] on span "Next page" at bounding box center [686, 60] width 15 height 18
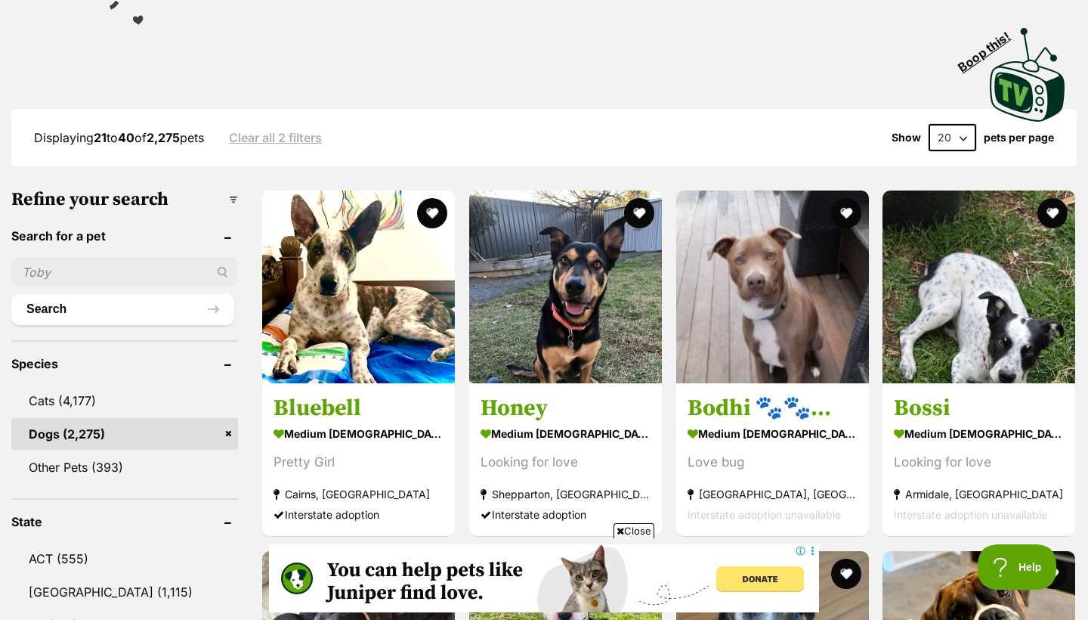
click at [637, 530] on span "Close" at bounding box center [634, 530] width 41 height 15
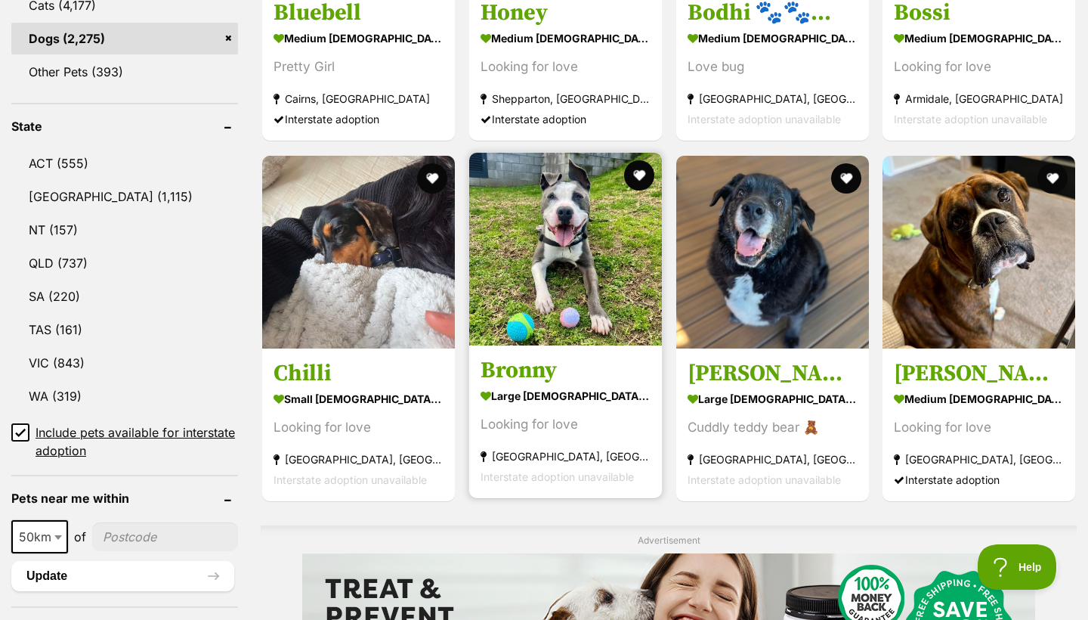
scroll to position [704, 0]
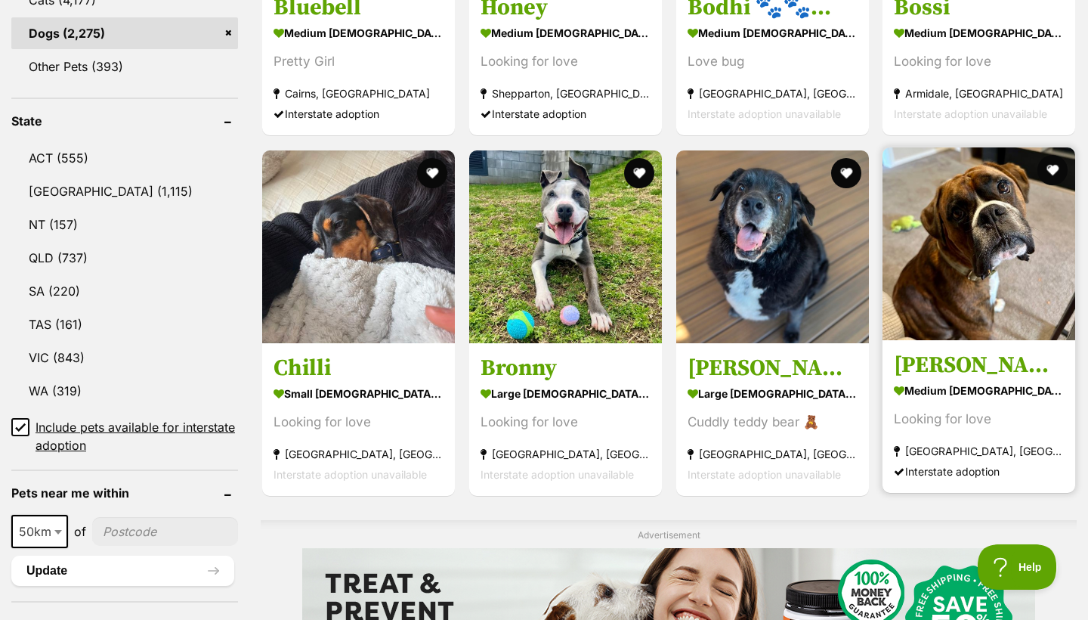
click at [948, 279] on img at bounding box center [979, 243] width 193 height 193
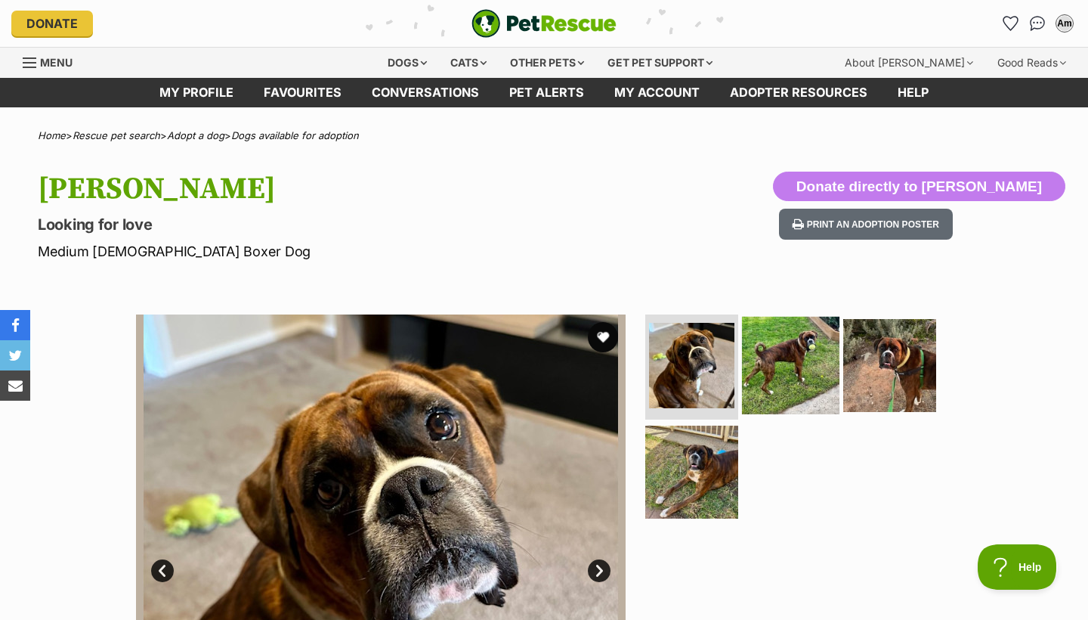
click at [766, 376] on img at bounding box center [791, 365] width 98 height 98
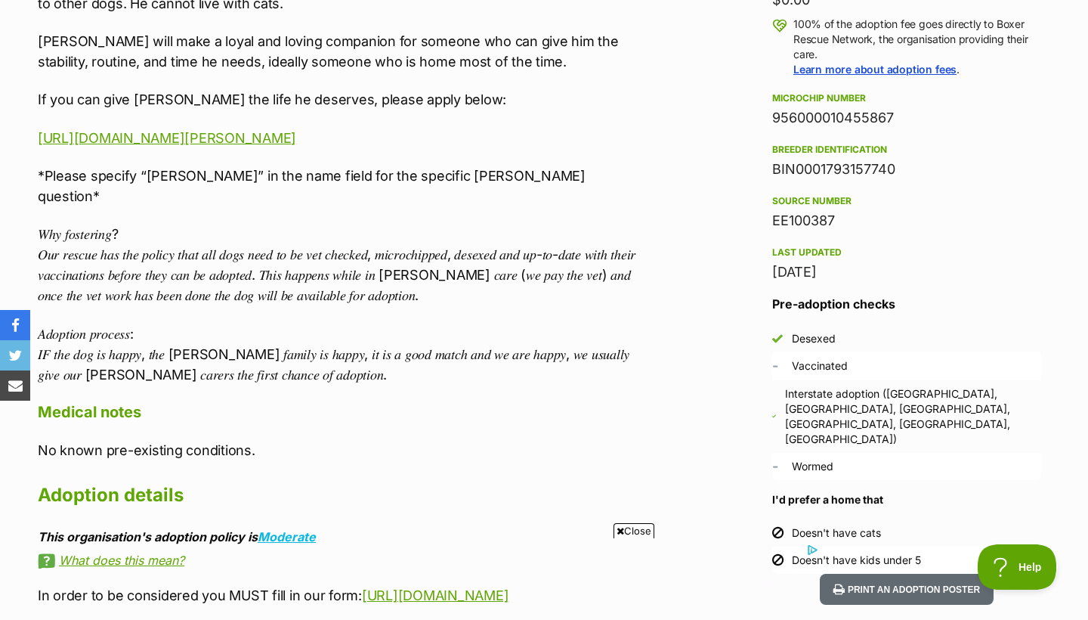
click at [782, 367] on div "-" at bounding box center [777, 366] width 11 height 16
click at [779, 367] on div "-" at bounding box center [777, 366] width 11 height 16
click at [776, 364] on span "-" at bounding box center [775, 366] width 6 height 16
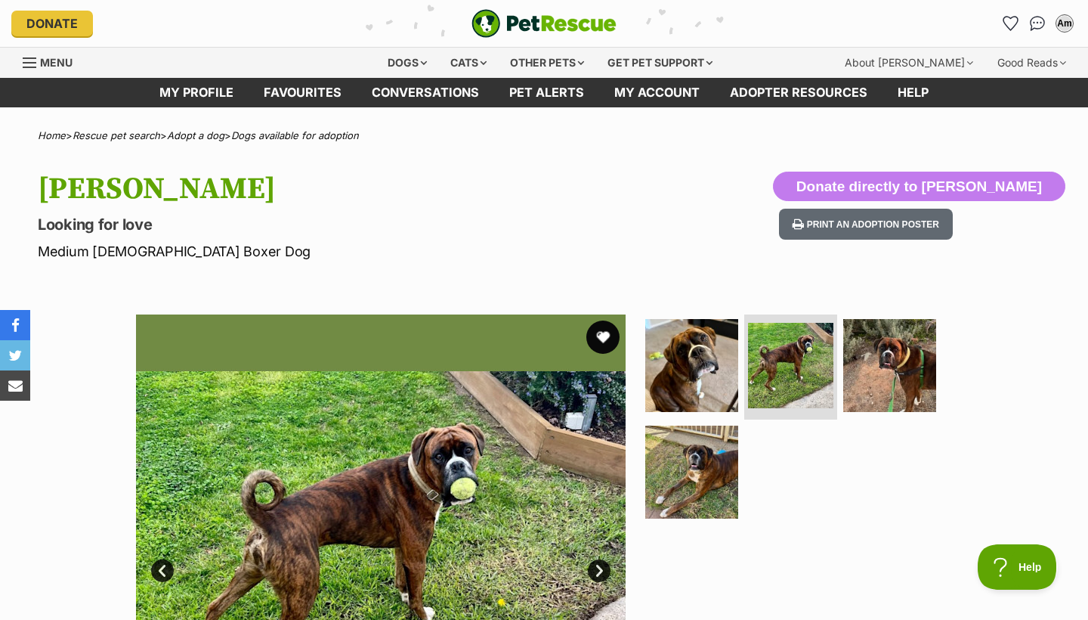
click at [602, 339] on button "favourite" at bounding box center [603, 336] width 33 height 33
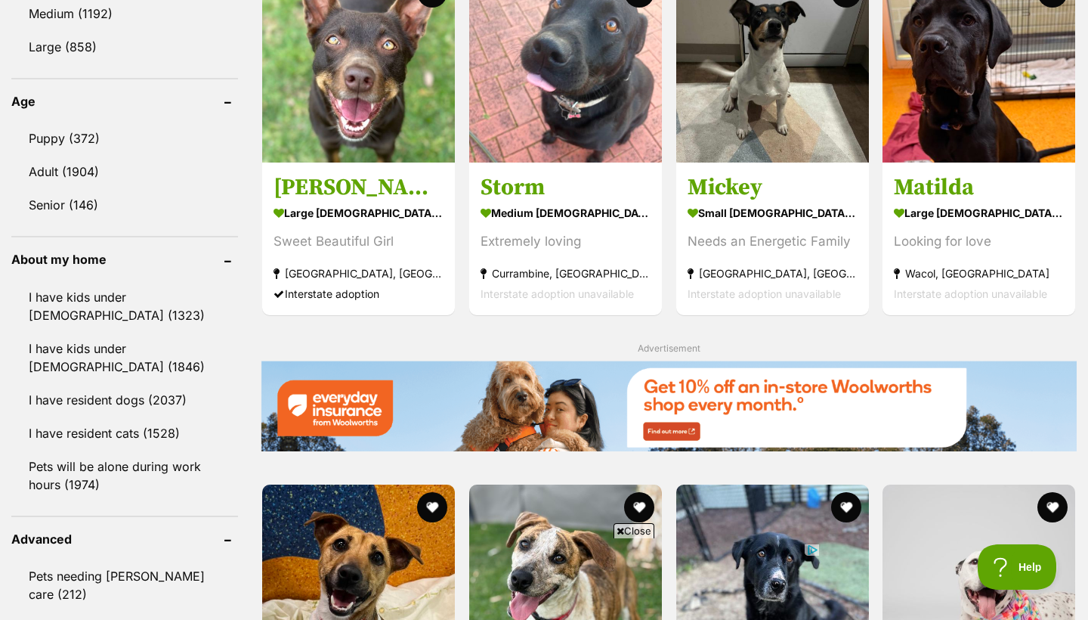
scroll to position [1355, 0]
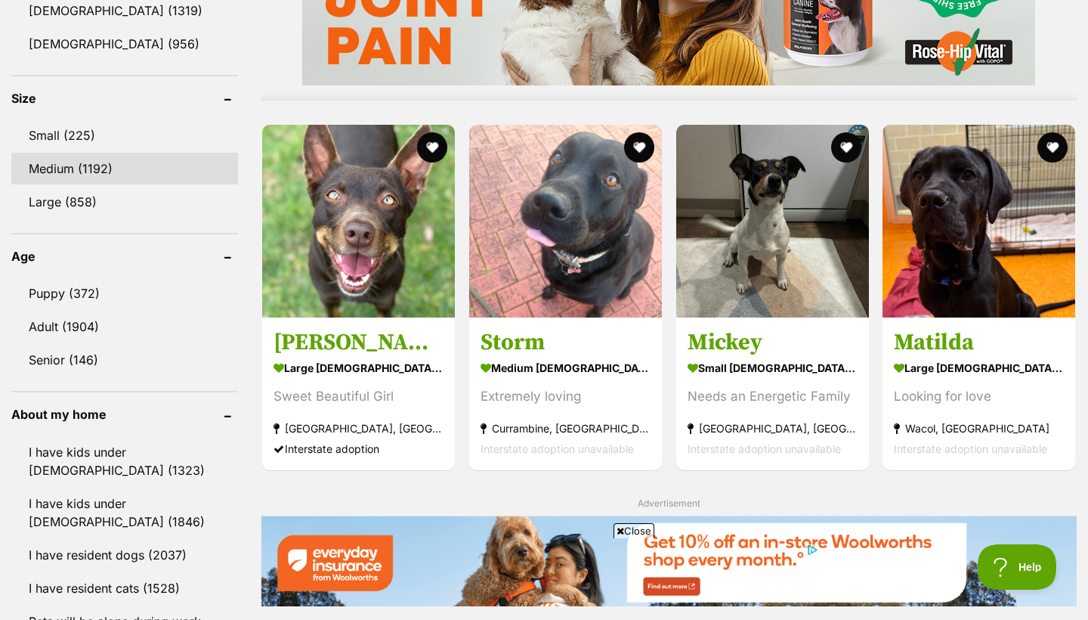
click at [161, 161] on link "Medium (1192)" at bounding box center [124, 169] width 227 height 32
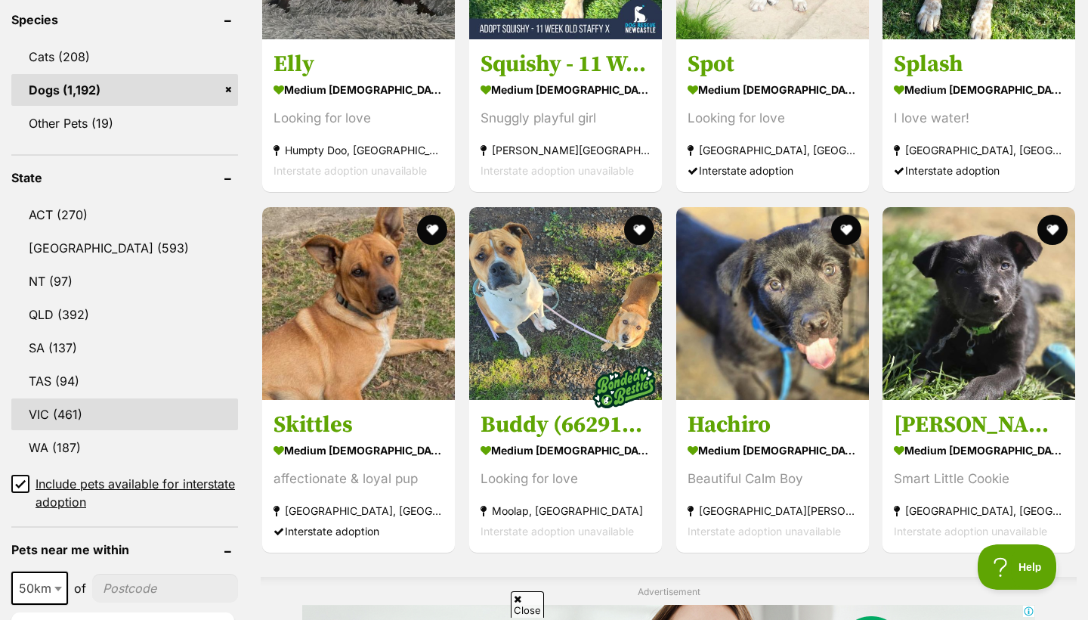
click at [103, 416] on link "VIC (461)" at bounding box center [124, 414] width 227 height 32
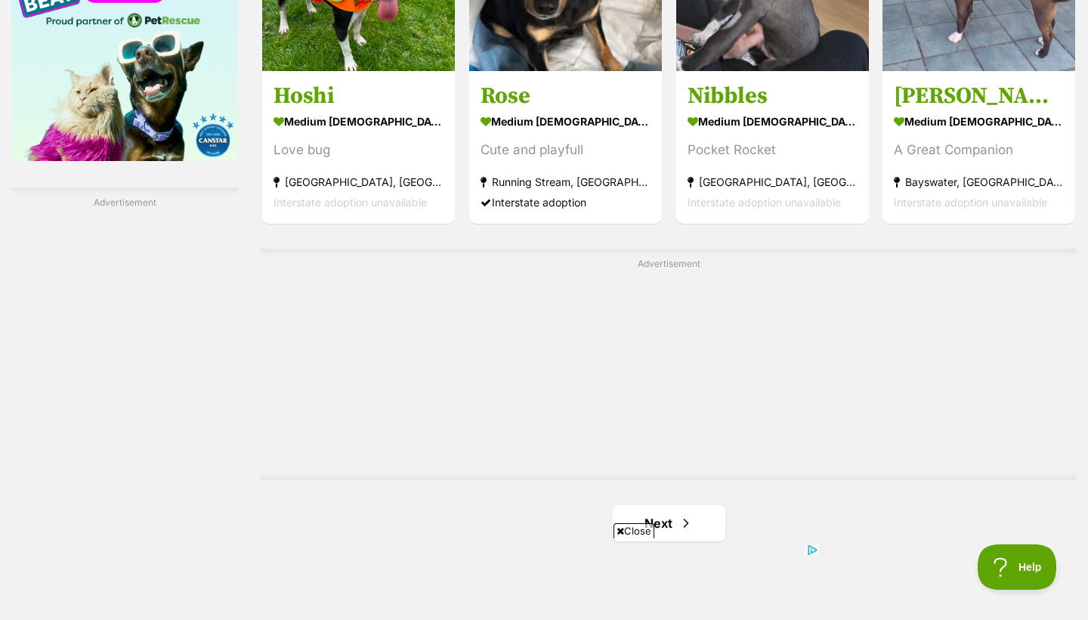
scroll to position [2808, 0]
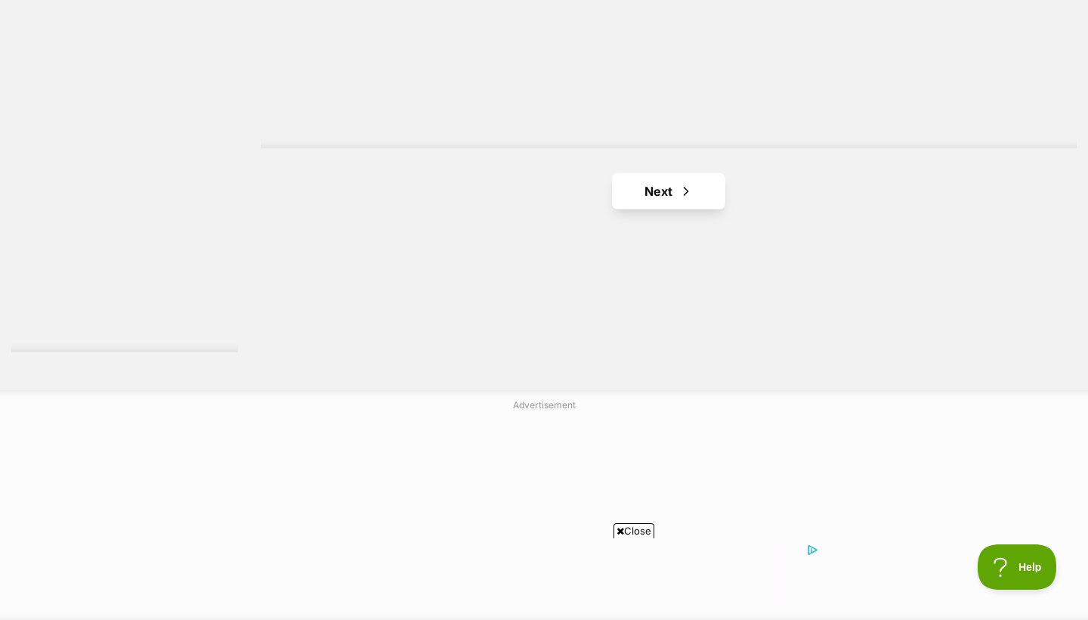
click at [669, 178] on link "Next" at bounding box center [668, 191] width 113 height 36
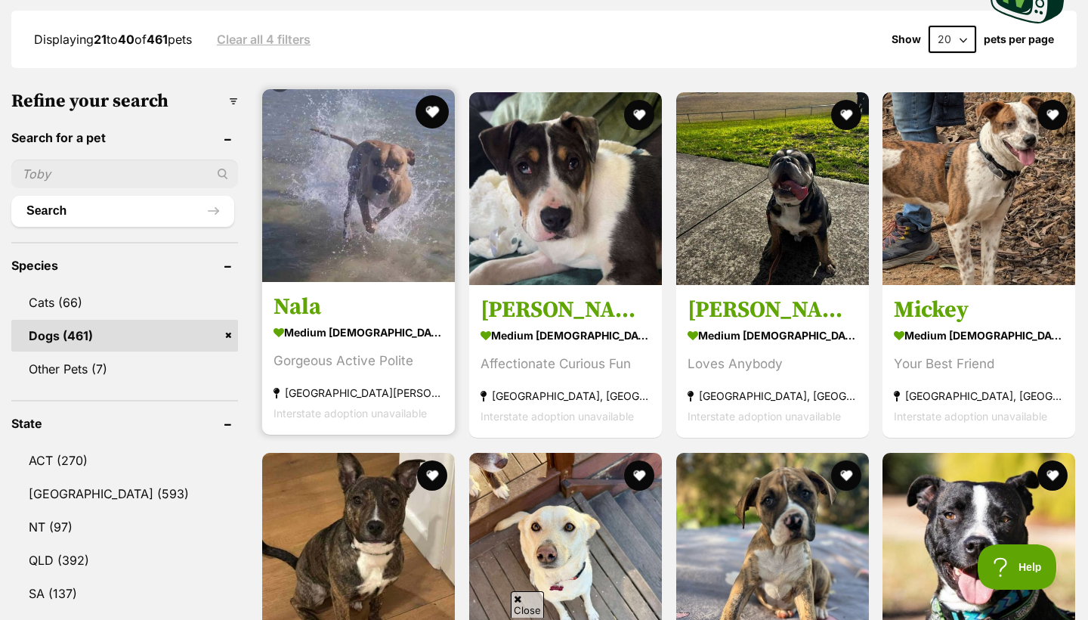
click at [429, 107] on button "favourite" at bounding box center [432, 111] width 33 height 33
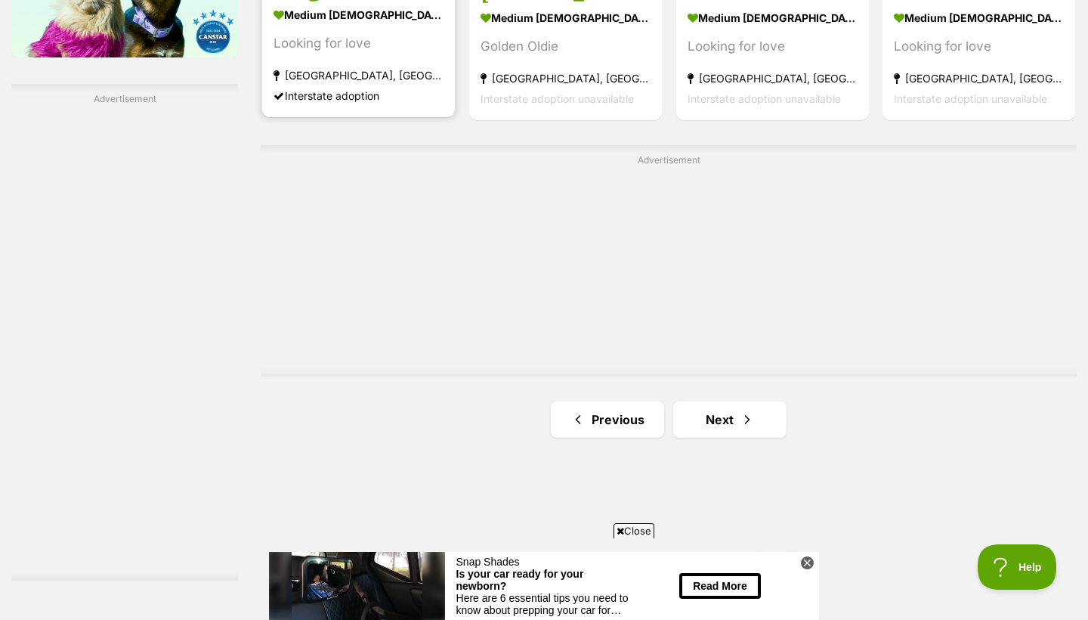
scroll to position [2645, 0]
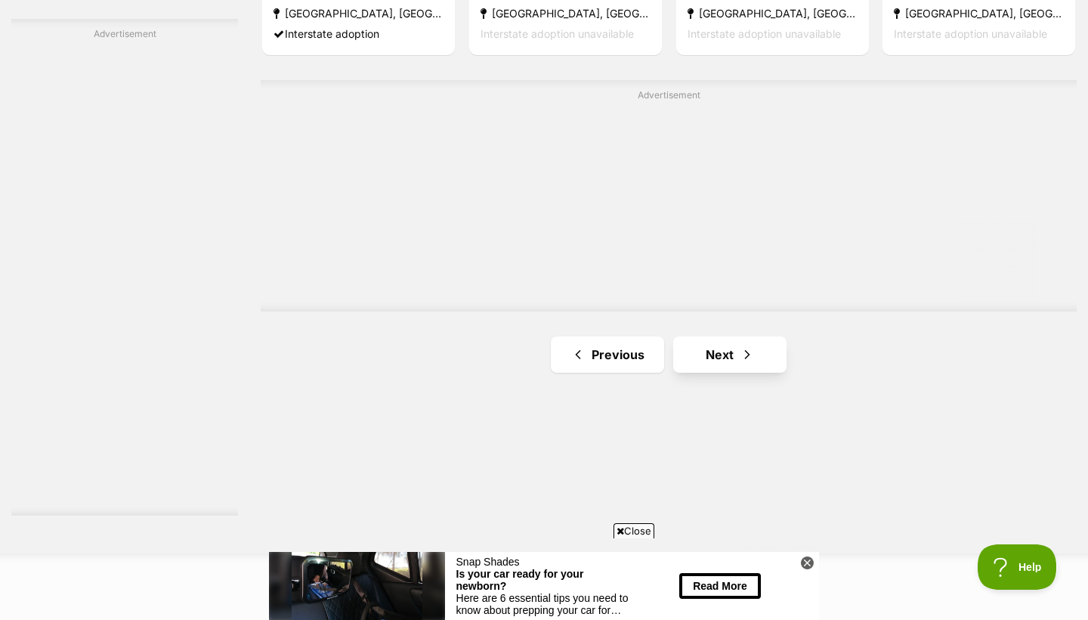
click at [738, 352] on link "Next" at bounding box center [729, 354] width 113 height 36
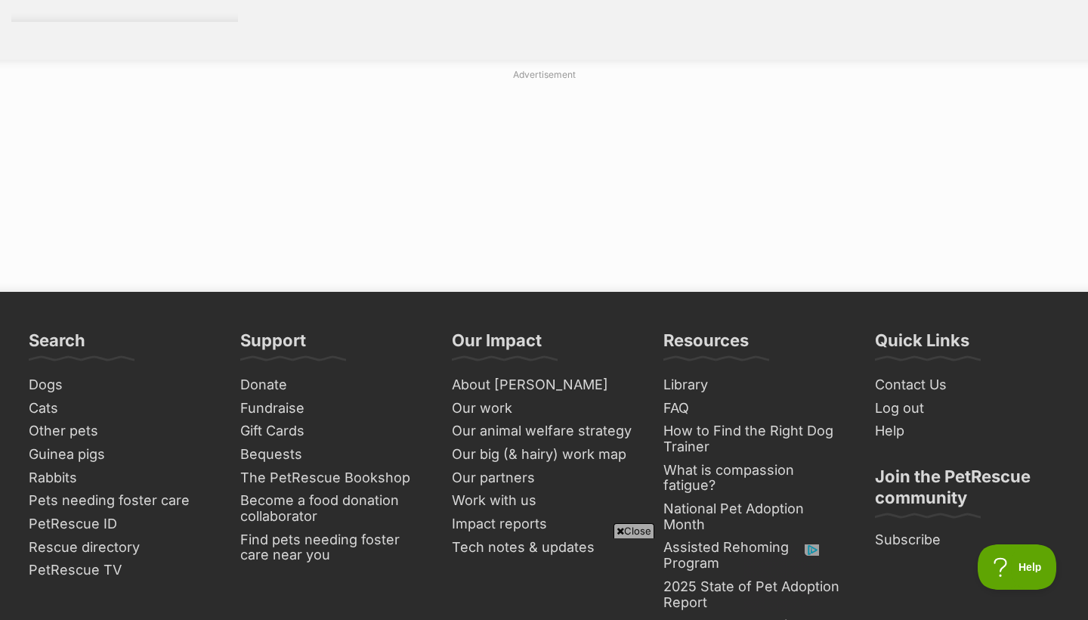
scroll to position [2869, 0]
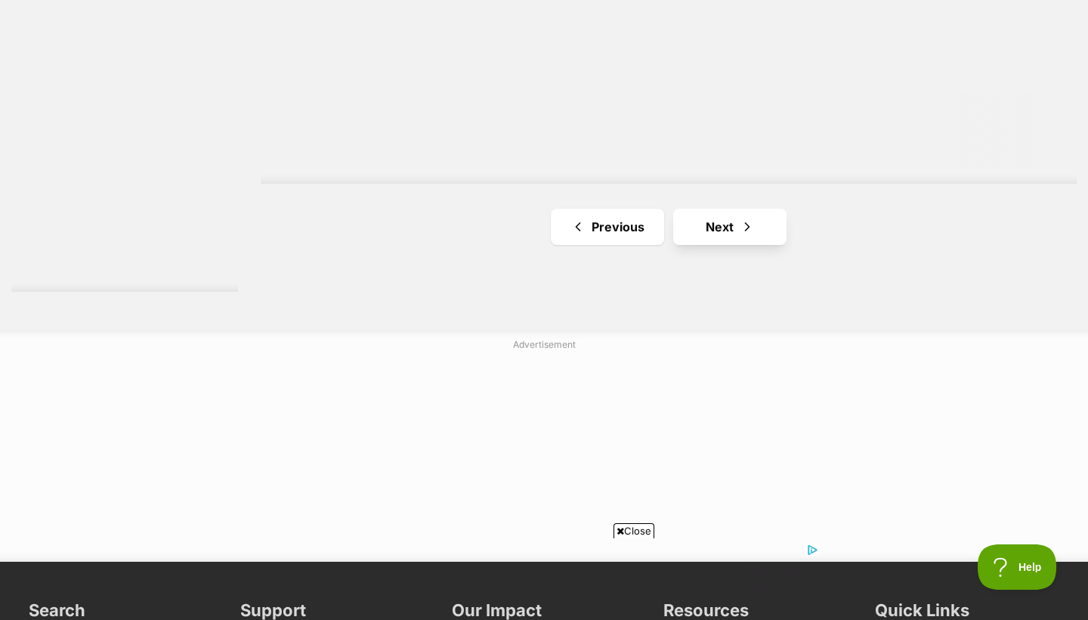
click at [745, 228] on span "Next page" at bounding box center [747, 227] width 15 height 18
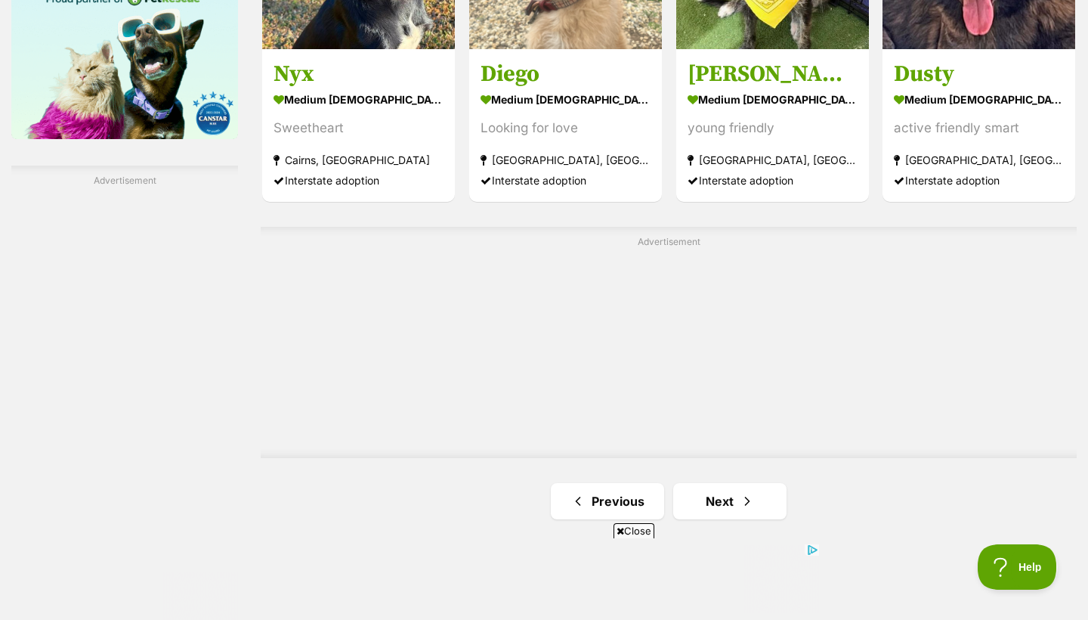
scroll to position [2499, 0]
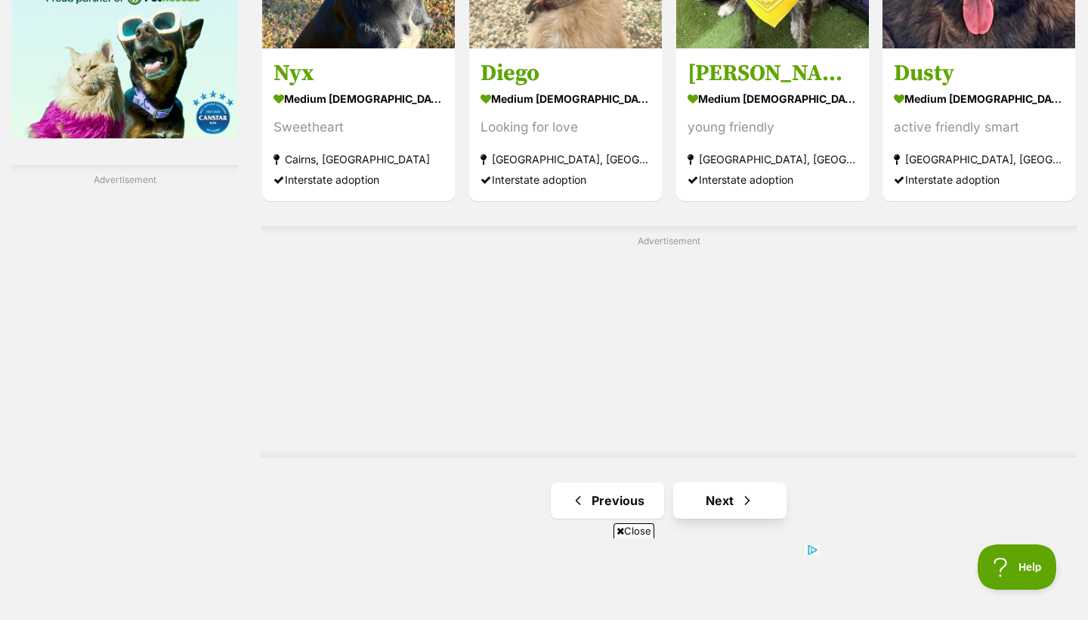
click at [720, 505] on link "Next" at bounding box center [729, 500] width 113 height 36
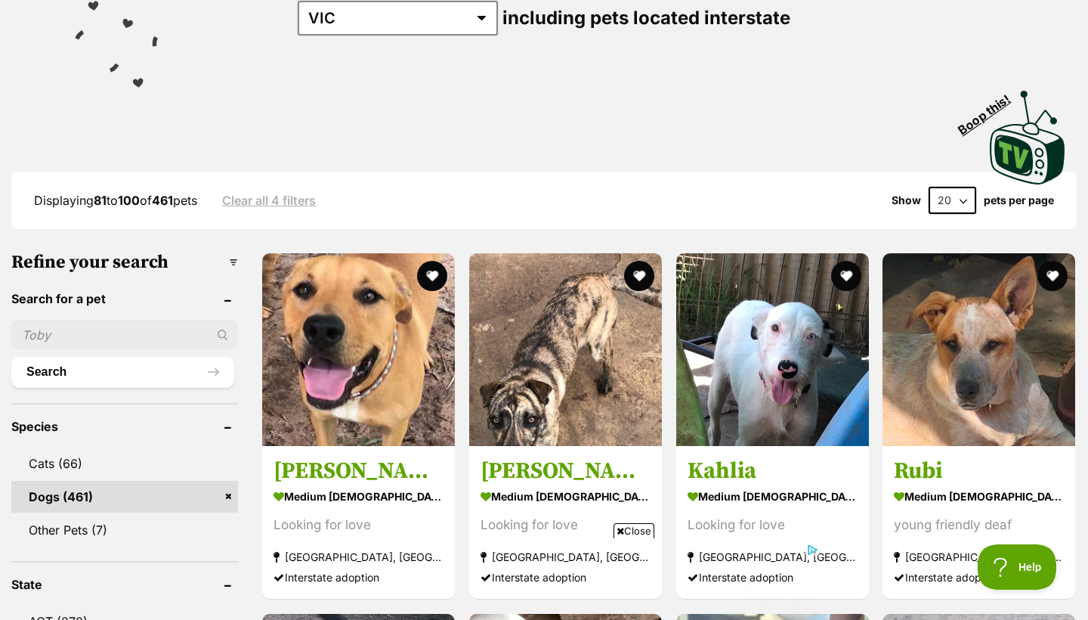
select select "60"
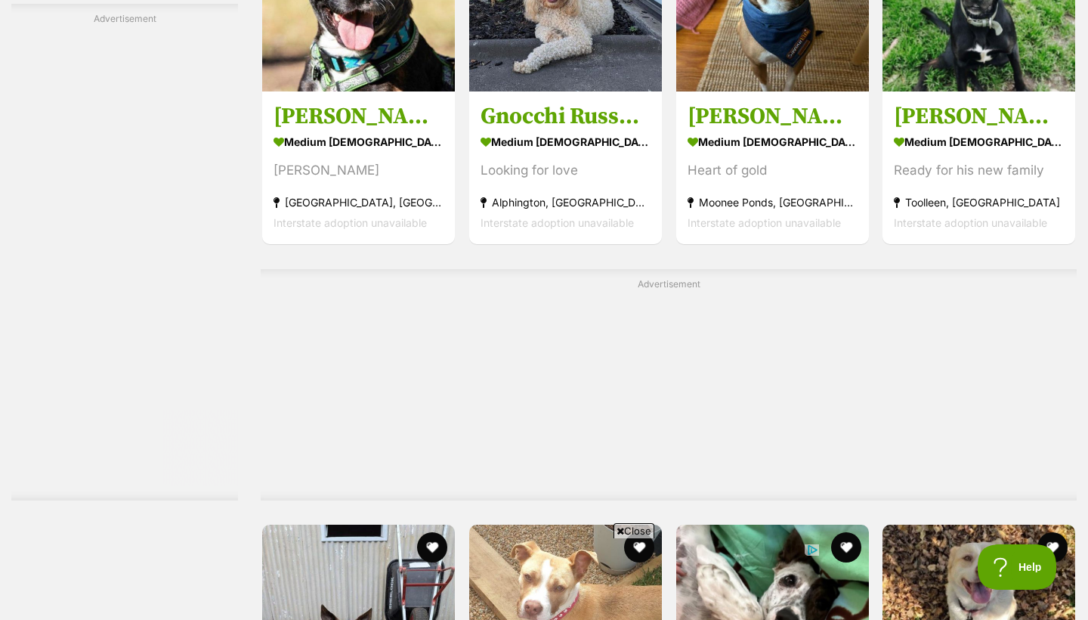
scroll to position [4130, 0]
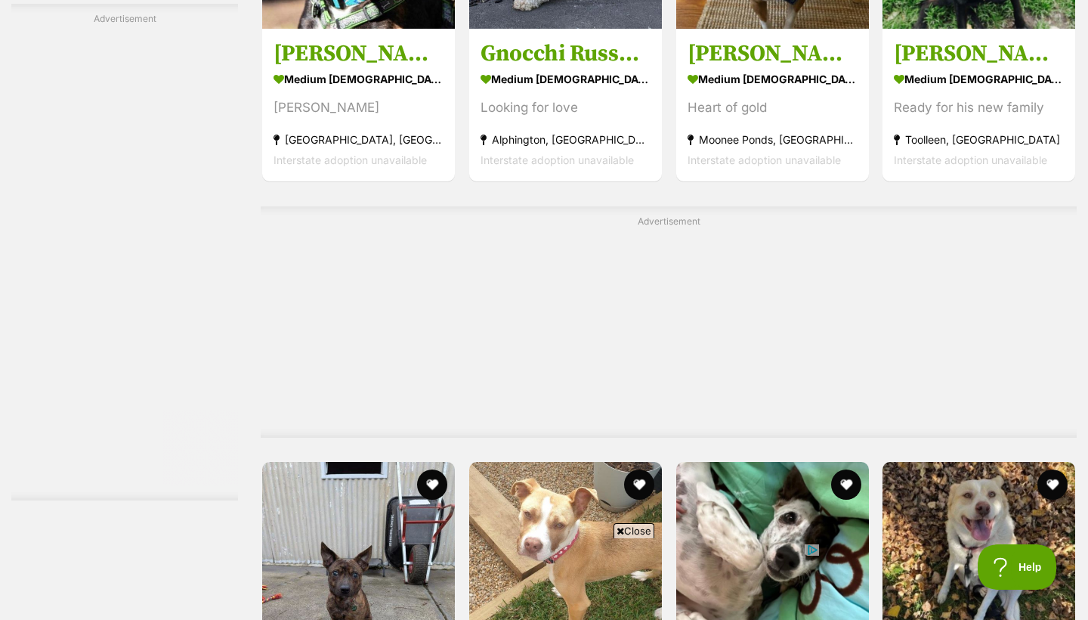
click at [635, 525] on span "Close" at bounding box center [634, 530] width 41 height 15
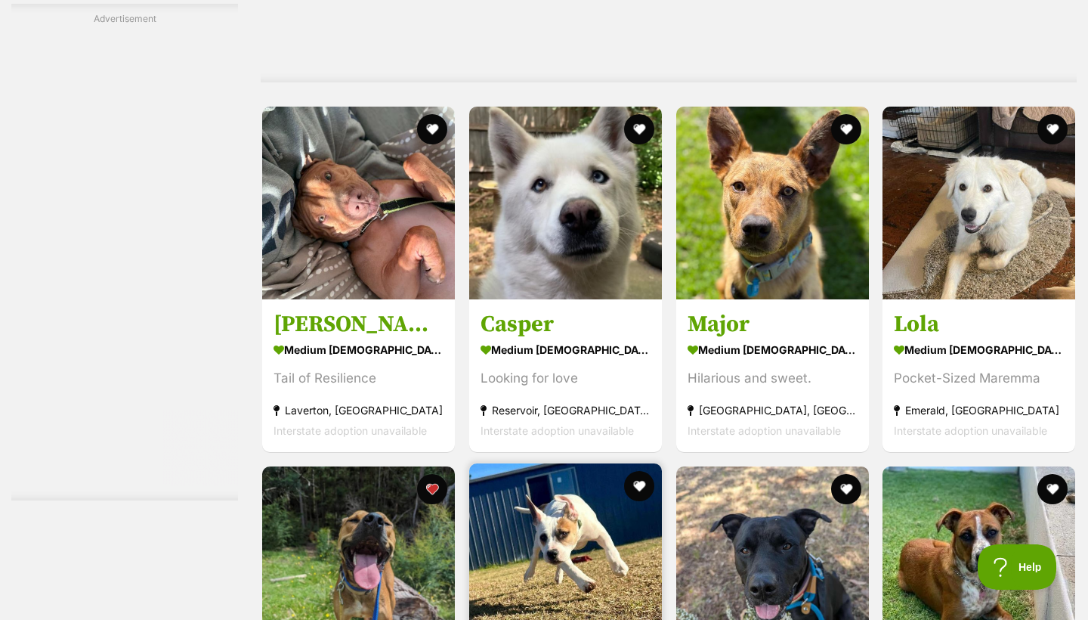
scroll to position [6097, 0]
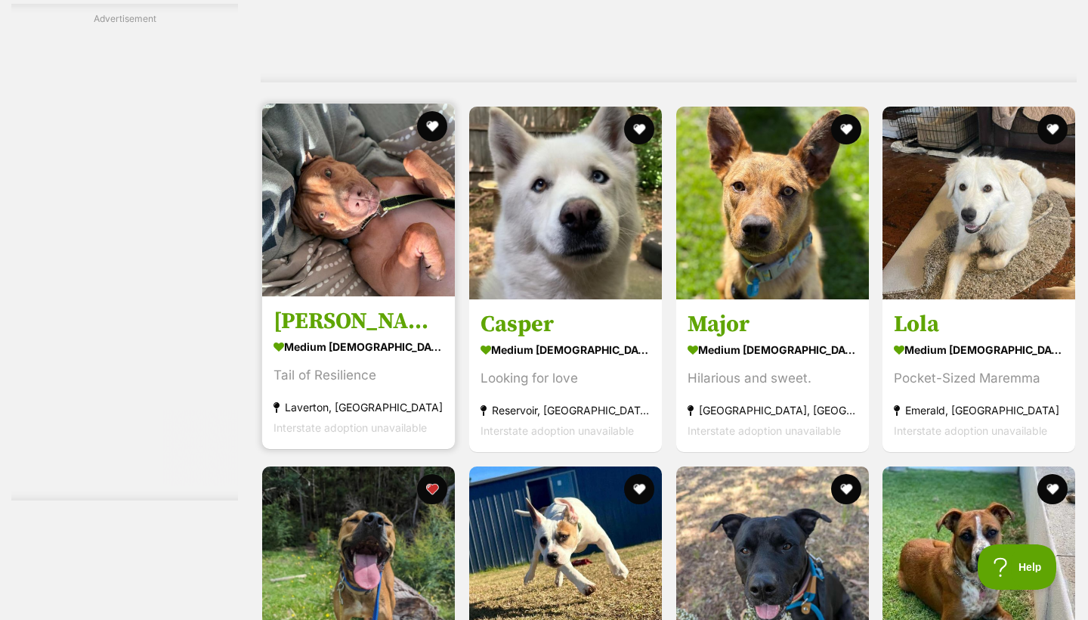
click at [333, 288] on img at bounding box center [358, 200] width 193 height 193
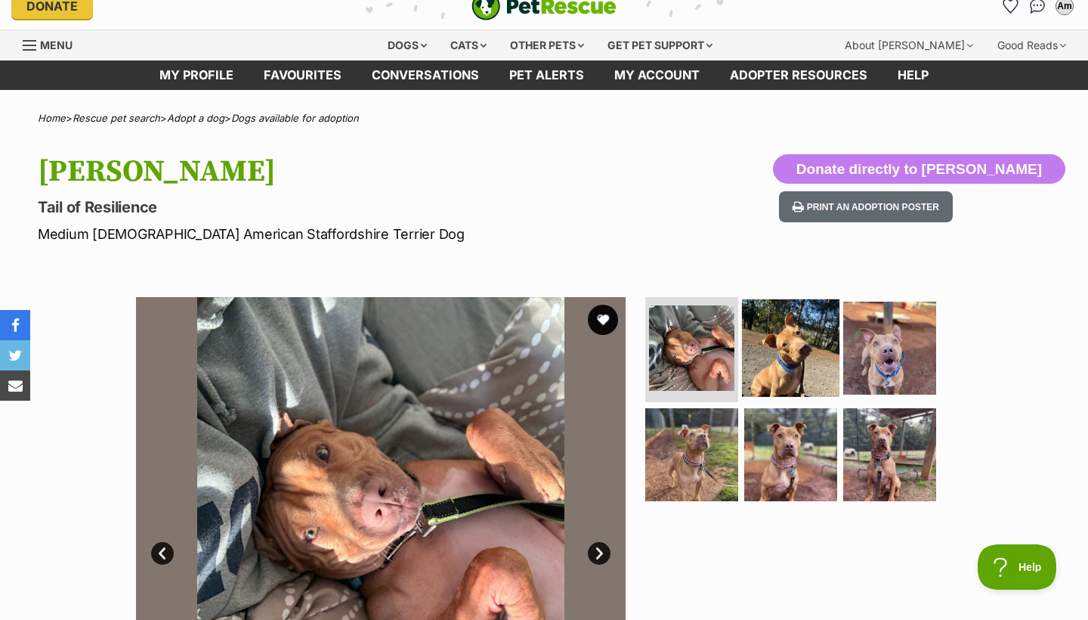
click at [803, 356] on img at bounding box center [791, 348] width 98 height 98
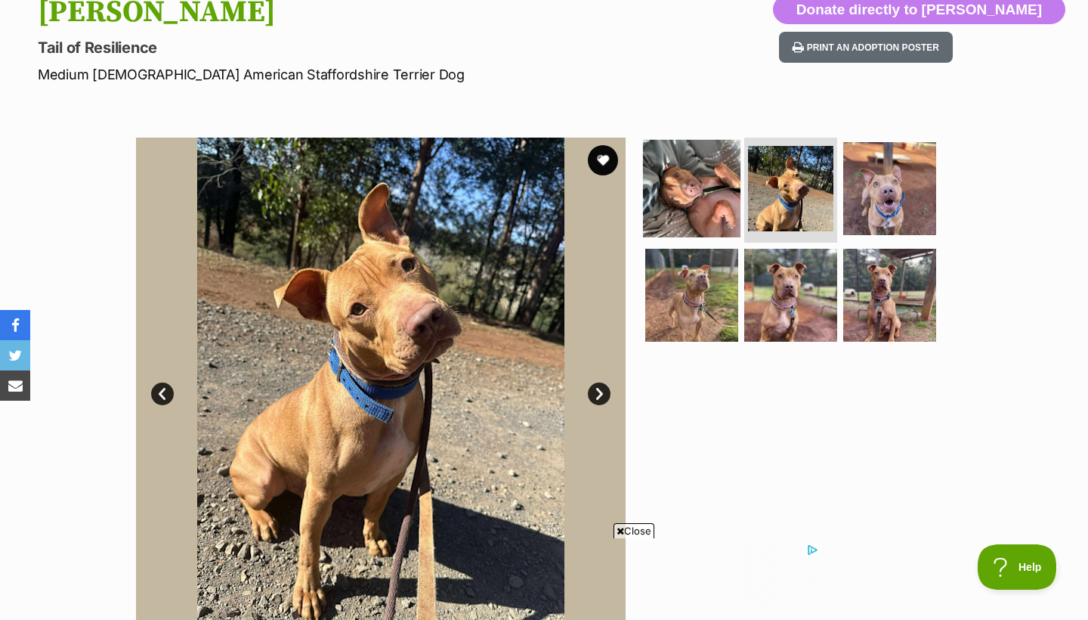
click at [718, 207] on img at bounding box center [692, 188] width 98 height 98
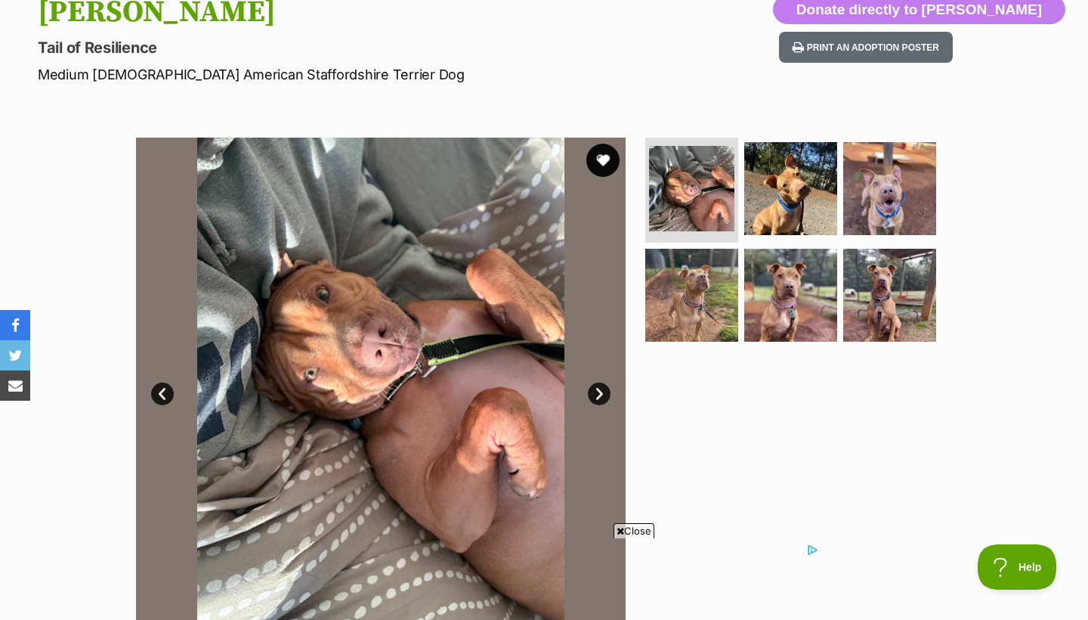
click at [596, 154] on button "favourite" at bounding box center [603, 160] width 33 height 33
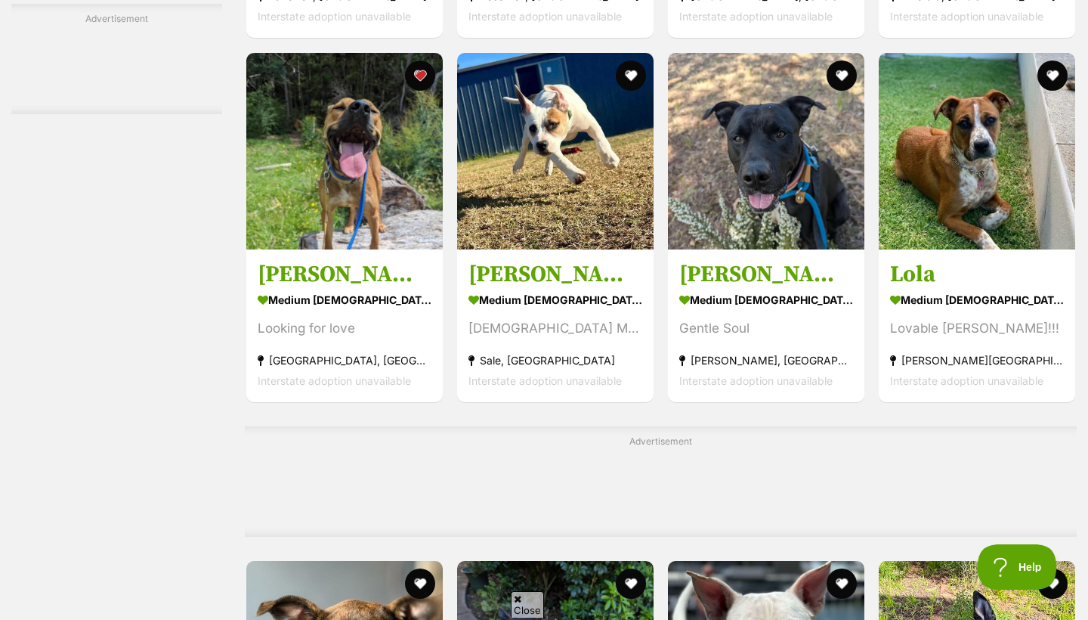
scroll to position [5861, 0]
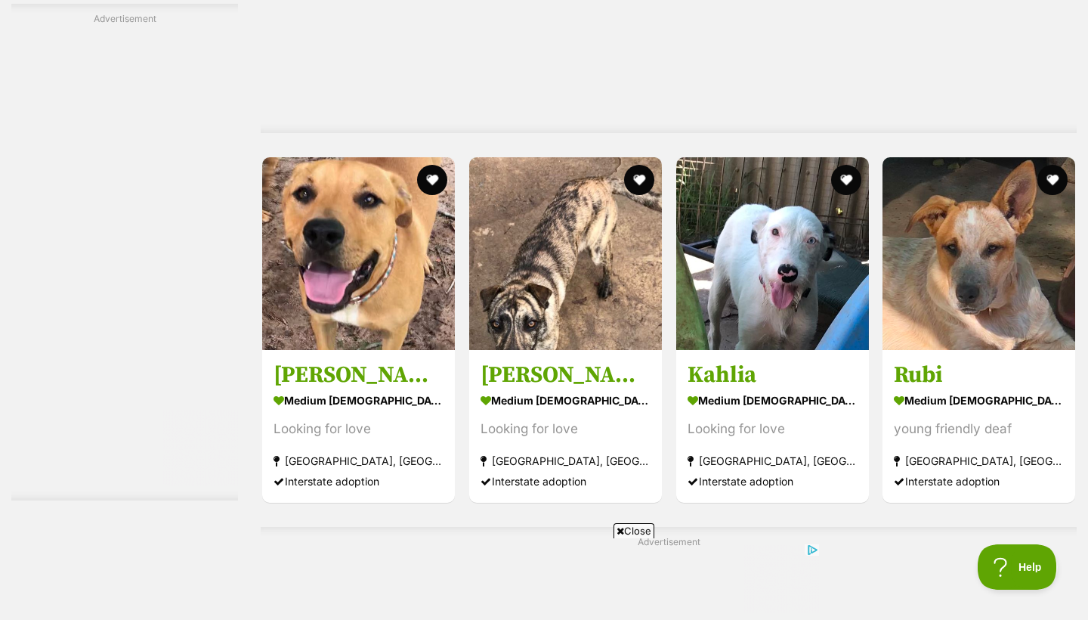
click at [623, 523] on span "Close" at bounding box center [634, 530] width 41 height 15
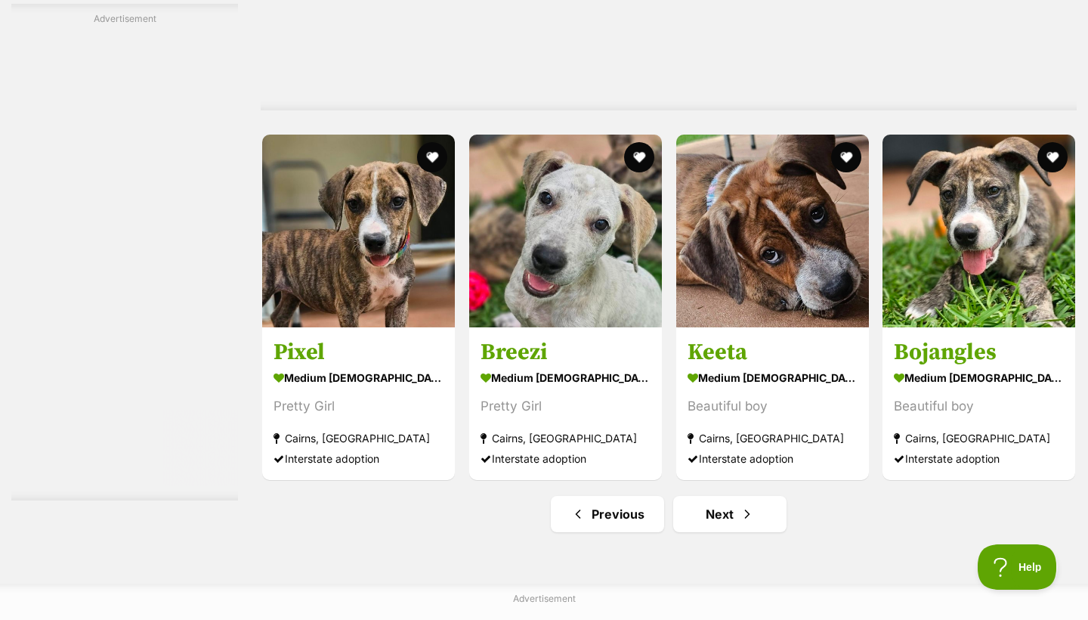
scroll to position [7794, 0]
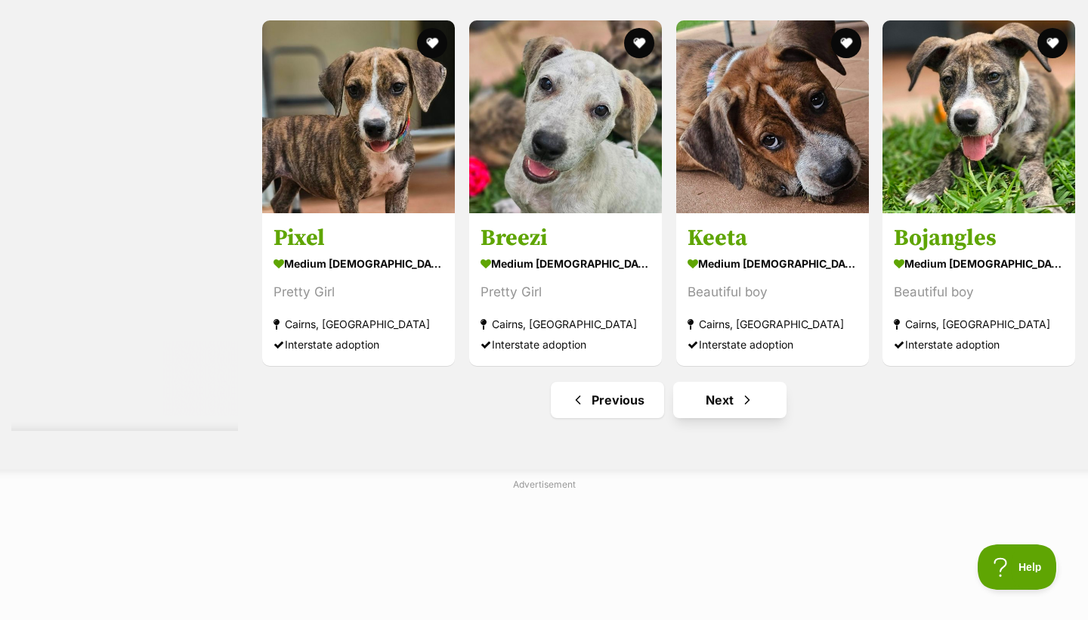
click at [751, 401] on span "Next page" at bounding box center [747, 400] width 15 height 18
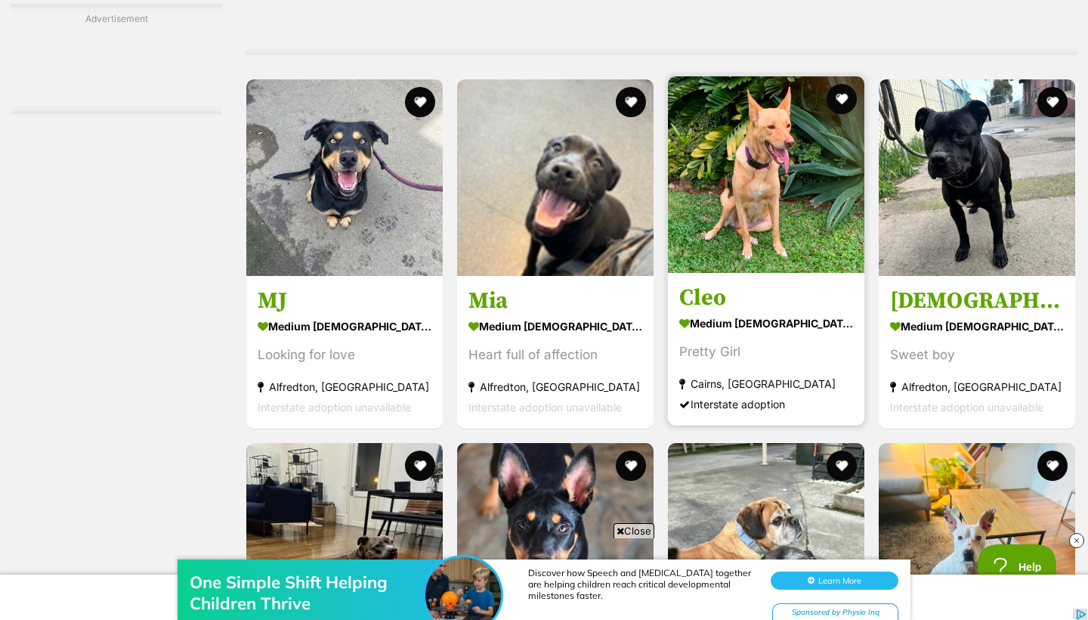
scroll to position [3286, 0]
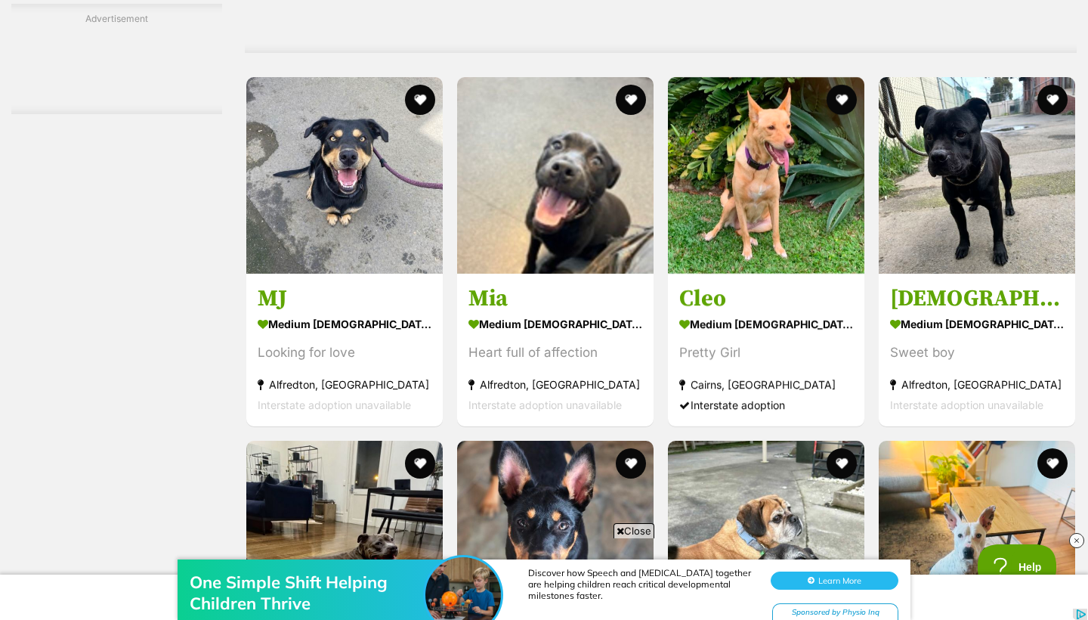
click at [633, 526] on span "Close" at bounding box center [634, 530] width 41 height 15
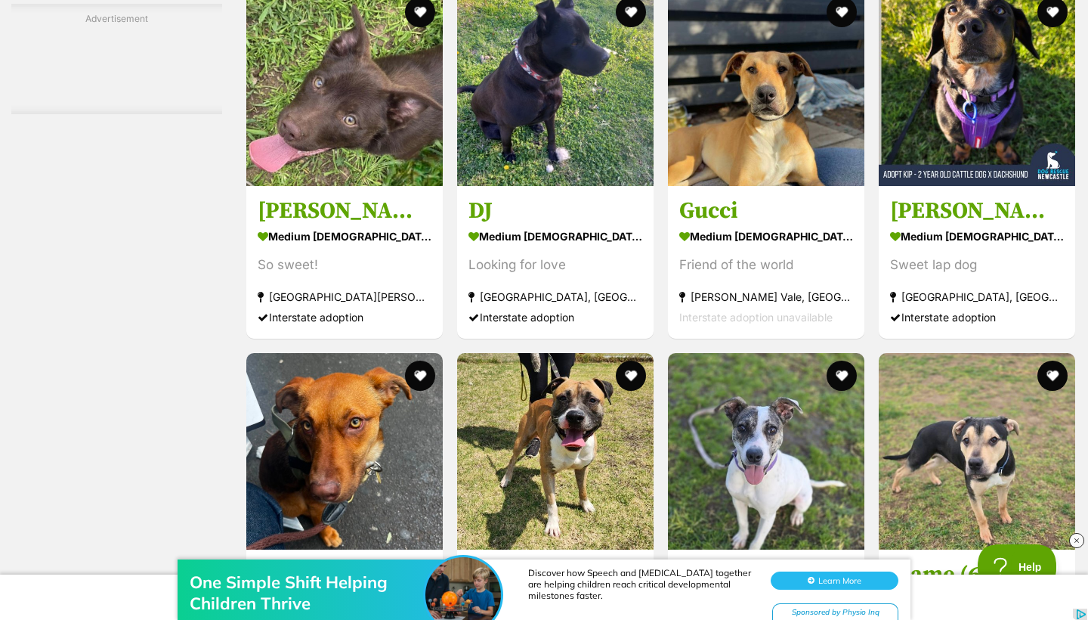
scroll to position [6139, 0]
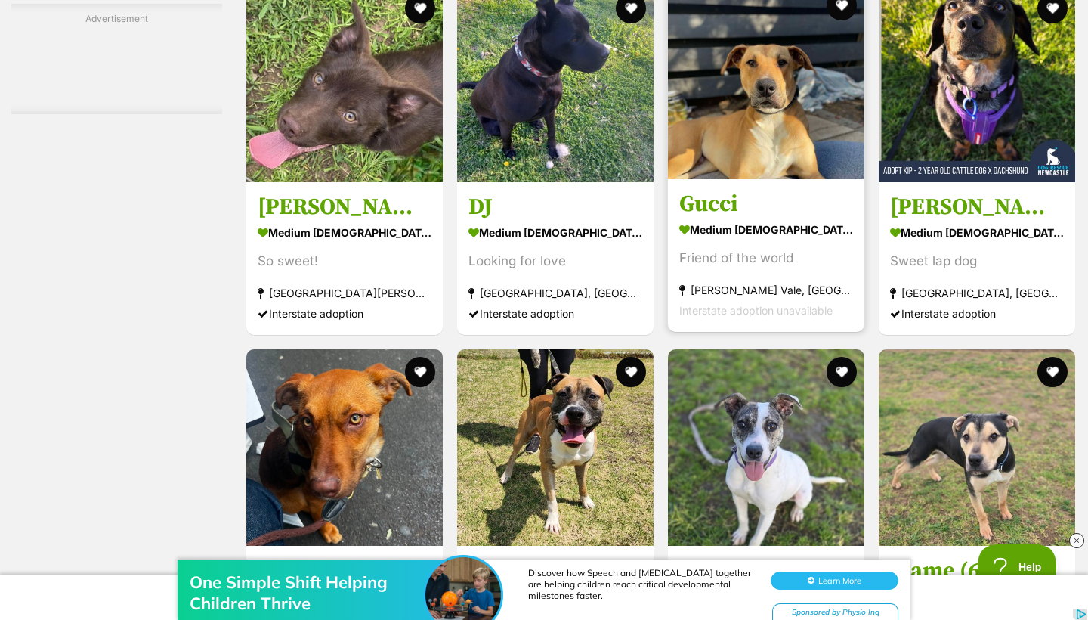
click at [773, 179] on img at bounding box center [766, 81] width 197 height 197
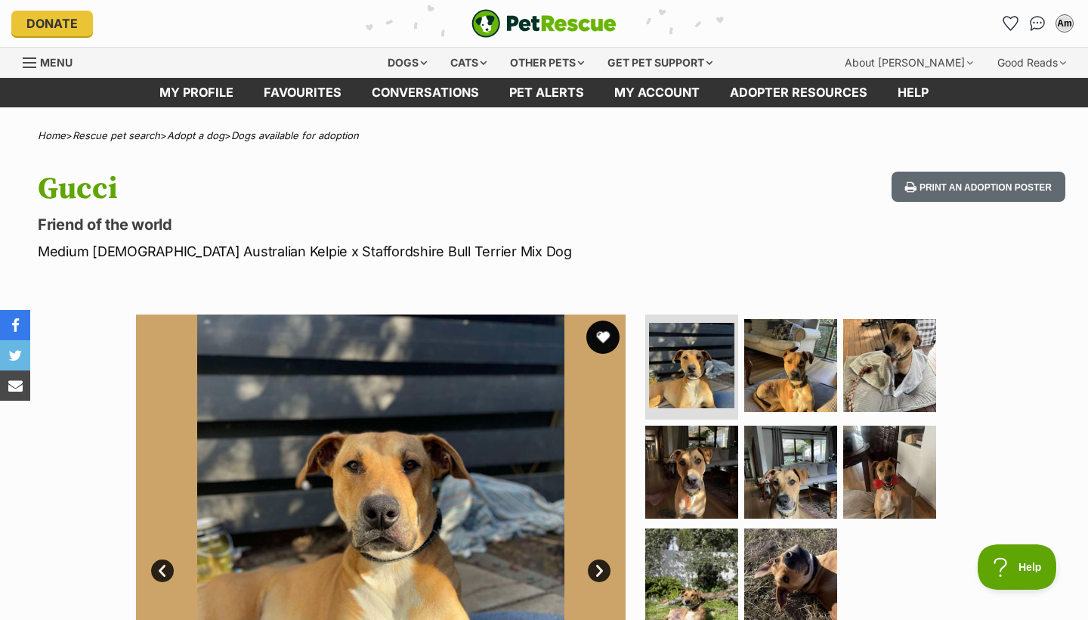
click at [595, 335] on button "favourite" at bounding box center [603, 336] width 33 height 33
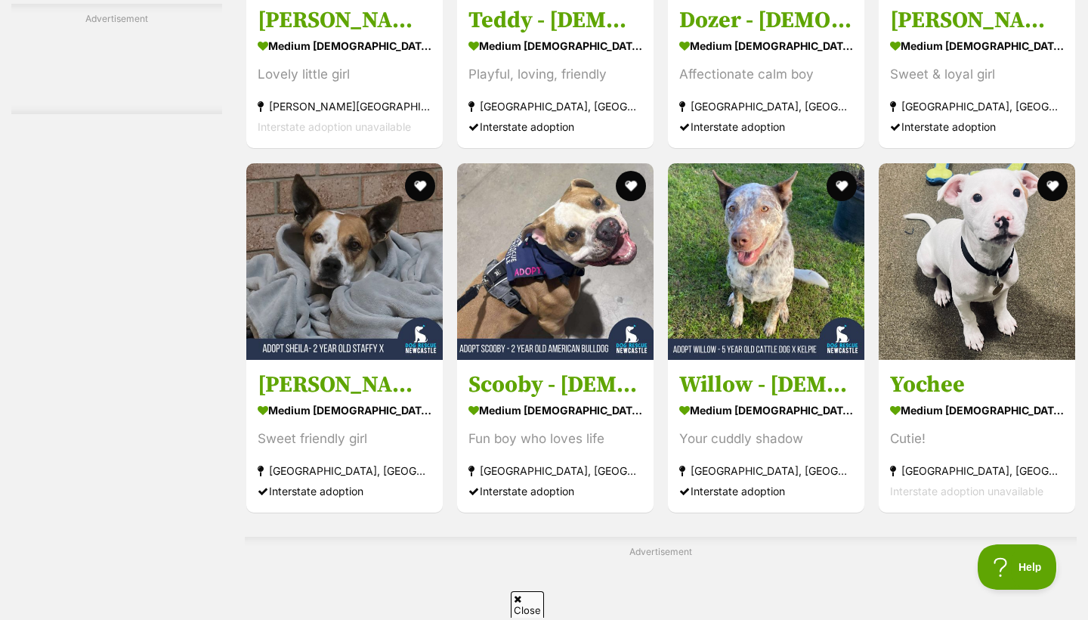
scroll to position [4946, 0]
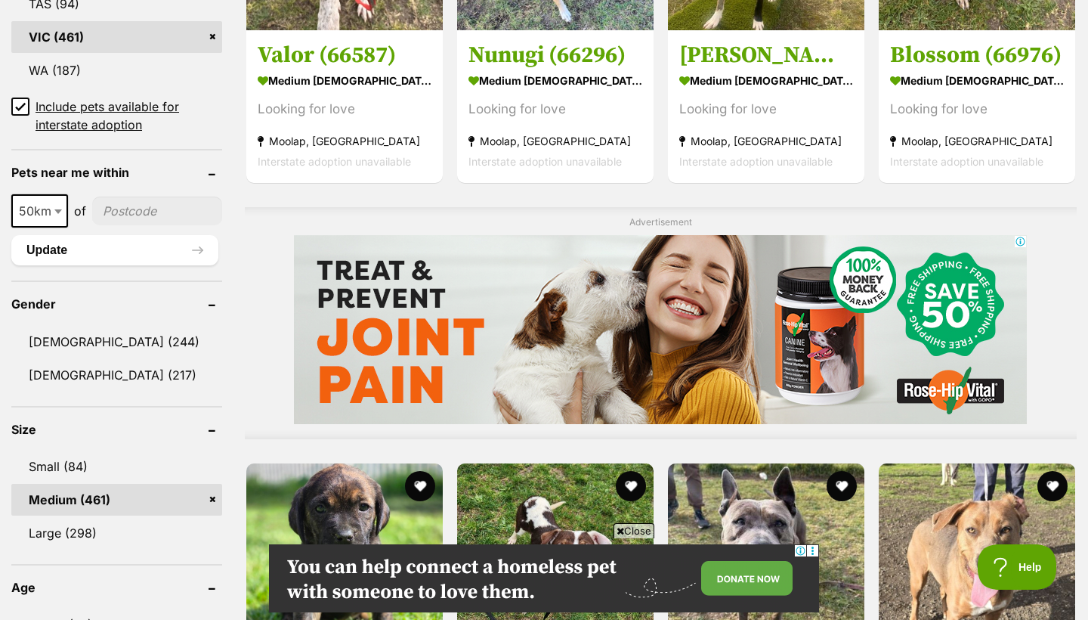
scroll to position [1018, 0]
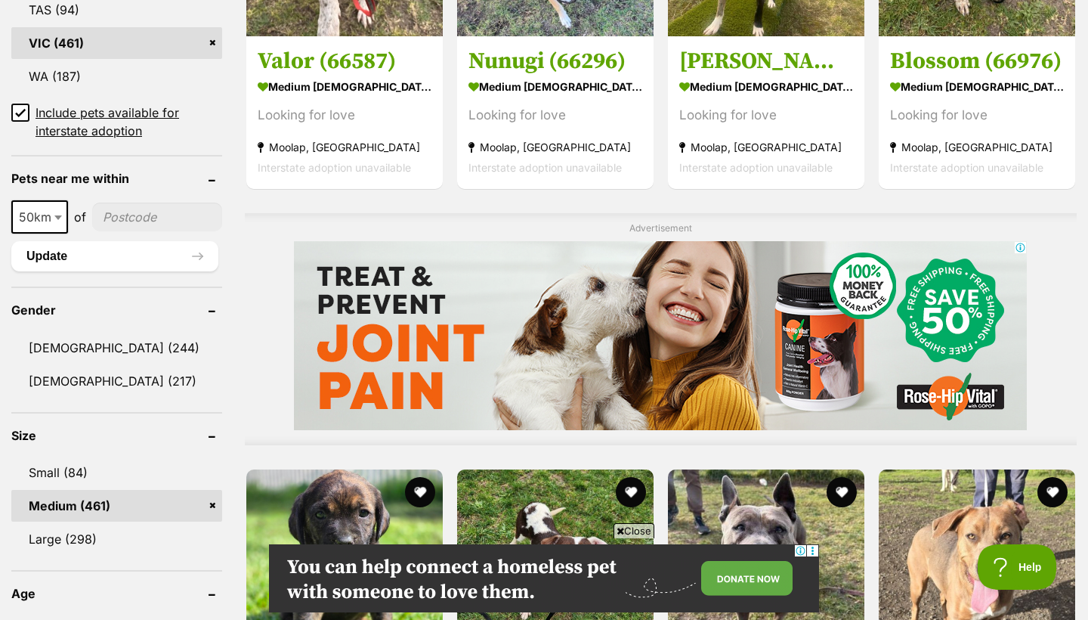
click at [48, 214] on span "50km" at bounding box center [40, 216] width 54 height 21
select select "25"
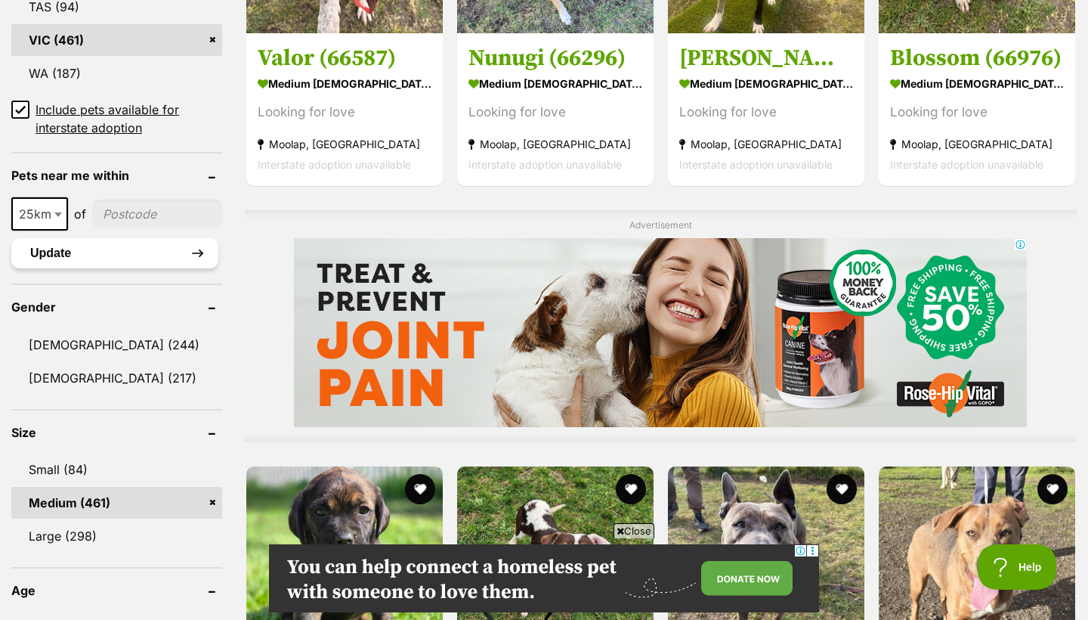
click at [138, 243] on button "Update" at bounding box center [114, 253] width 207 height 30
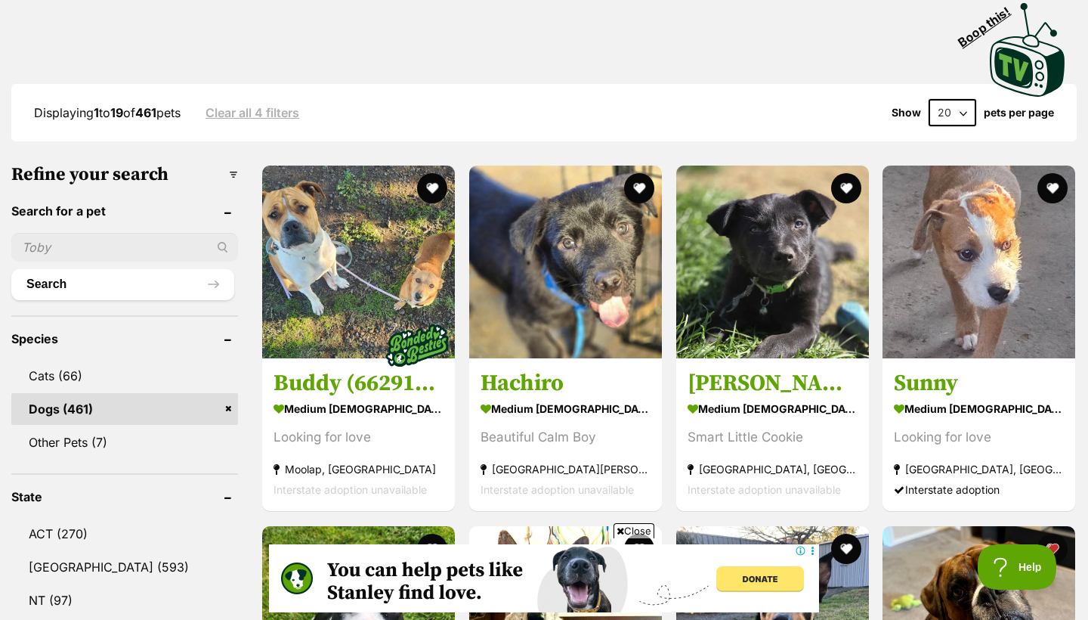
scroll to position [300, 0]
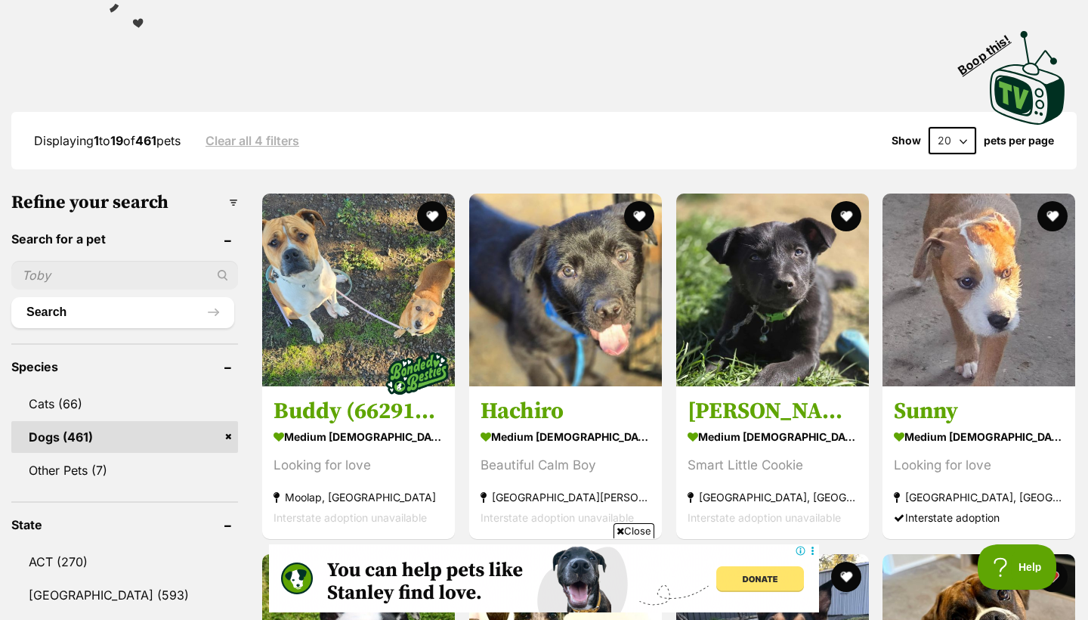
select select "60"
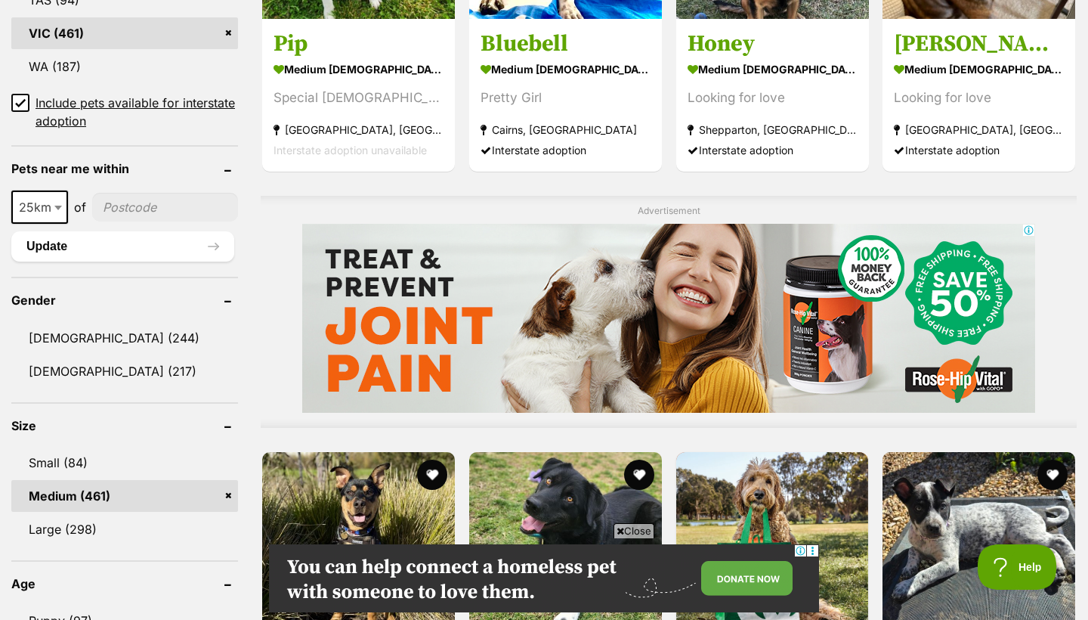
click at [633, 532] on span "Close" at bounding box center [634, 530] width 41 height 15
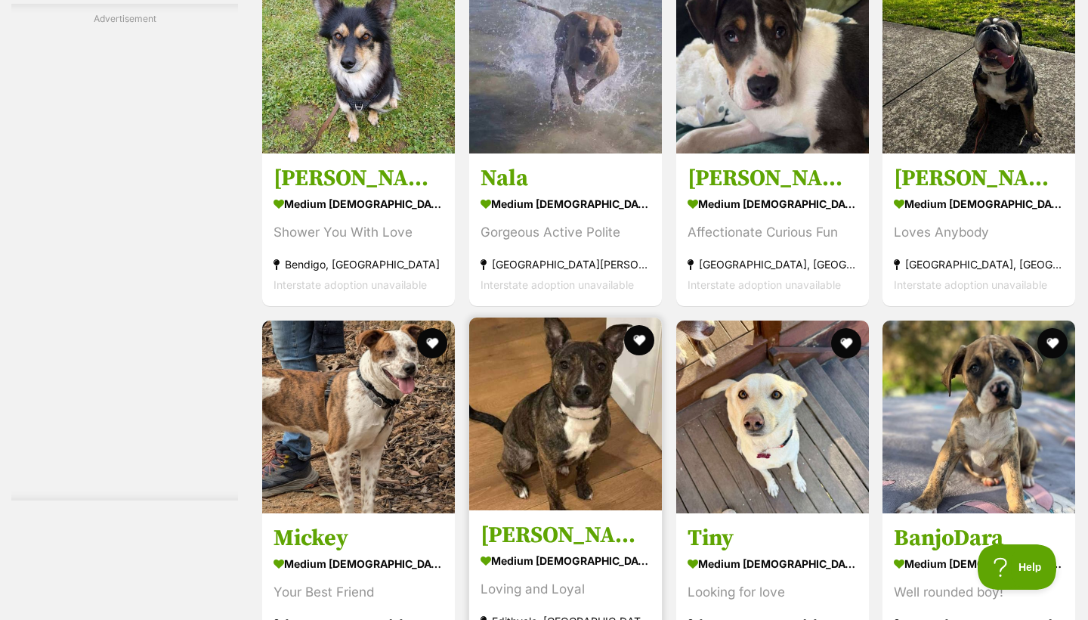
scroll to position [3000, 0]
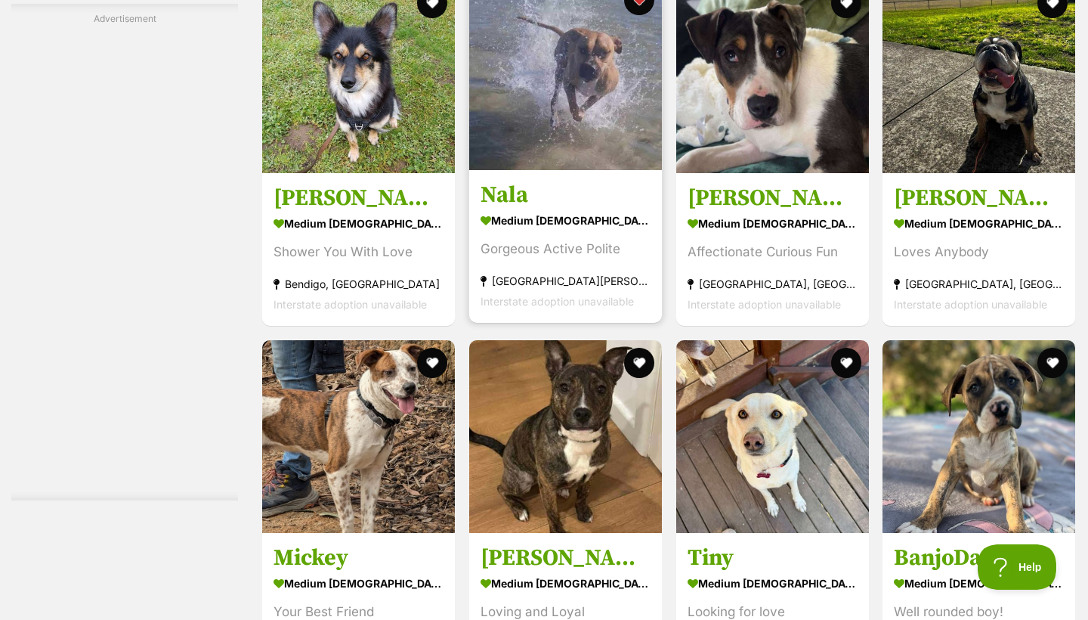
click at [570, 104] on img at bounding box center [565, 73] width 193 height 193
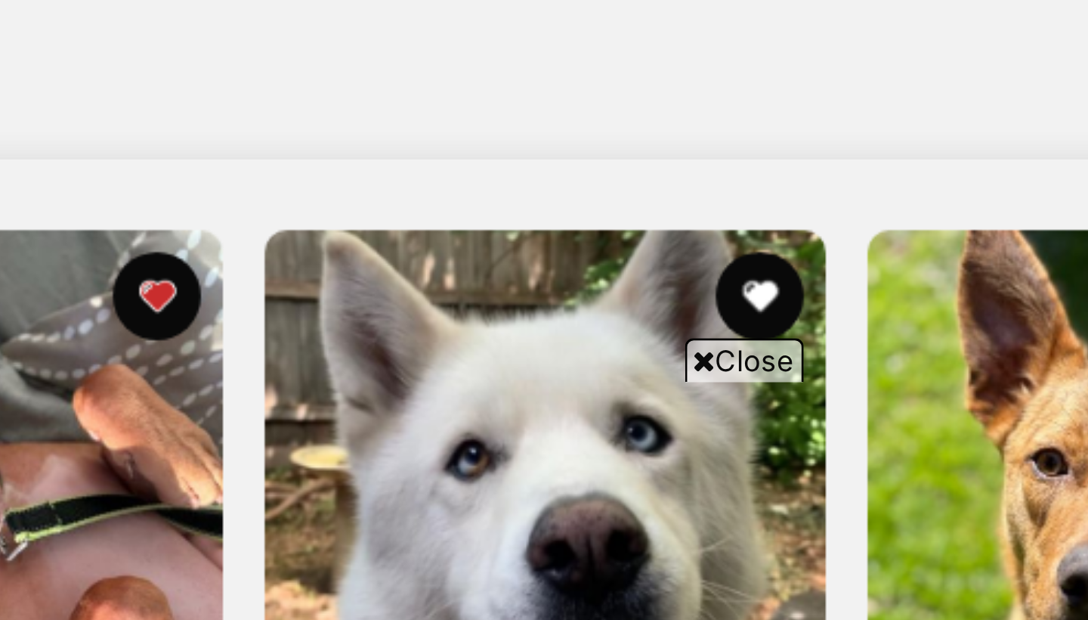
scroll to position [5882, 0]
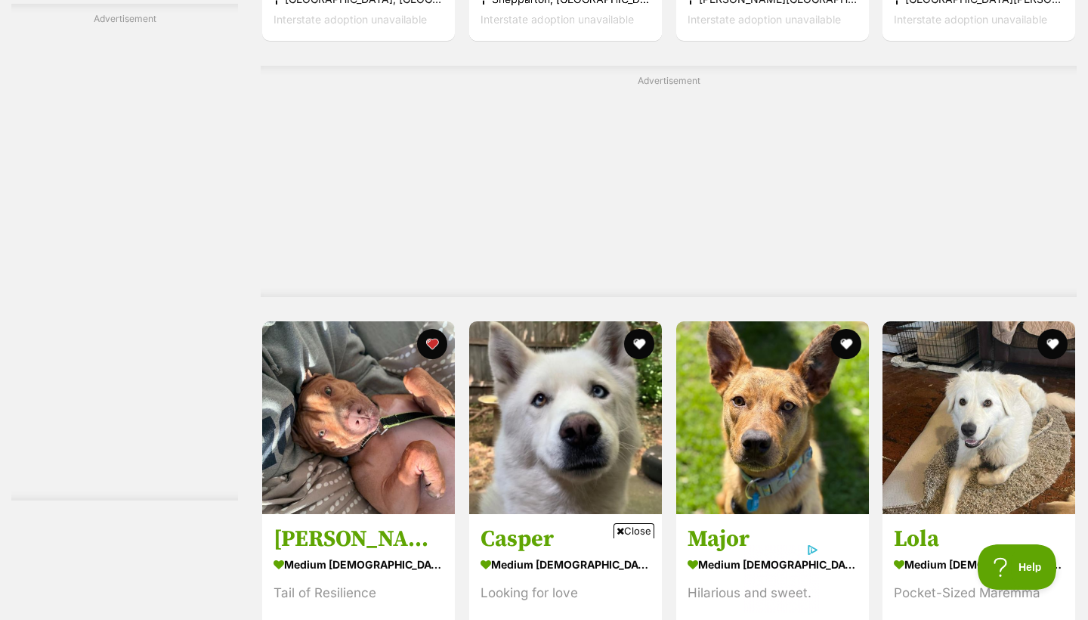
click at [632, 528] on span "Close" at bounding box center [634, 530] width 41 height 15
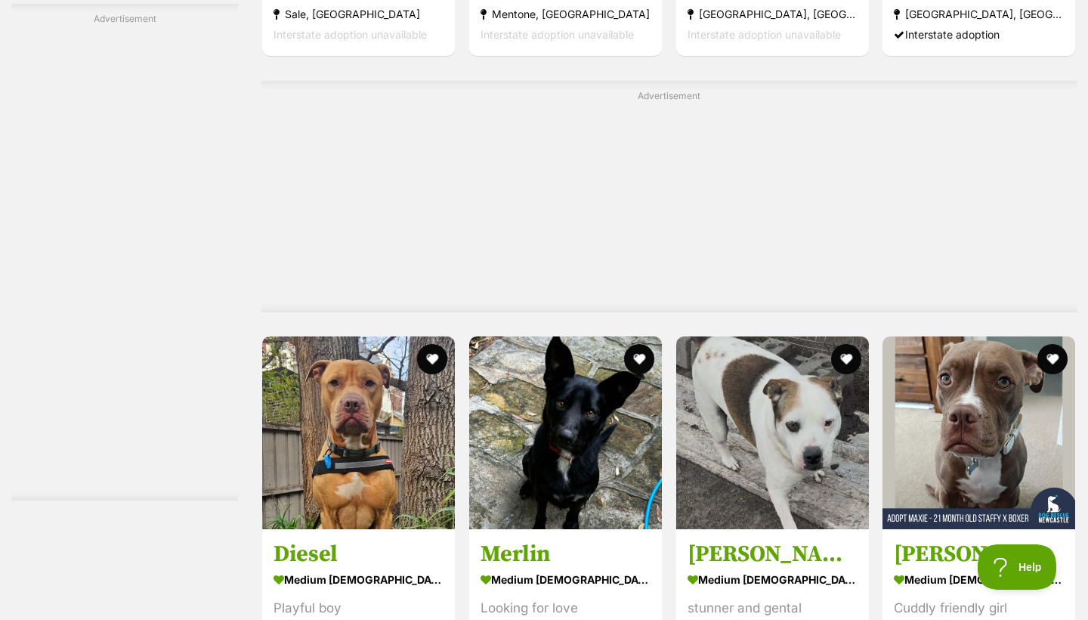
scroll to position [7523, 0]
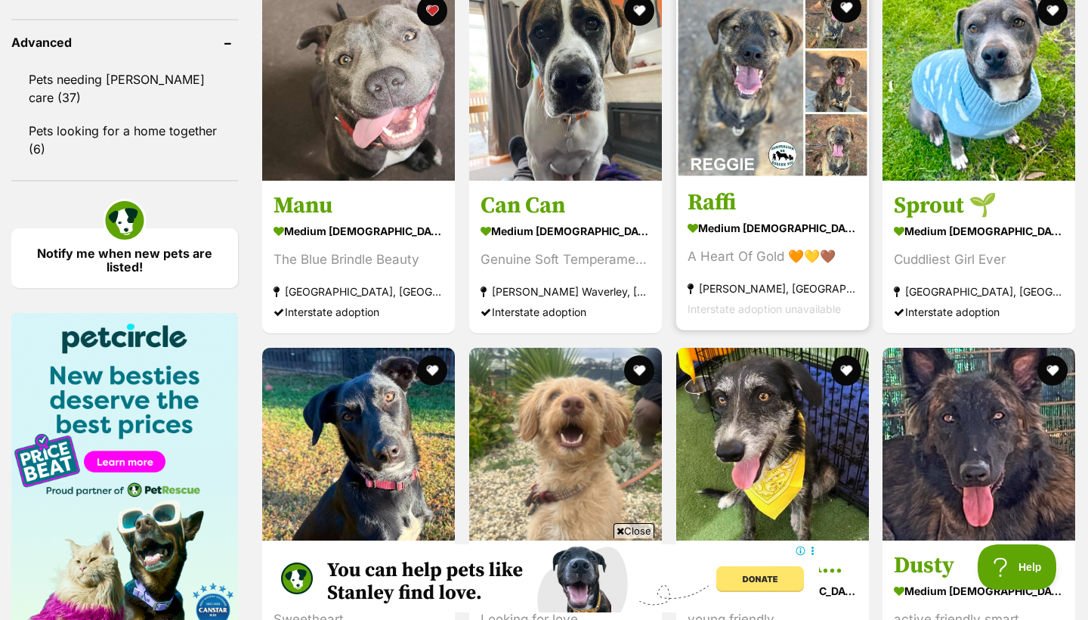
scroll to position [2301, 0]
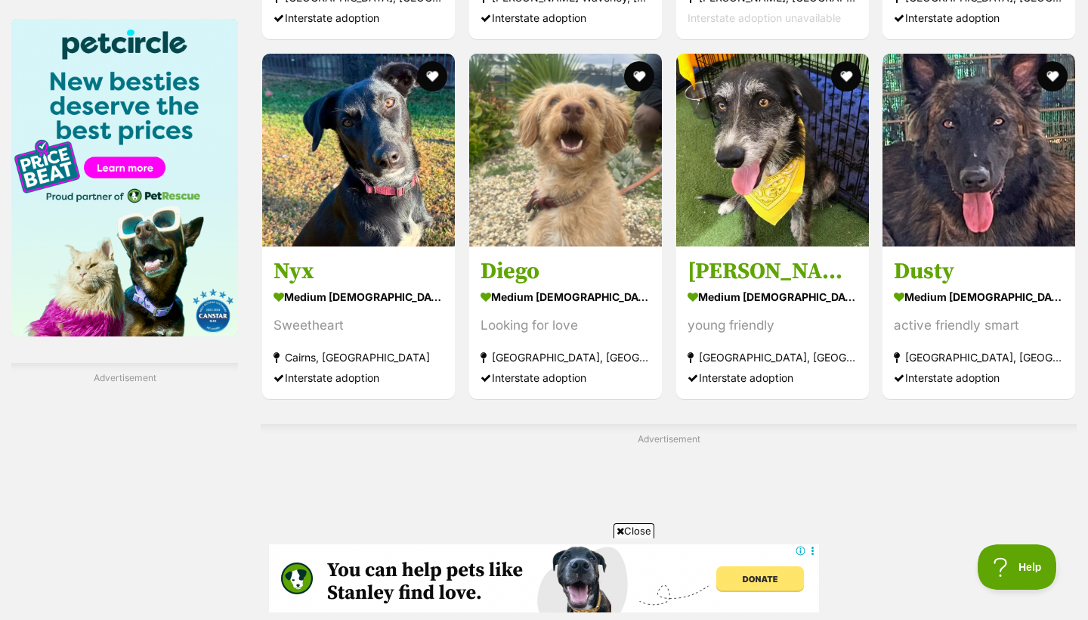
click at [644, 531] on span "Close" at bounding box center [634, 530] width 41 height 15
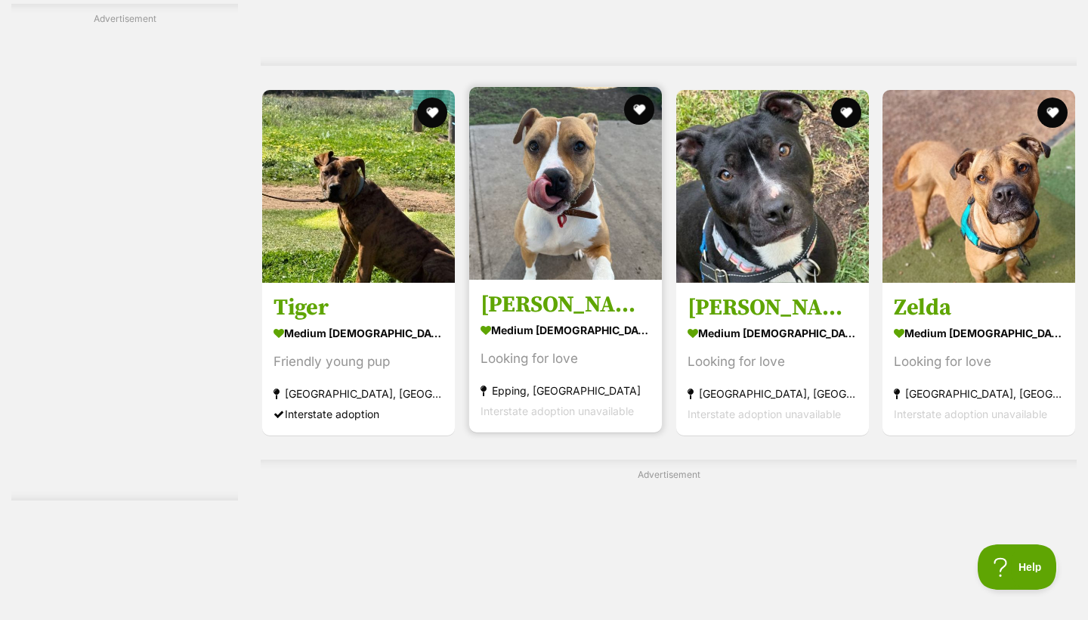
scroll to position [4508, 0]
